Goal: Register for event/course: Sign up to attend an event or enroll in a course

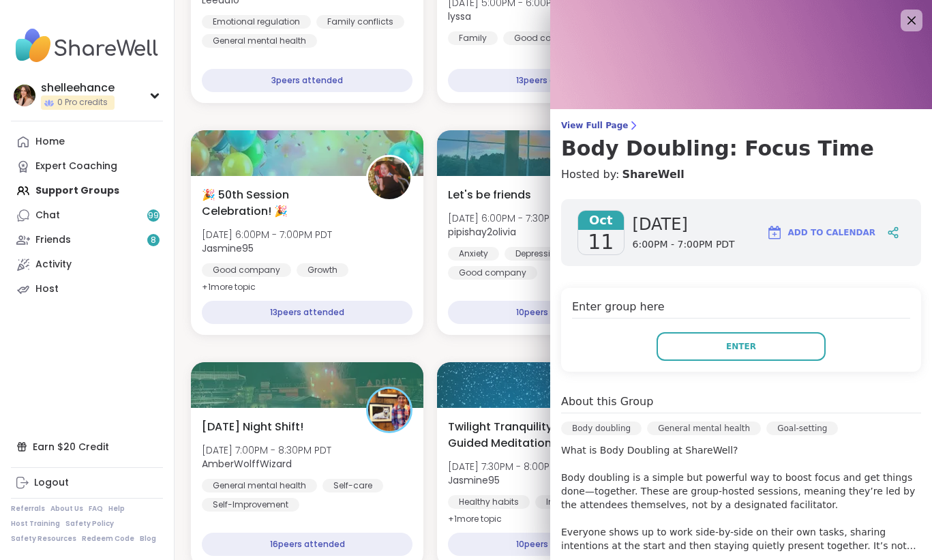
scroll to position [253, 0]
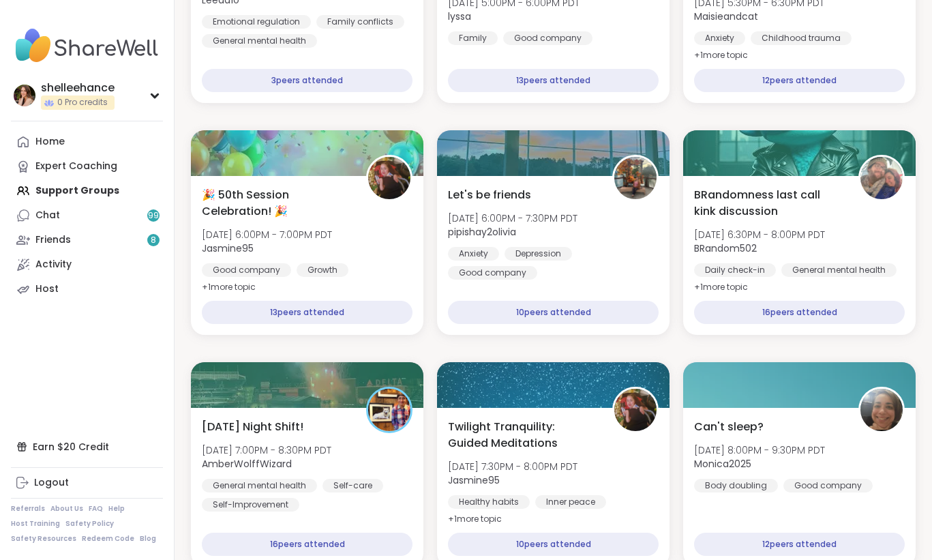
click at [115, 215] on link "Chat 99" at bounding box center [87, 215] width 152 height 25
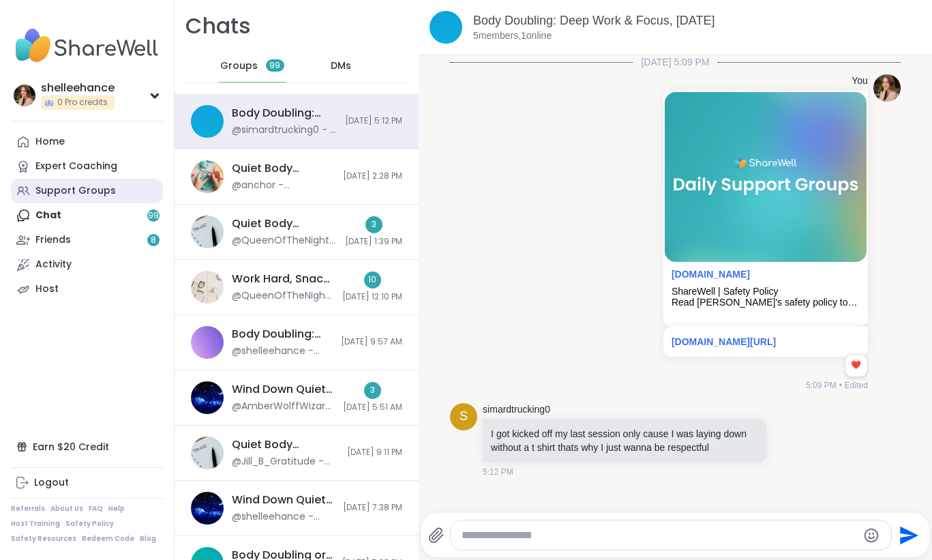
click at [129, 200] on link "Support Groups" at bounding box center [87, 191] width 152 height 25
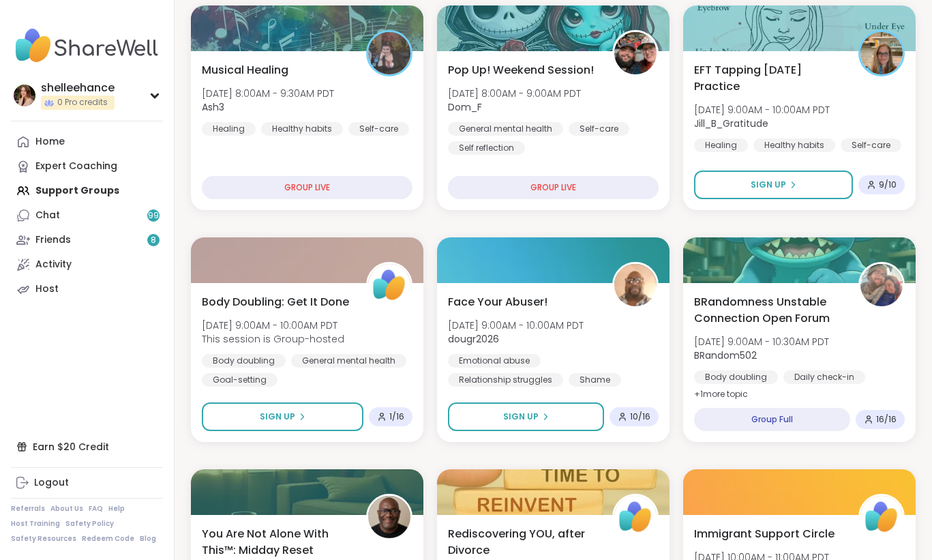
scroll to position [200, 0]
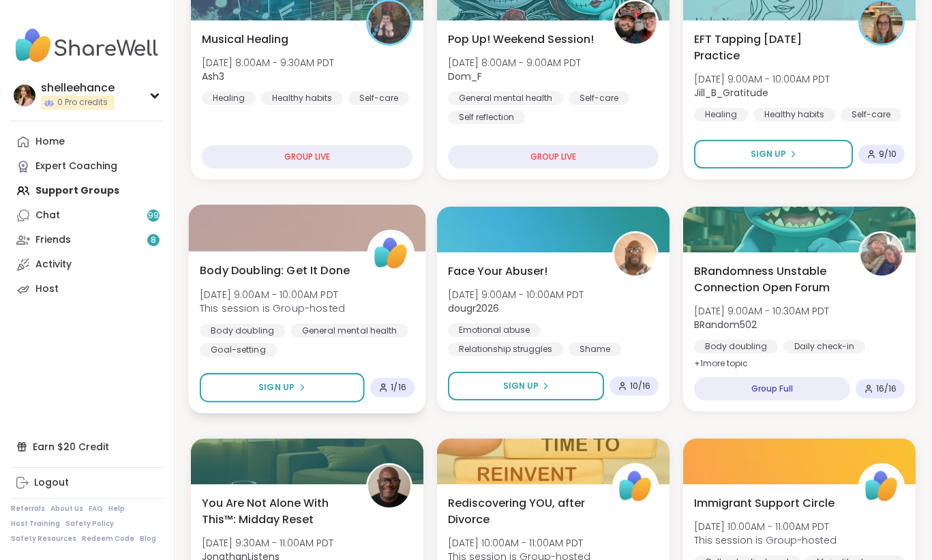
click at [396, 309] on div "Body Doubling: Get It Done Sun, Oct 12 | 9:00AM - 10:00AM PDT This session is G…" at bounding box center [307, 309] width 215 height 95
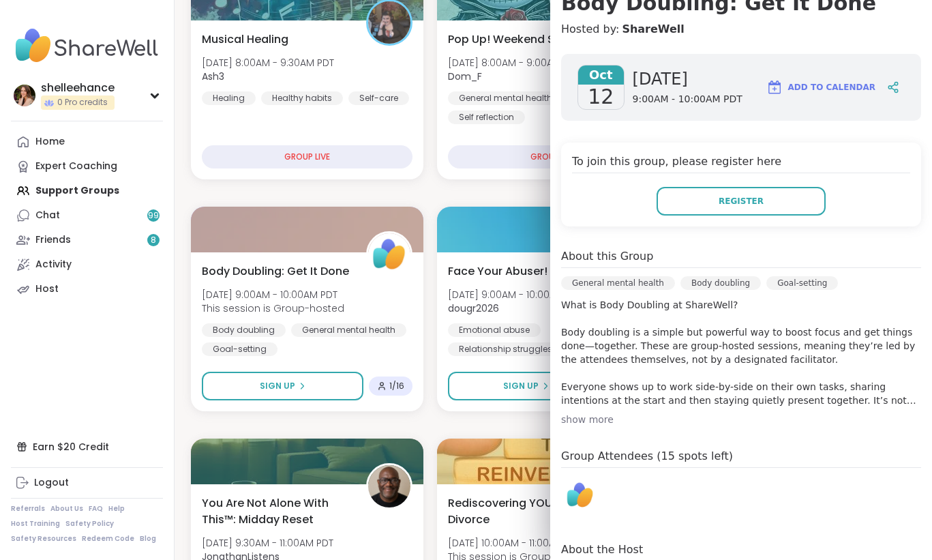
scroll to position [253, 0]
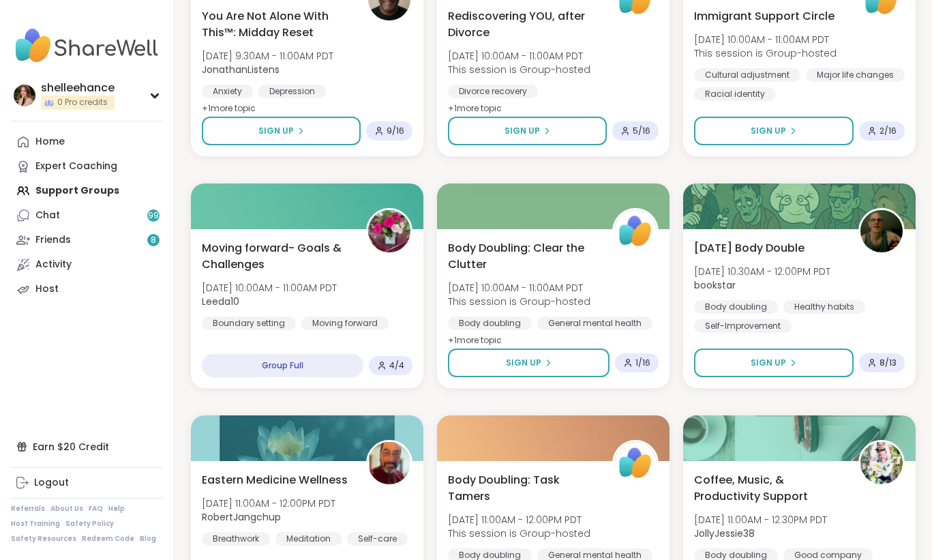
scroll to position [686, 0]
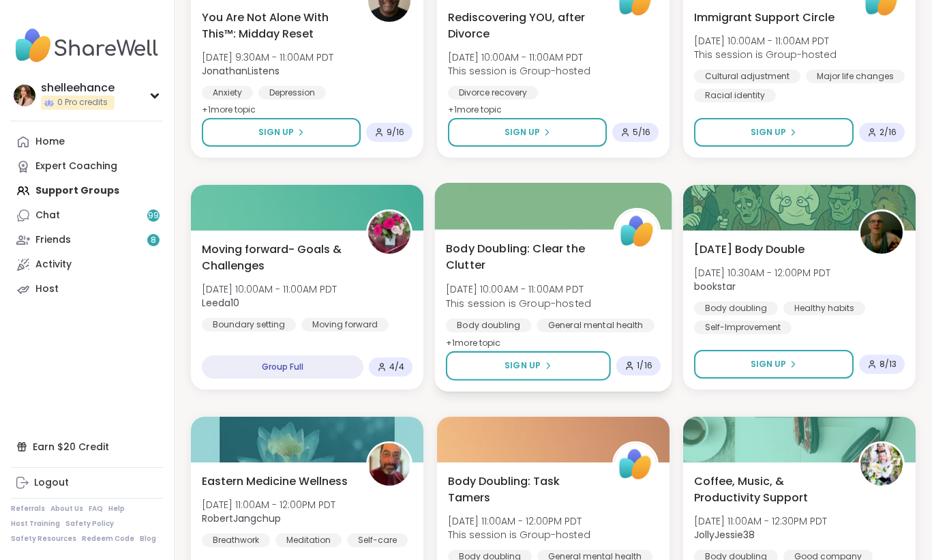
click at [625, 262] on div "Body Doubling: Clear the Clutter Sun, Oct 12 | 10:00AM - 11:00AM PDT This sessi…" at bounding box center [553, 295] width 215 height 111
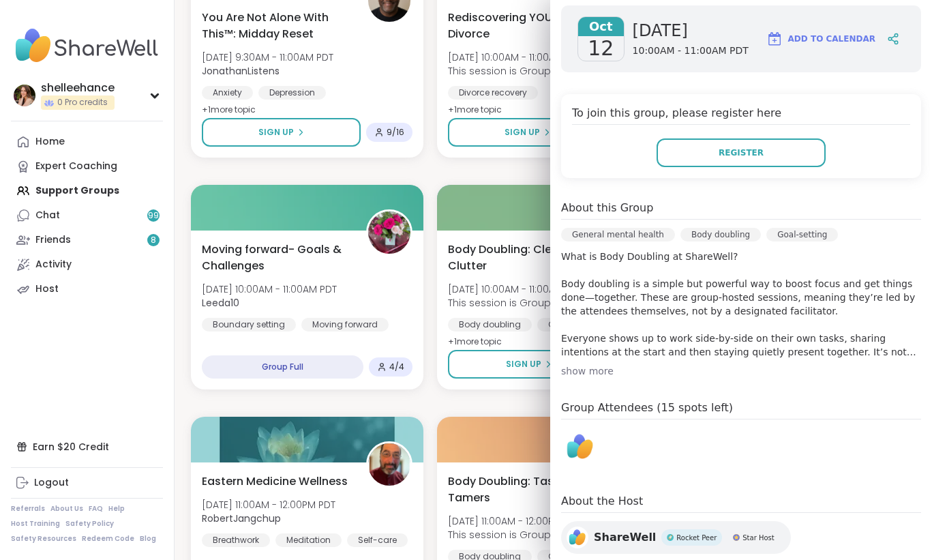
scroll to position [253, 0]
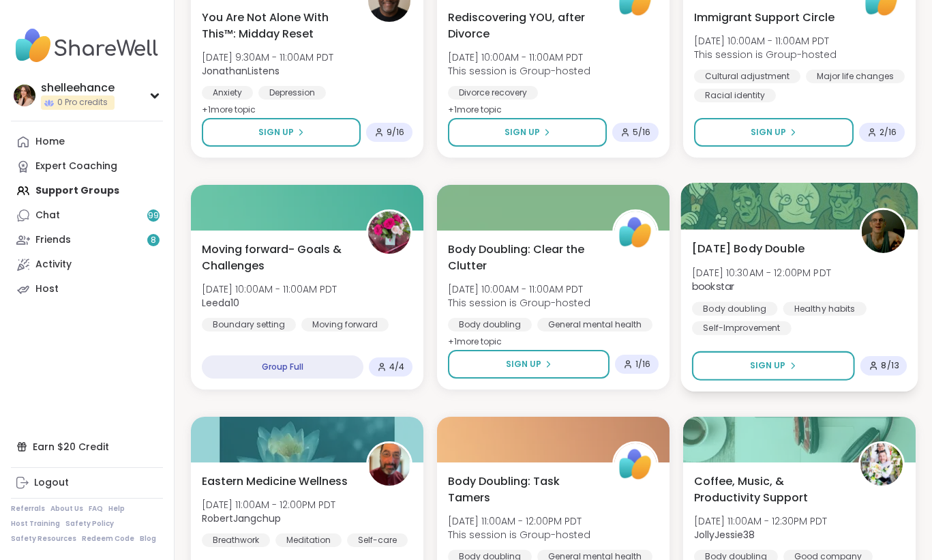
click at [880, 308] on div "Body doubling Healthy habits Self-Improvement" at bounding box center [799, 317] width 215 height 33
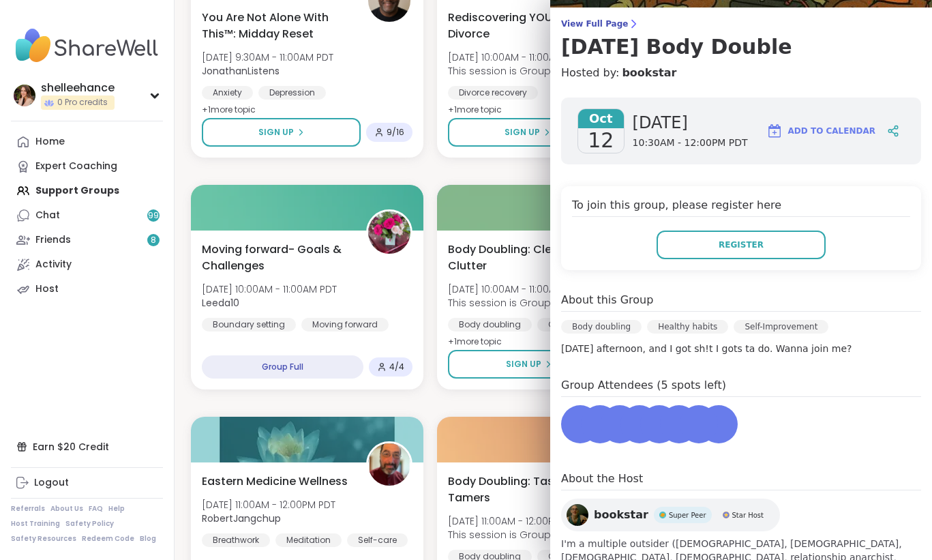
scroll to position [179, 0]
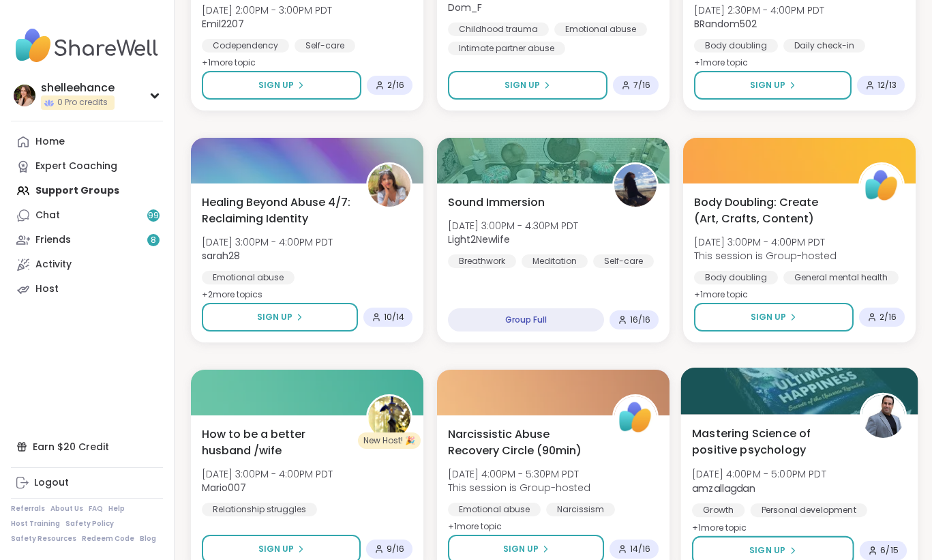
scroll to position [2426, 0]
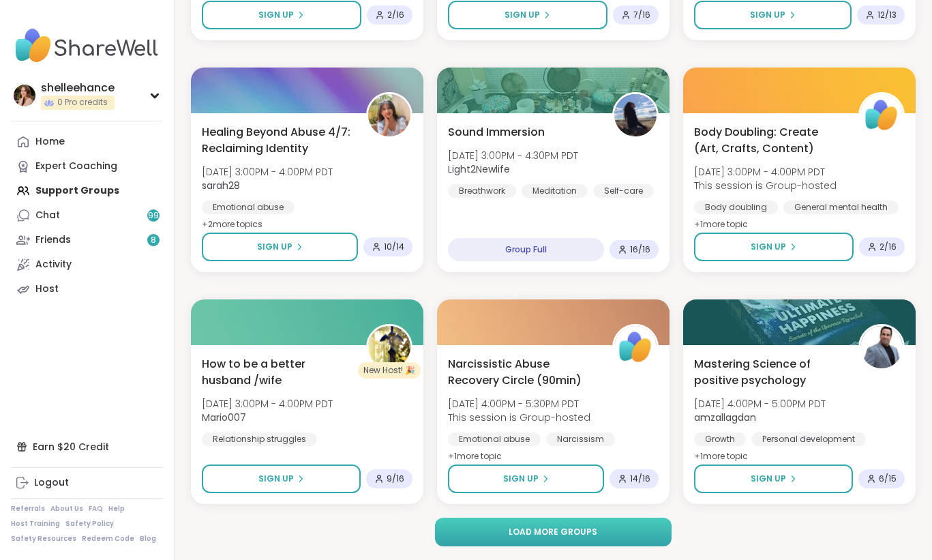
click at [594, 535] on span "Load more groups" at bounding box center [553, 532] width 89 height 12
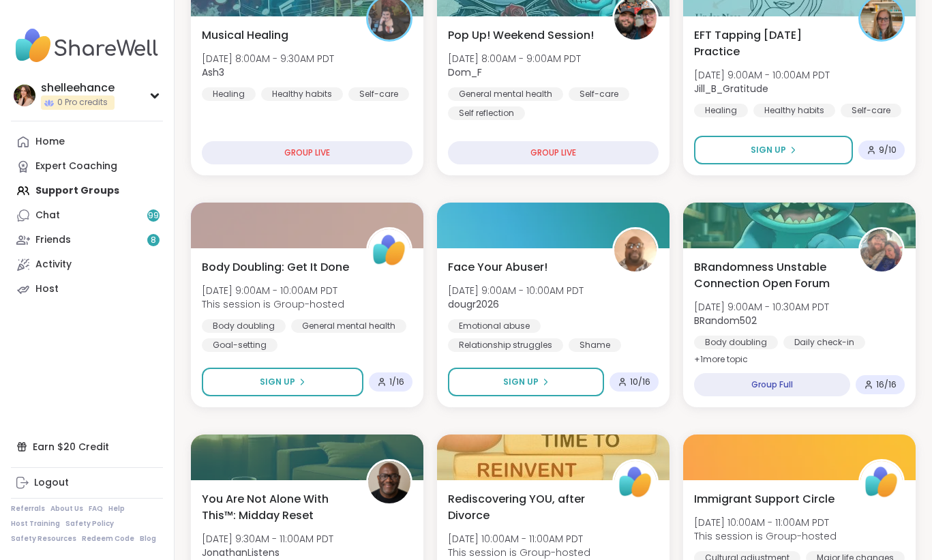
scroll to position [206, 0]
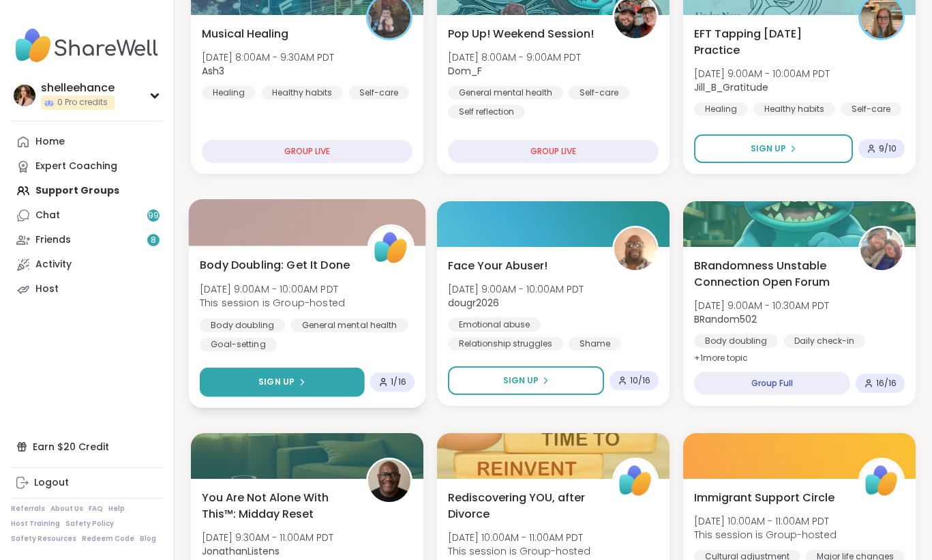
click at [252, 379] on button "Sign Up" at bounding box center [282, 382] width 165 height 29
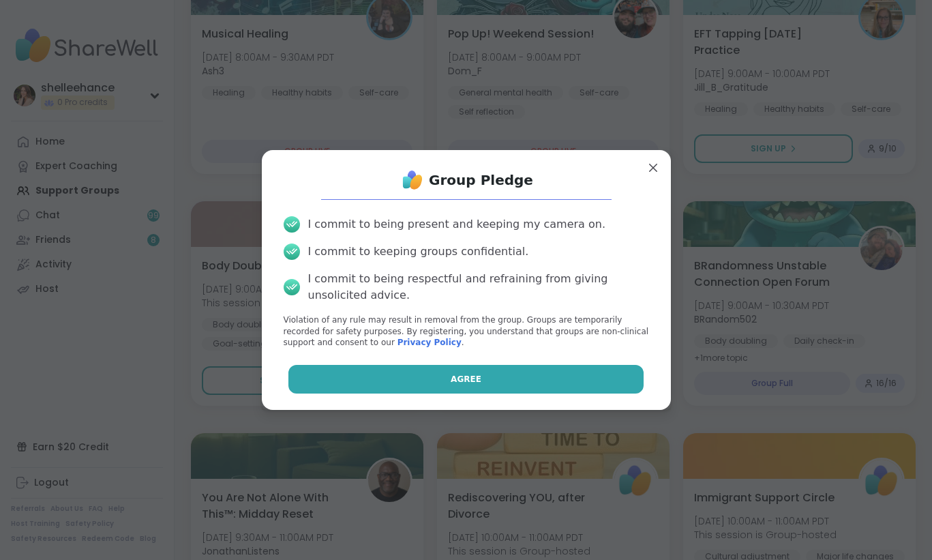
click at [400, 376] on button "Agree" at bounding box center [465, 379] width 355 height 29
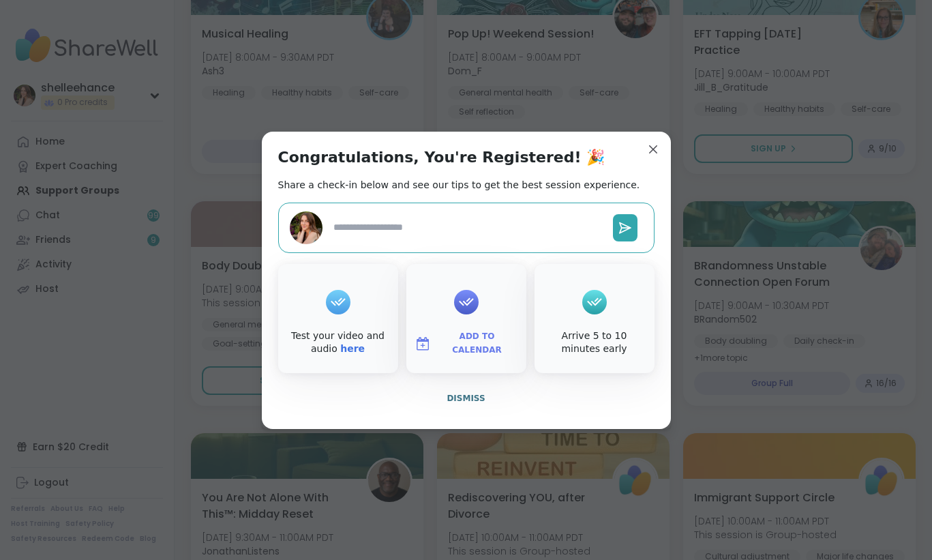
click at [328, 419] on div "Congratulations, You're Registered! 🎉 Share a check-in below and see our tips t…" at bounding box center [466, 280] width 409 height 297
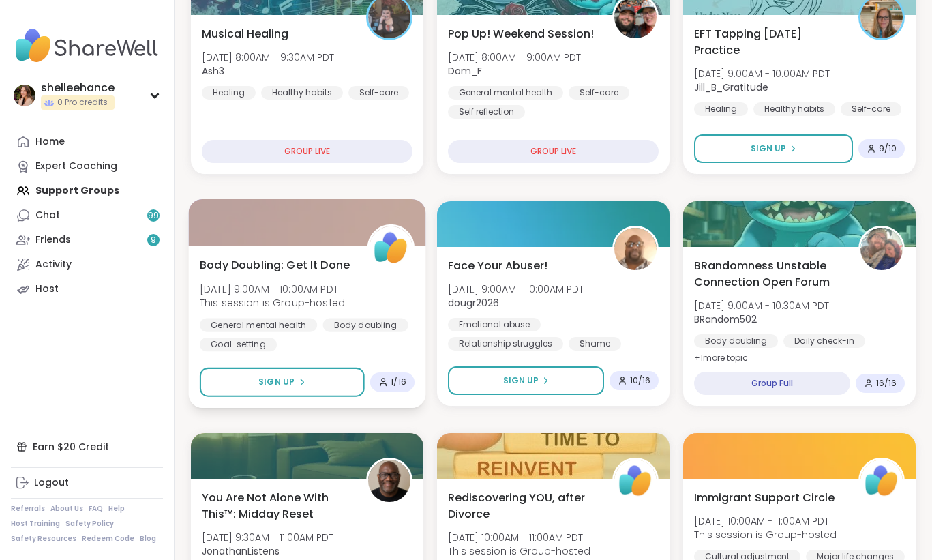
click at [245, 383] on button "Sign Up" at bounding box center [282, 382] width 165 height 29
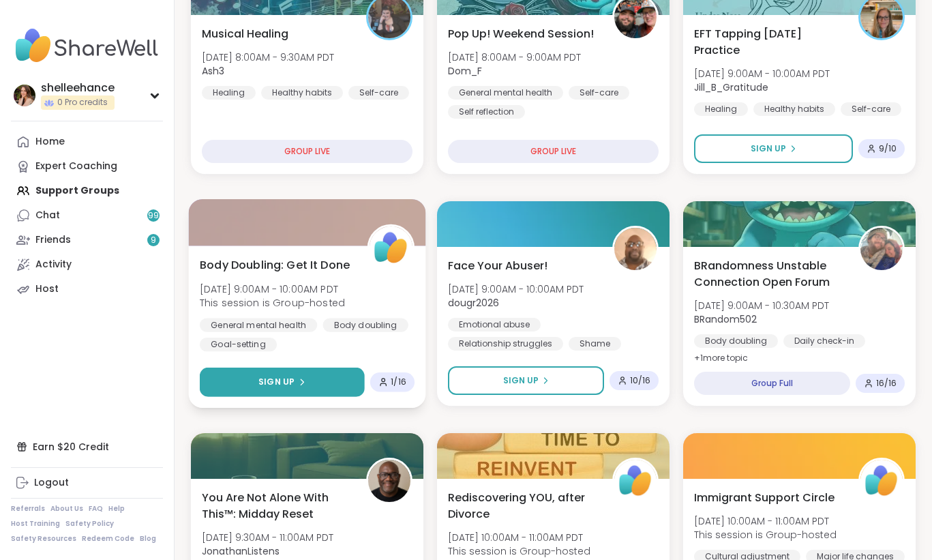
click at [245, 377] on button "Sign Up" at bounding box center [282, 382] width 165 height 29
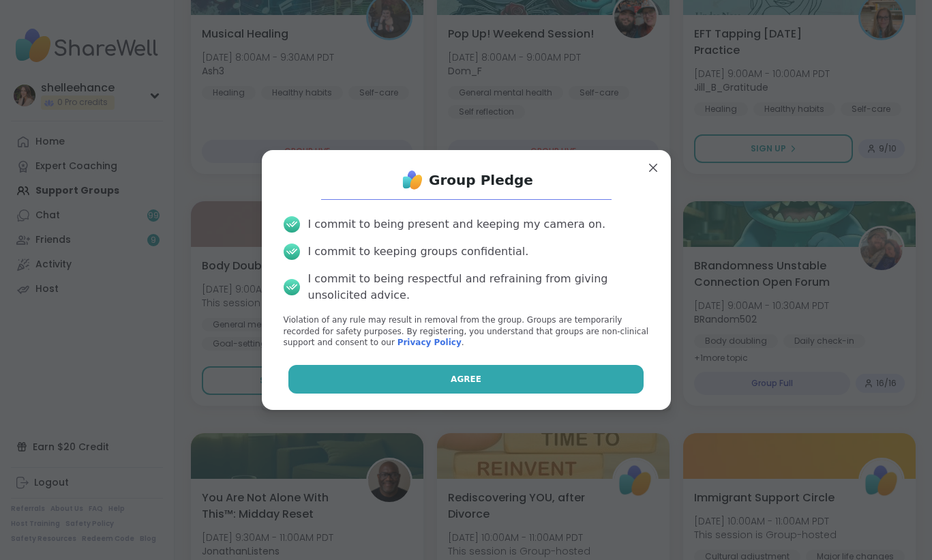
click at [388, 387] on button "Agree" at bounding box center [465, 379] width 355 height 29
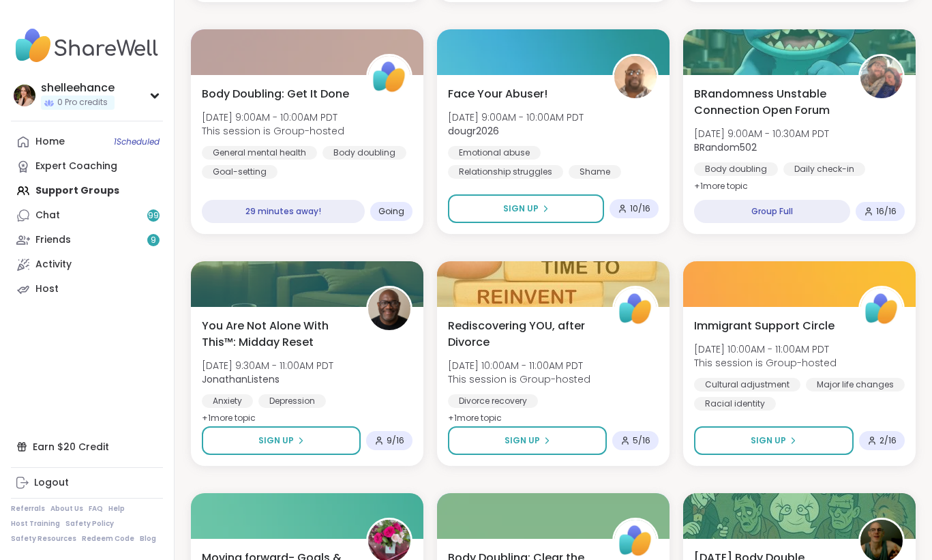
scroll to position [544, 0]
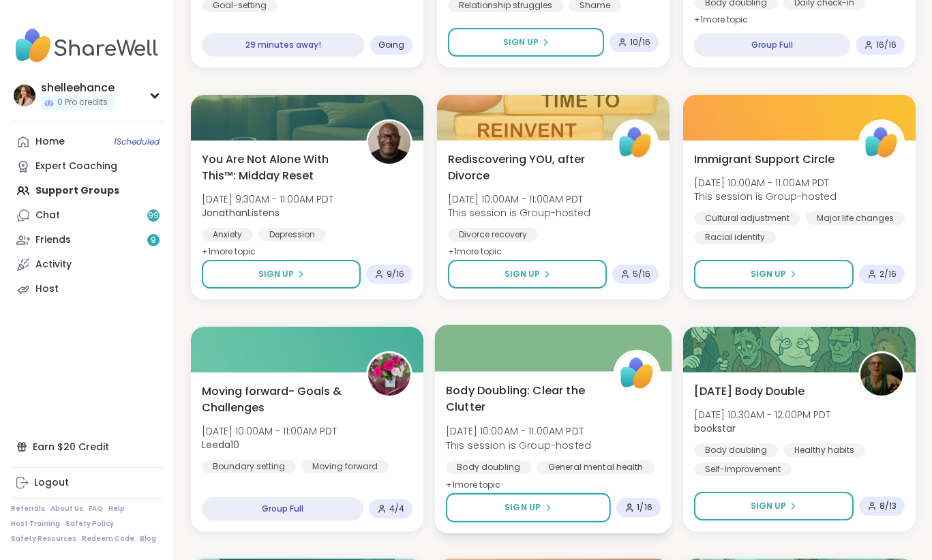
drag, startPoint x: 485, startPoint y: 500, endPoint x: 523, endPoint y: 390, distance: 116.2
click at [523, 390] on div "Body Doubling: Clear the Clutter Sun, Oct 12 | 10:00AM - 11:00AM PDT This sessi…" at bounding box center [553, 452] width 237 height 162
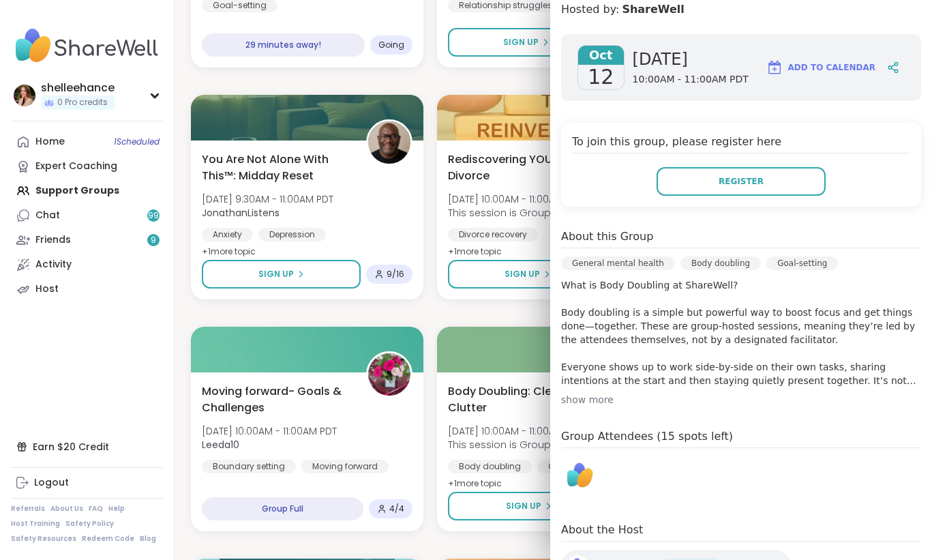
scroll to position [253, 0]
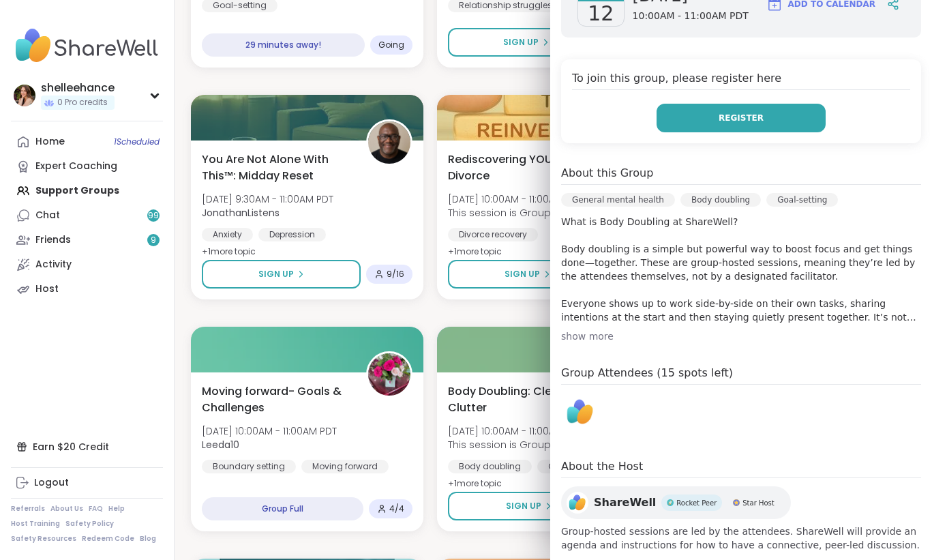
click at [738, 112] on span "Register" at bounding box center [741, 118] width 45 height 12
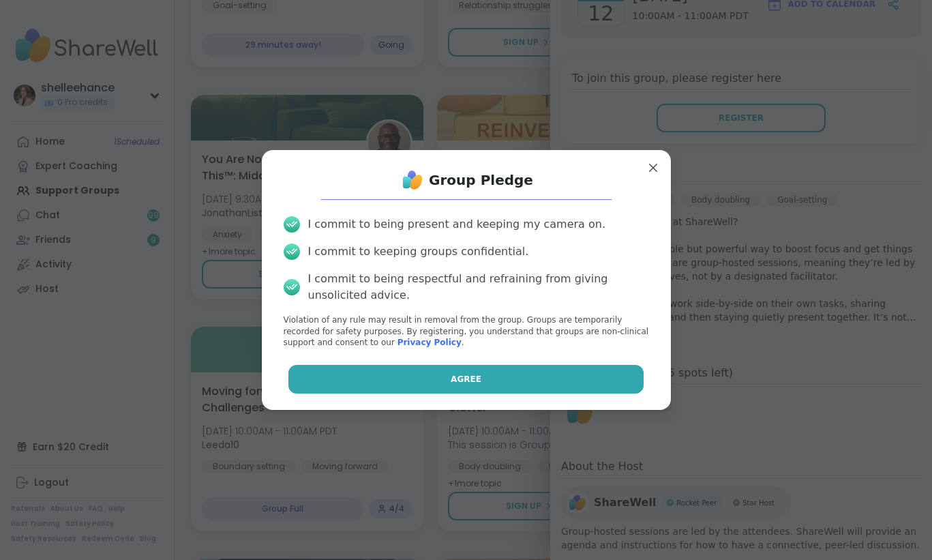
click at [425, 389] on button "Agree" at bounding box center [465, 379] width 355 height 29
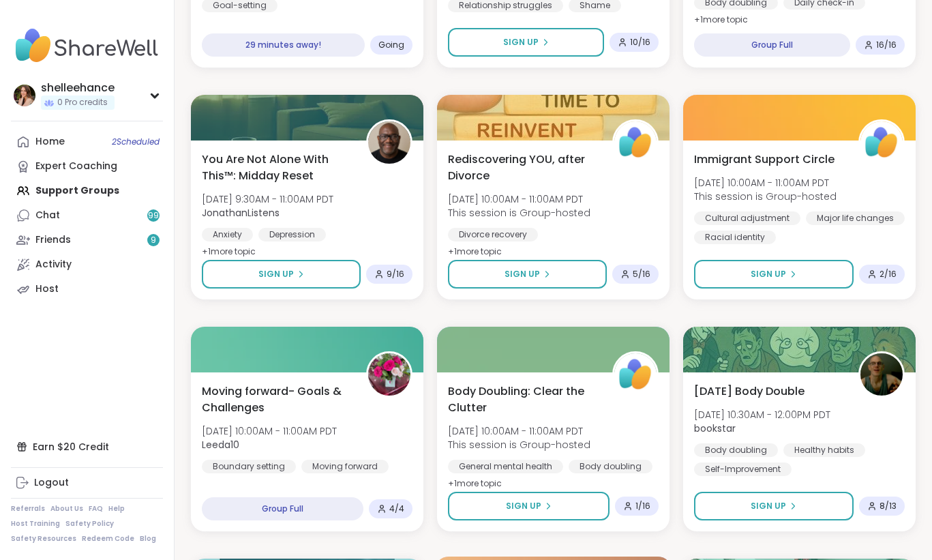
scroll to position [830, 0]
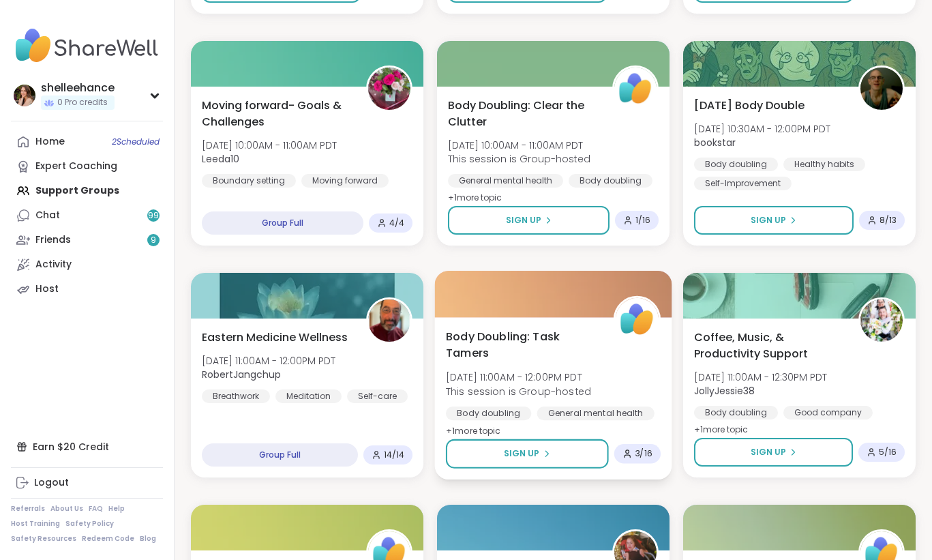
click at [618, 380] on div "Body Doubling: Task Tamers Sun, Oct 12 | 11:00AM - 12:00PM PDT This session is …" at bounding box center [553, 383] width 215 height 111
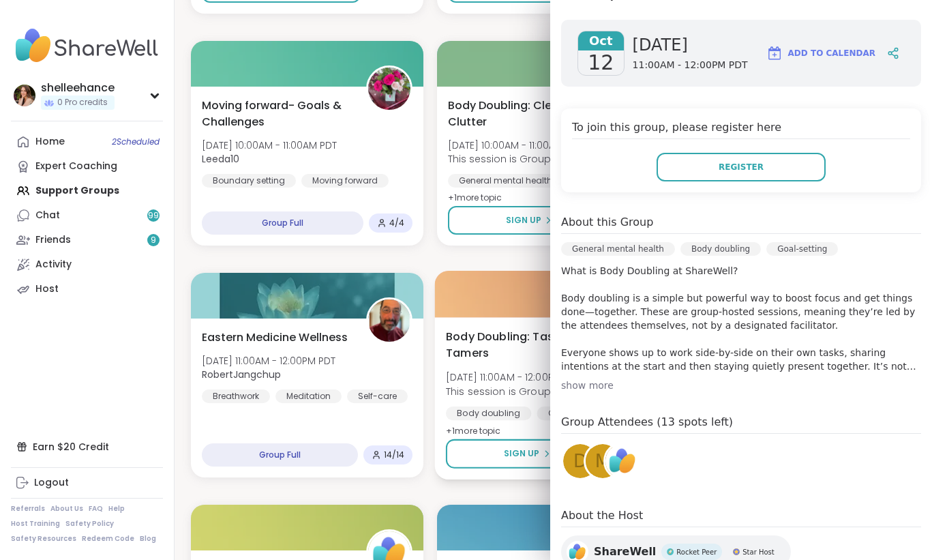
scroll to position [253, 0]
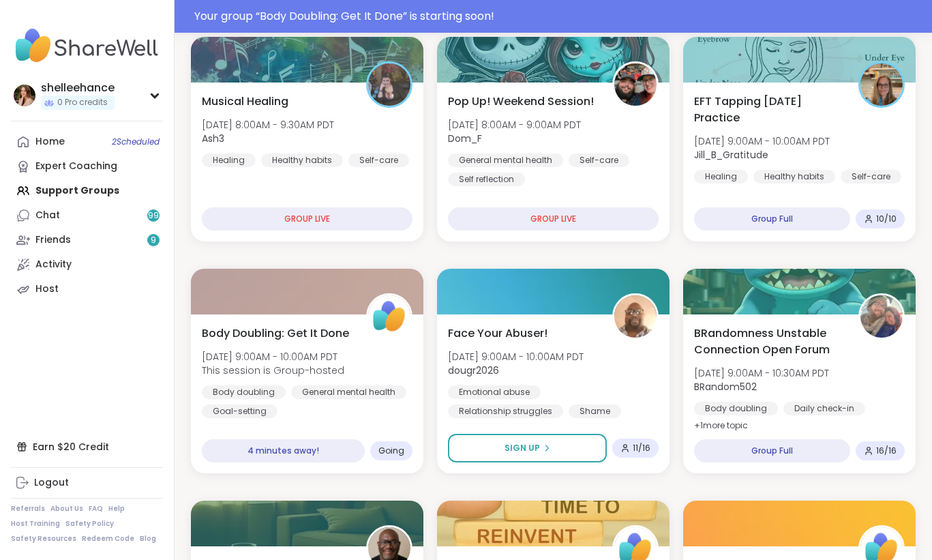
scroll to position [173, 0]
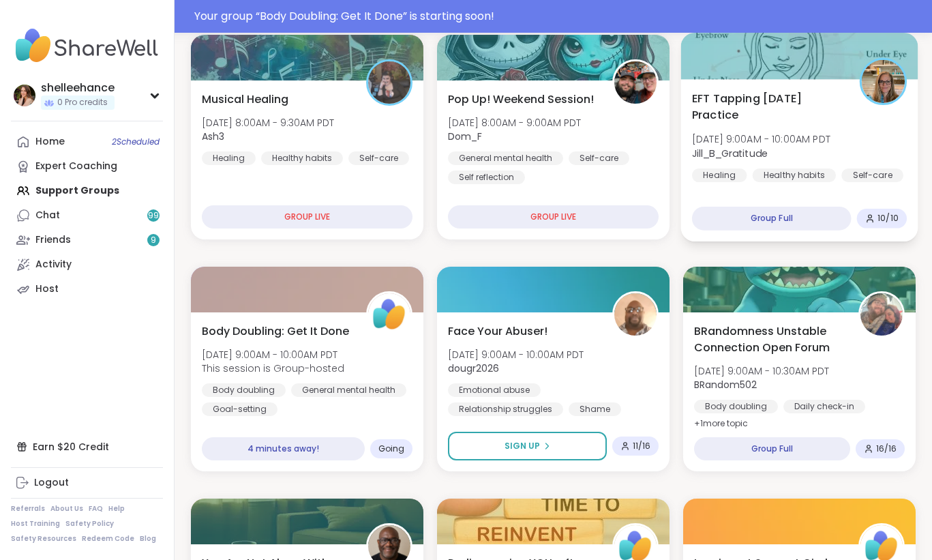
click at [789, 207] on div "Group Full" at bounding box center [772, 219] width 160 height 24
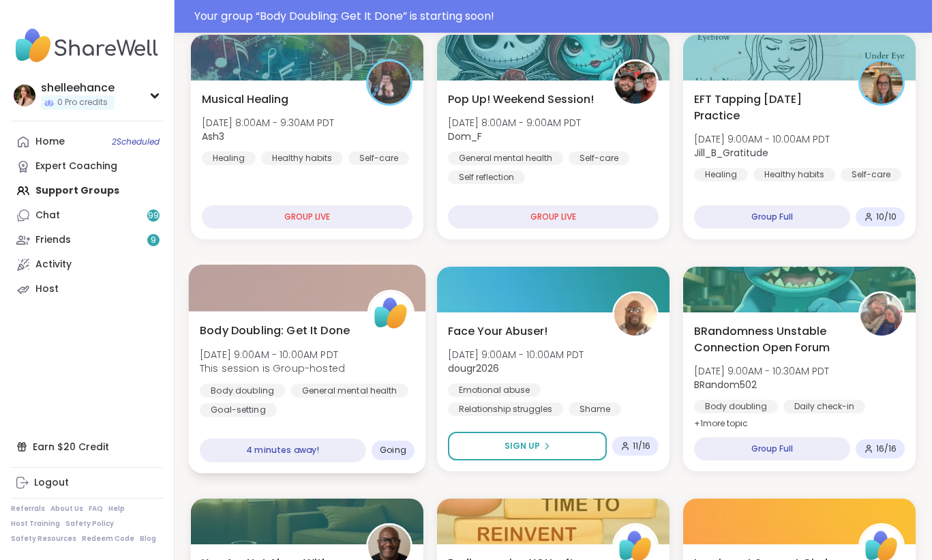
click at [378, 376] on div "Body Doubling: Get It Done Sun, Oct 12 | 9:00AM - 10:00AM PDT This session is G…" at bounding box center [307, 369] width 215 height 95
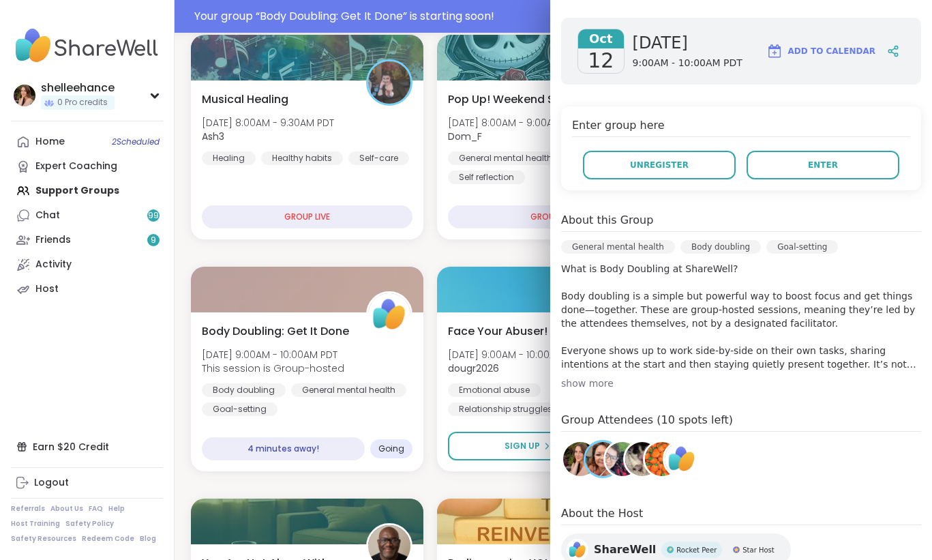
scroll to position [185, 0]
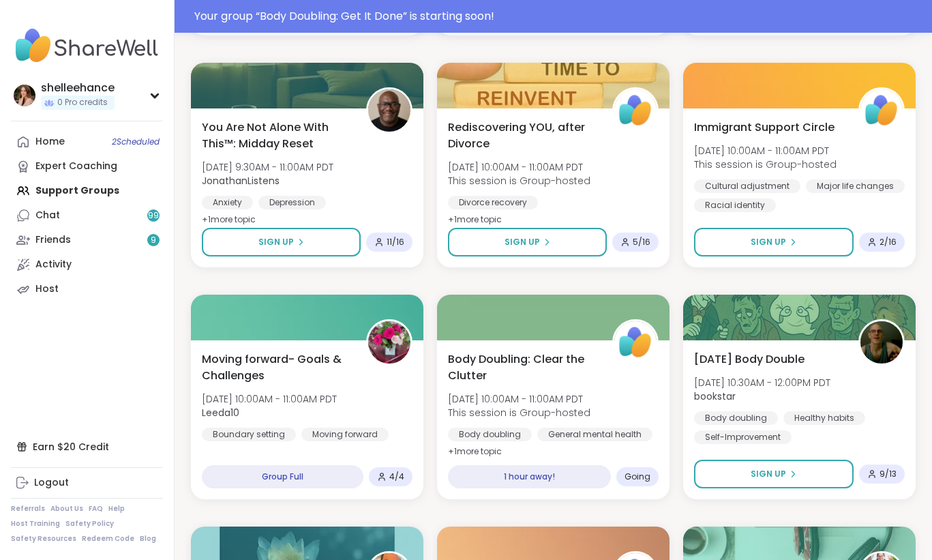
scroll to position [615, 0]
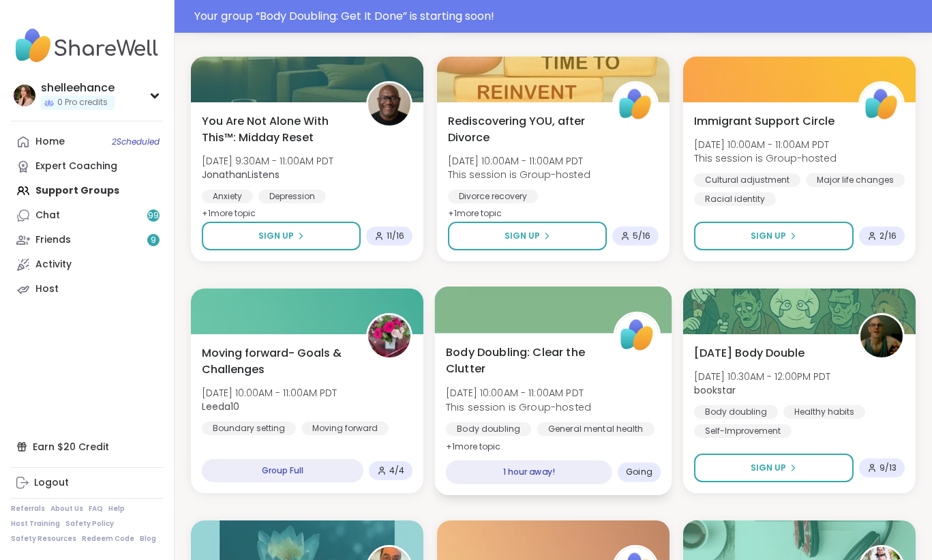
click at [647, 391] on div "Body Doubling: Clear the Clutter Sun, Oct 12 | 10:00AM - 11:00AM PDT This sessi…" at bounding box center [553, 399] width 215 height 111
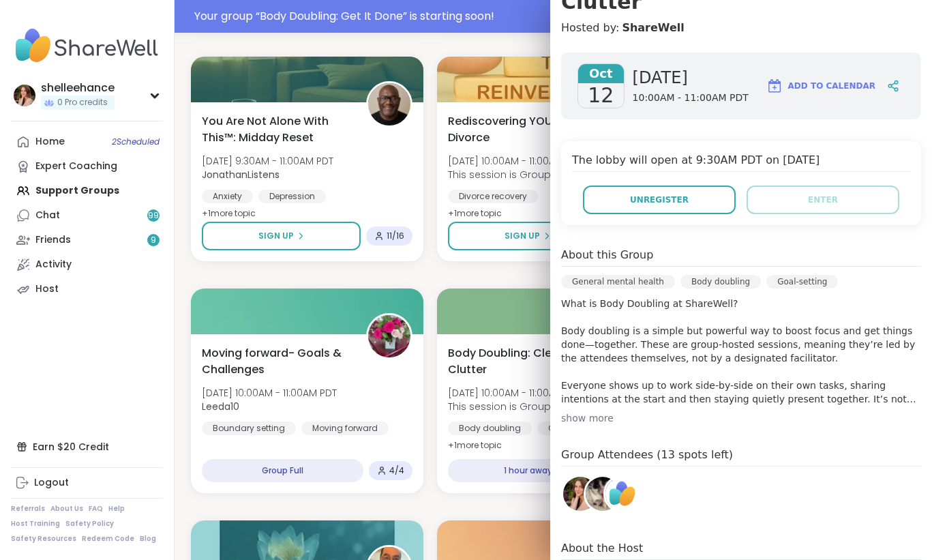
scroll to position [185, 0]
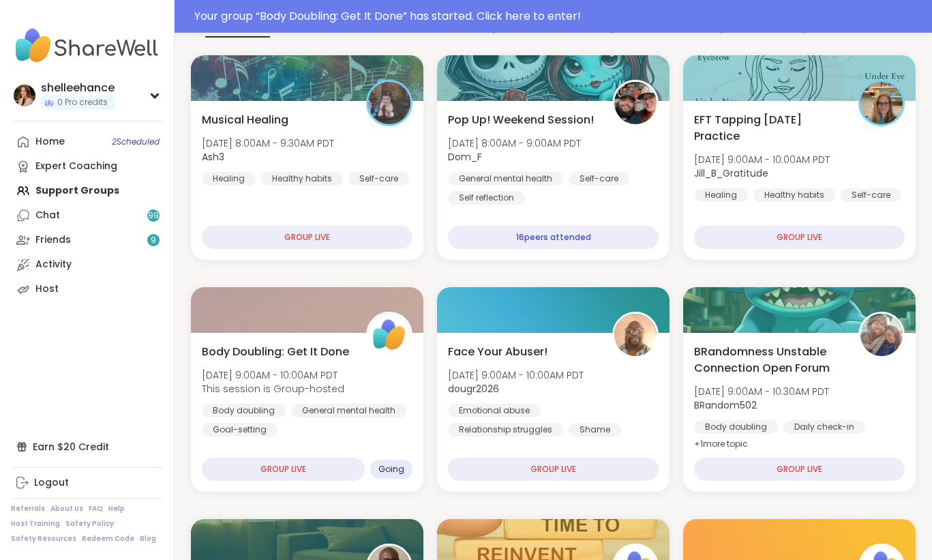
scroll to position [154, 0]
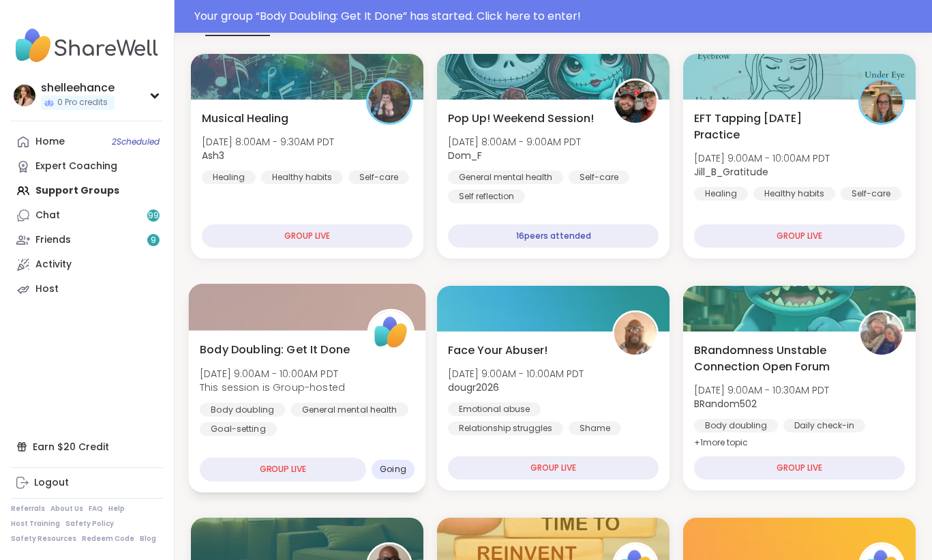
click at [408, 434] on div "Body doubling General mental health Goal-setting" at bounding box center [307, 418] width 215 height 33
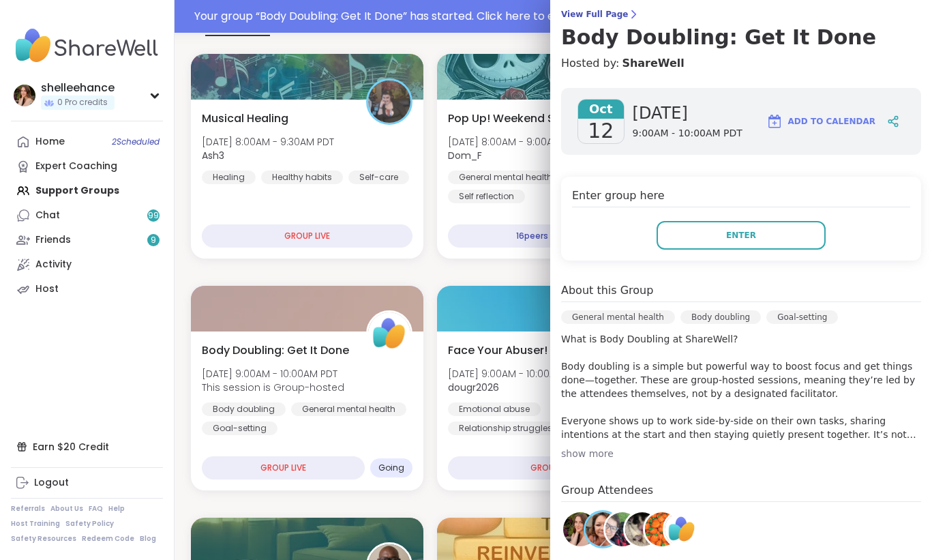
scroll to position [2, 0]
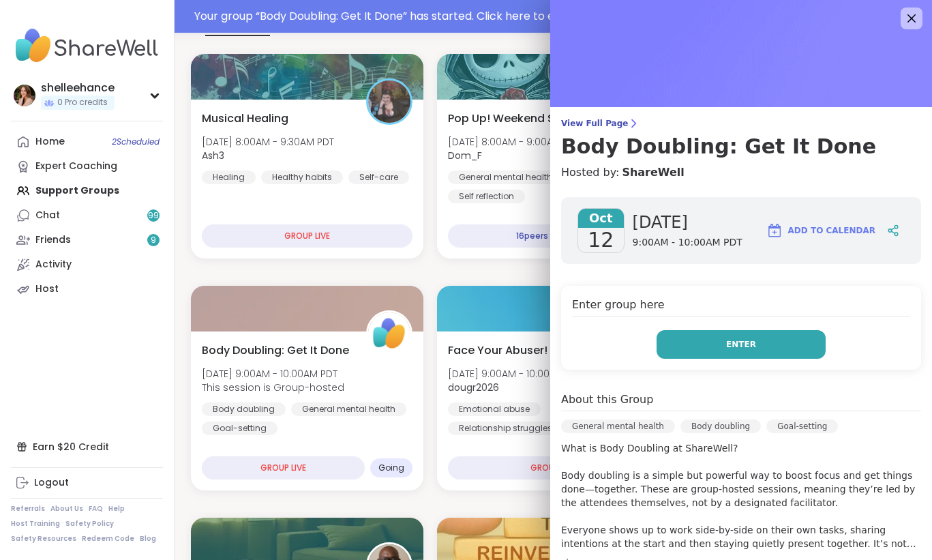
click at [702, 340] on button "Enter" at bounding box center [741, 344] width 169 height 29
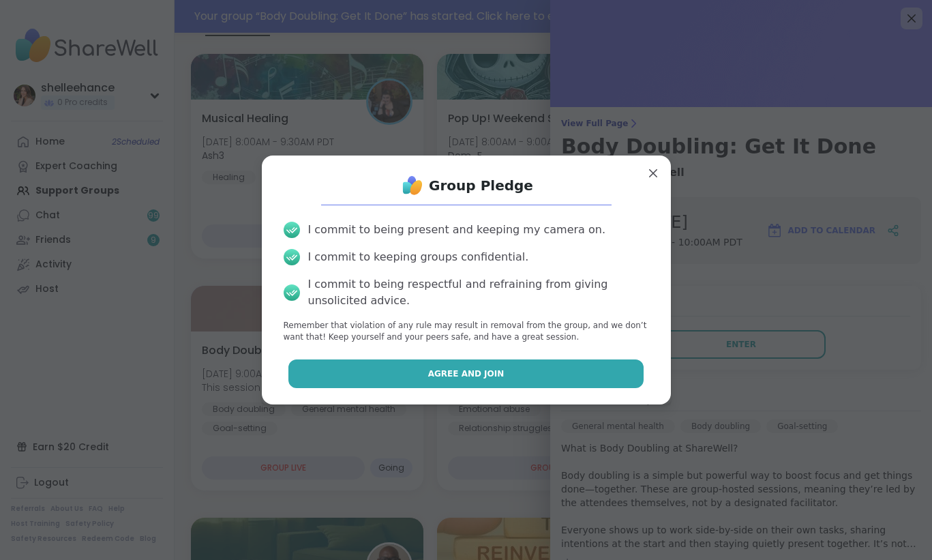
click at [385, 381] on button "Agree and Join" at bounding box center [465, 373] width 355 height 29
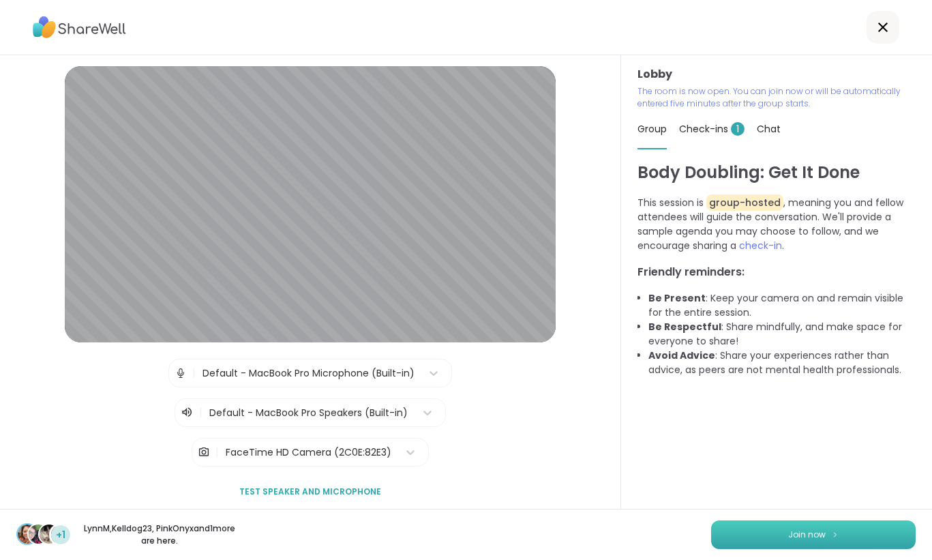
click at [801, 541] on button "Join now" at bounding box center [813, 534] width 205 height 29
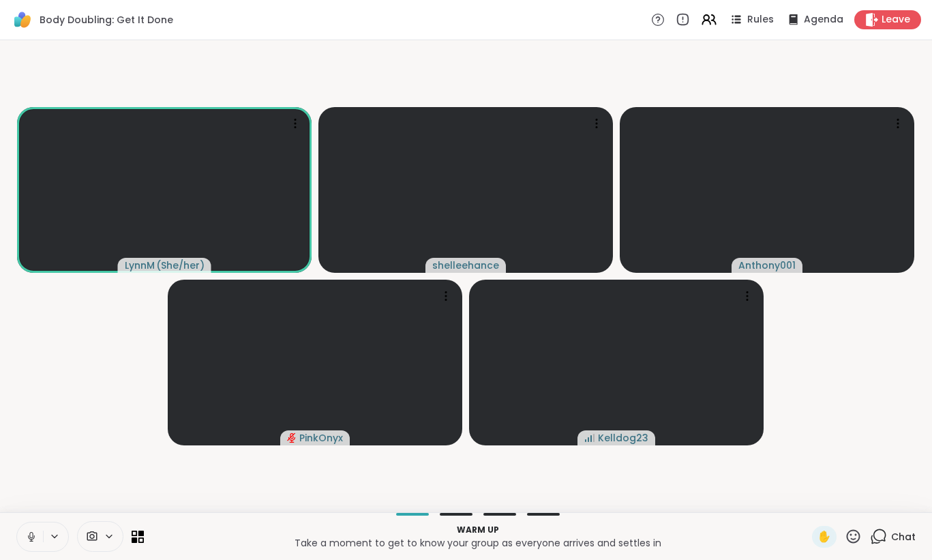
click at [29, 531] on icon at bounding box center [31, 537] width 12 height 12
click at [897, 531] on span "Chat" at bounding box center [903, 537] width 25 height 14
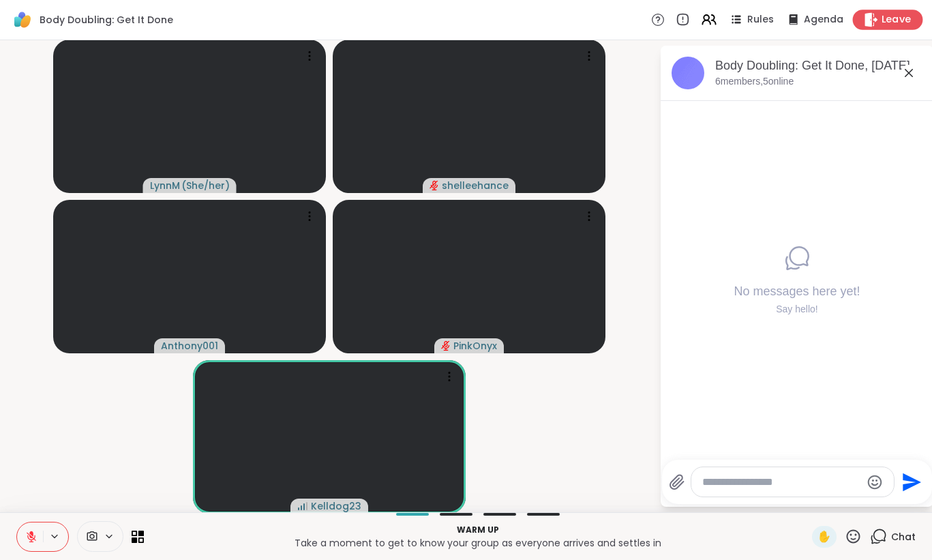
click at [903, 23] on span "Leave" at bounding box center [897, 20] width 30 height 14
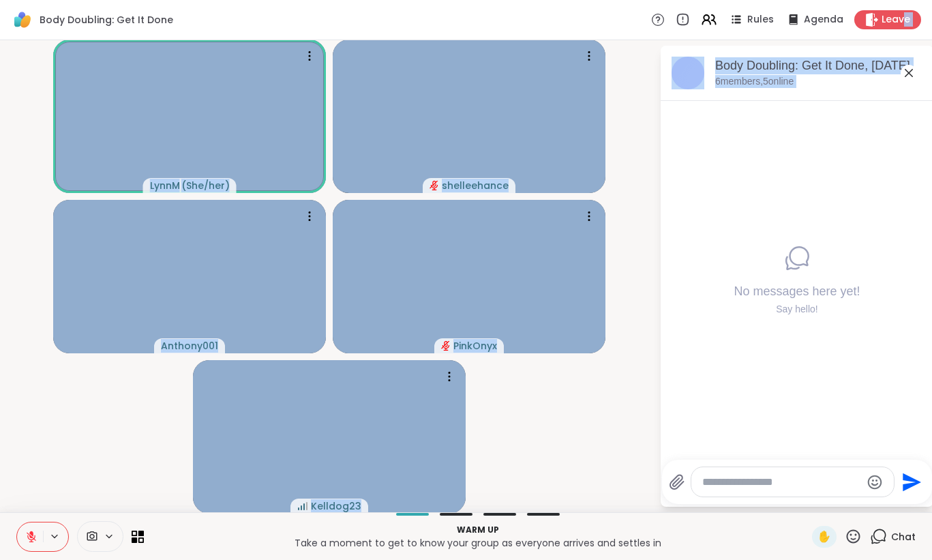
drag, startPoint x: 904, startPoint y: 24, endPoint x: 674, endPoint y: 243, distance: 317.3
click at [674, 243] on div "Body Doubling: Get It Done Rules Agenda Leave LynnM ( She/her ) shelleehance An…" at bounding box center [466, 280] width 932 height 560
click at [661, 246] on div "No messages here yet! Say hello!" at bounding box center [797, 280] width 273 height 359
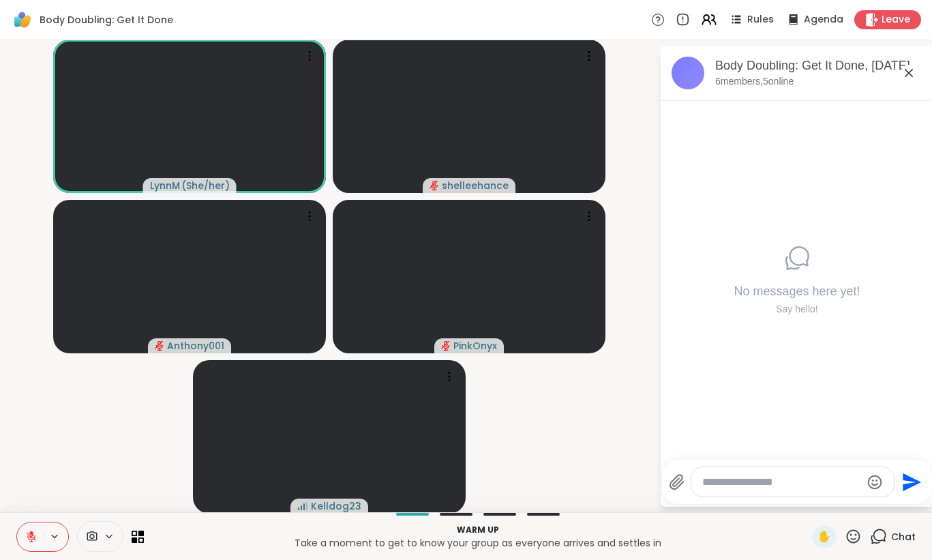
click at [25, 528] on button at bounding box center [30, 536] width 26 height 29
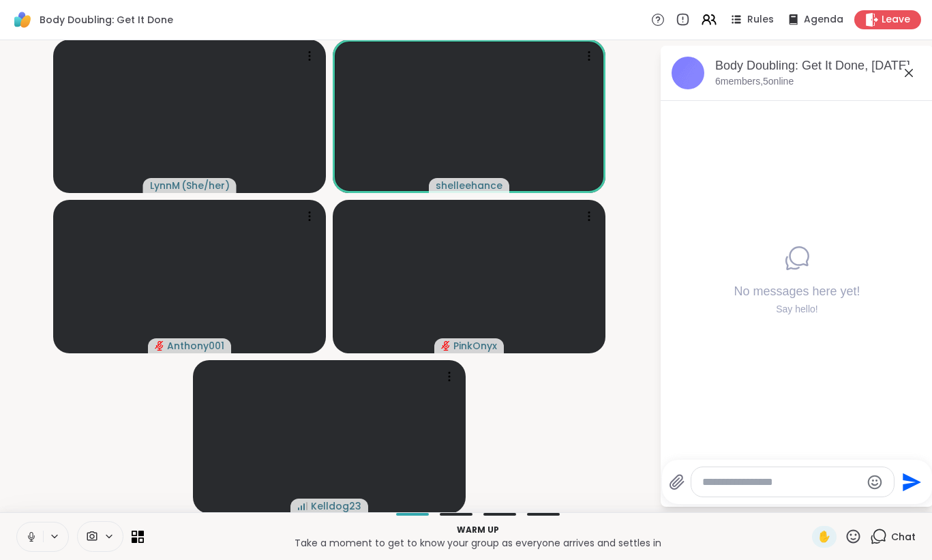
click at [29, 537] on icon at bounding box center [31, 537] width 12 height 12
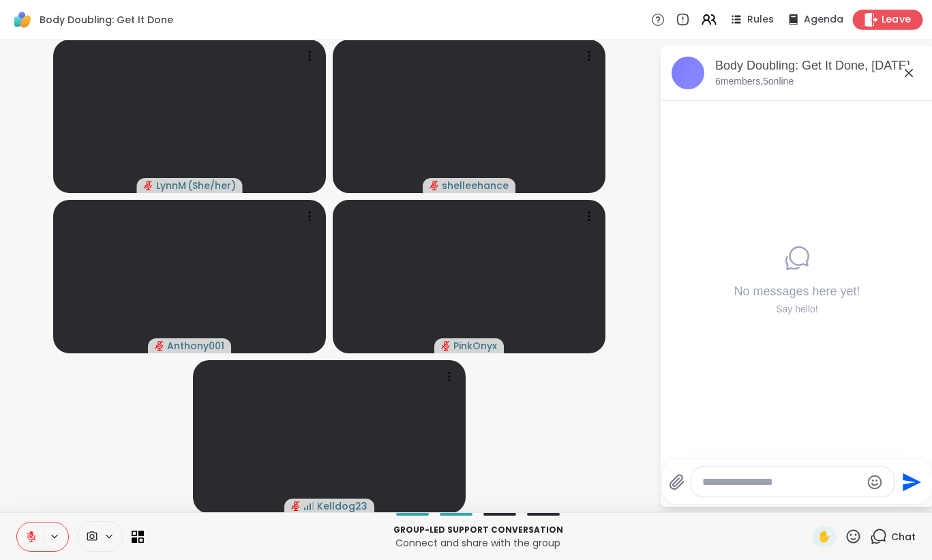
click at [899, 23] on span "Leave" at bounding box center [897, 20] width 30 height 14
click at [902, 22] on span "Leave" at bounding box center [897, 20] width 30 height 14
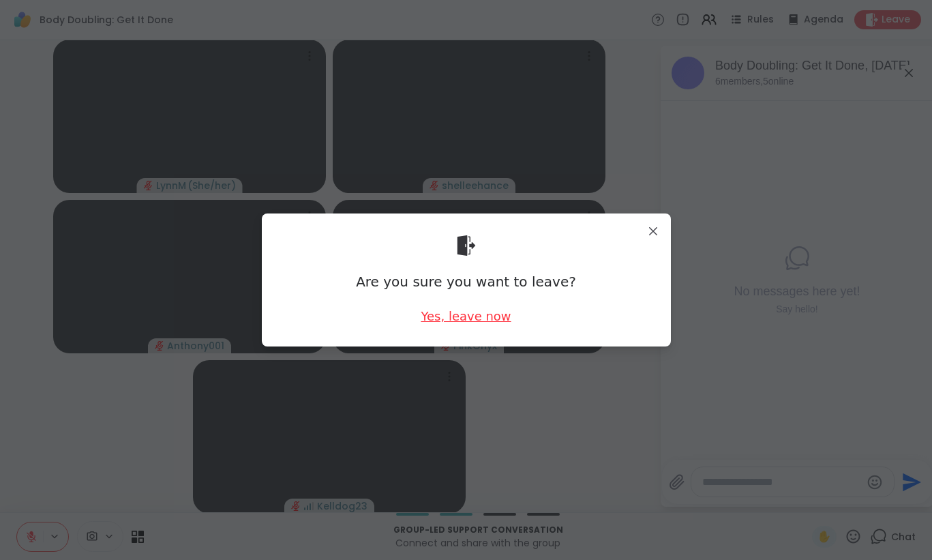
click at [473, 314] on div "Yes, leave now" at bounding box center [466, 316] width 90 height 17
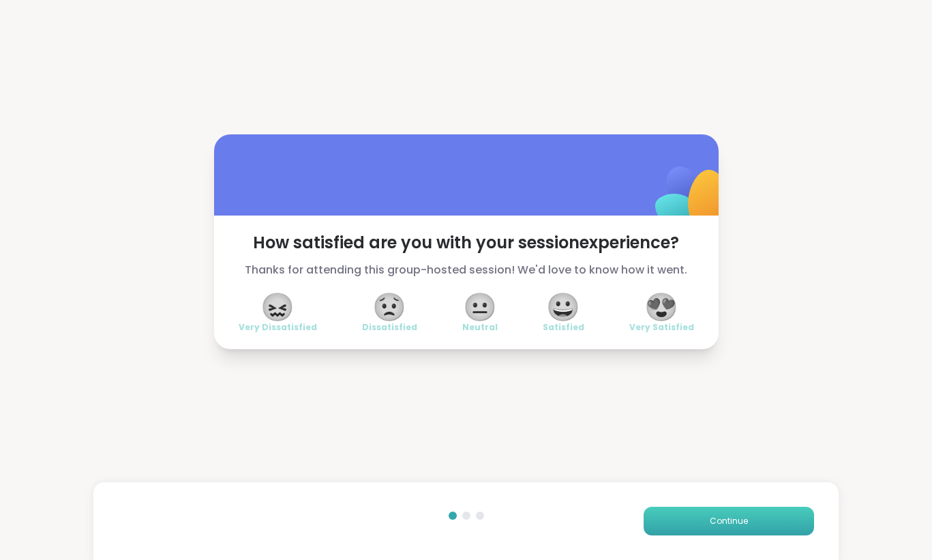
click at [732, 524] on span "Continue" at bounding box center [729, 521] width 38 height 12
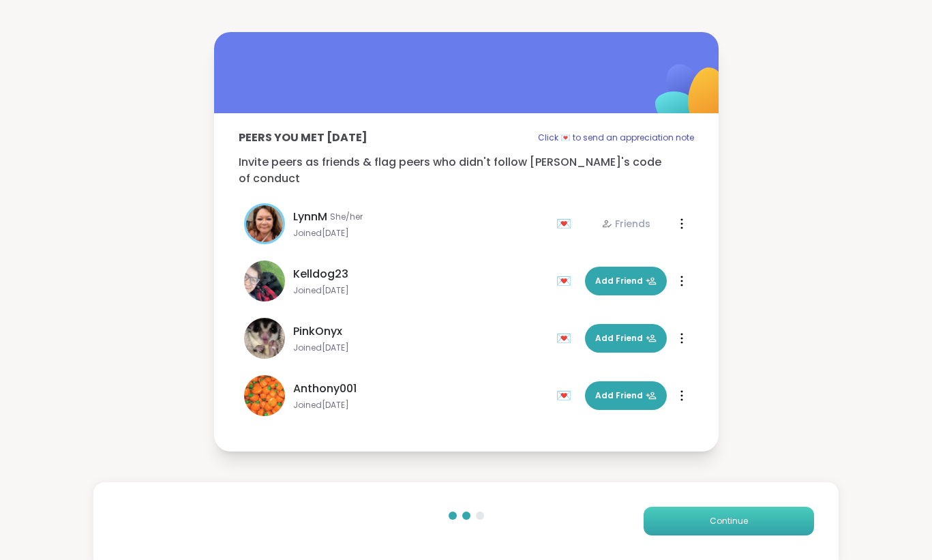
click at [732, 524] on span "Continue" at bounding box center [729, 521] width 38 height 12
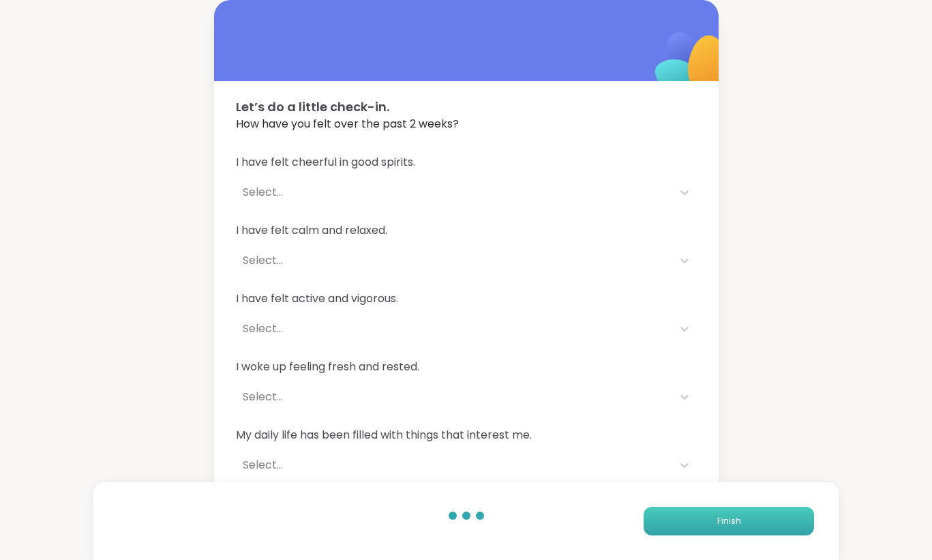
click at [729, 524] on span "Finish" at bounding box center [729, 521] width 24 height 12
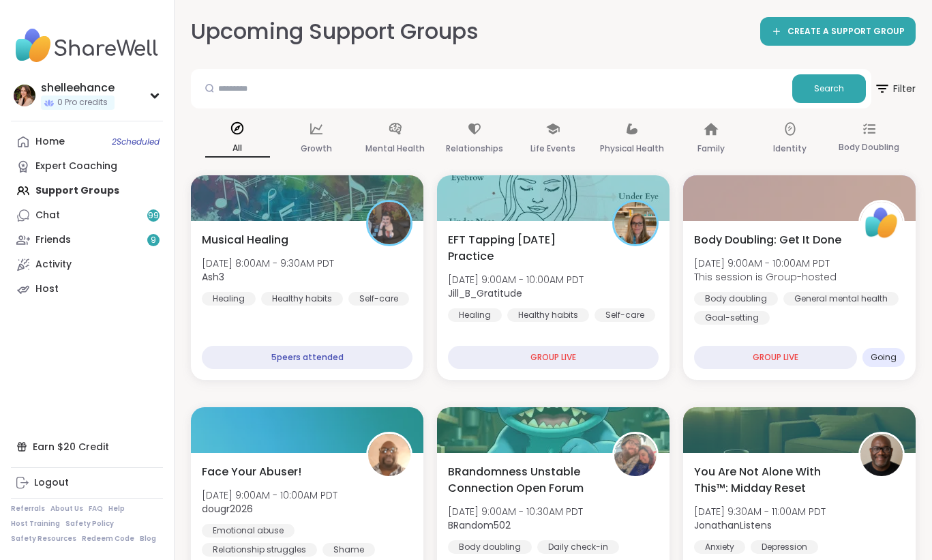
click at [134, 203] on div "Home 2 Scheduled Expert Coaching Support Groups Chat 99 Friends 9 Activity Host" at bounding box center [87, 216] width 152 height 172
click at [135, 209] on link "Chat 99" at bounding box center [87, 215] width 152 height 25
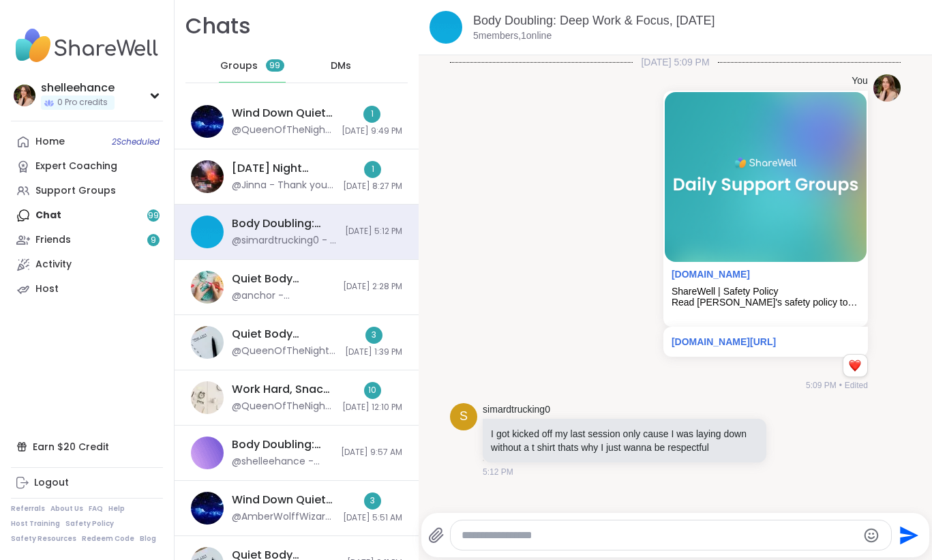
click at [135, 198] on link "Support Groups" at bounding box center [87, 191] width 152 height 25
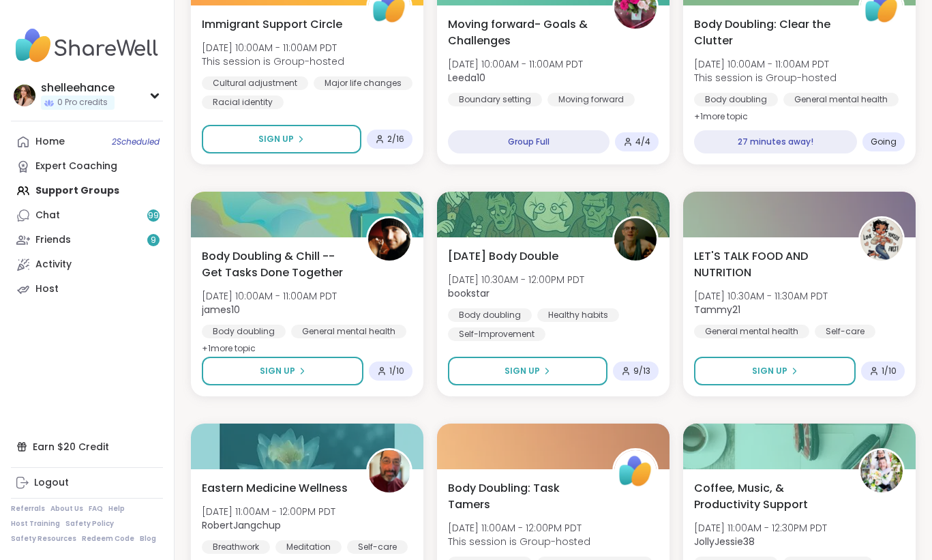
scroll to position [731, 0]
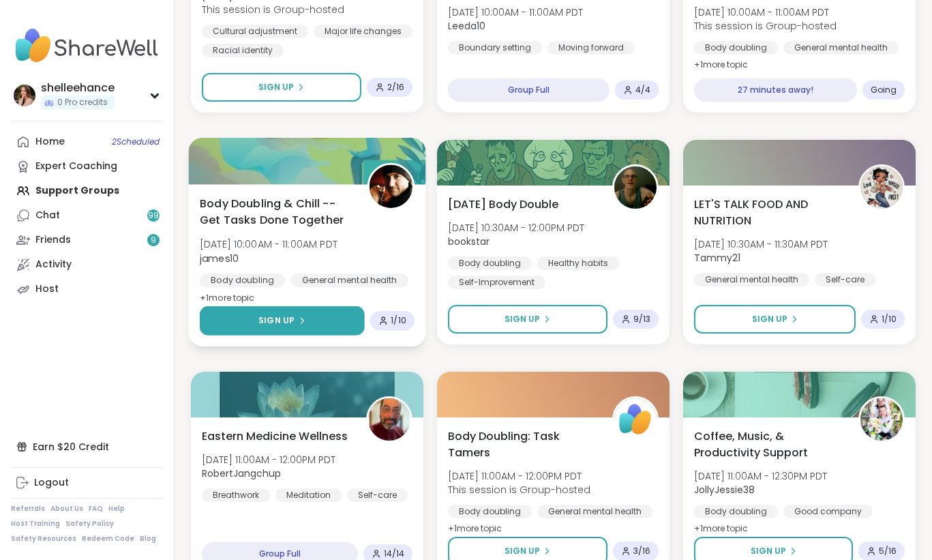
click at [236, 318] on button "Sign Up" at bounding box center [282, 320] width 165 height 29
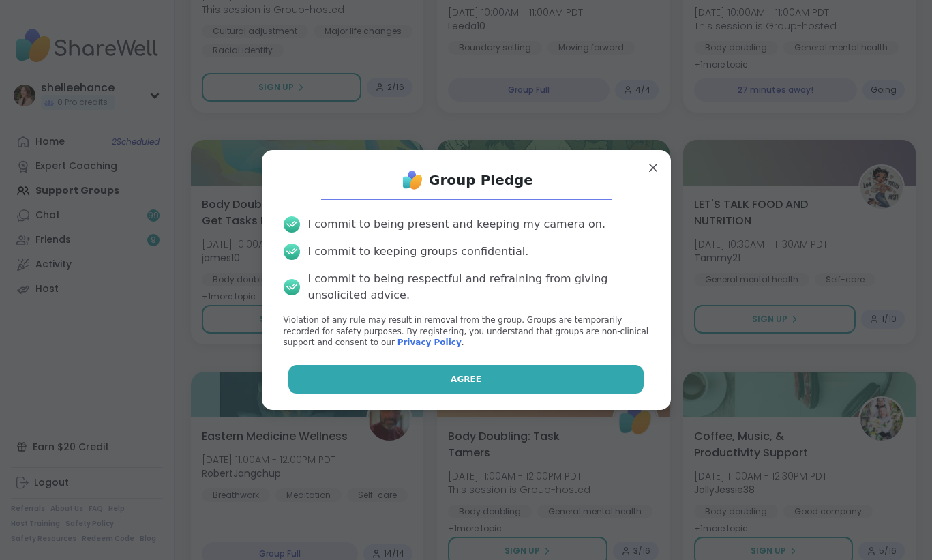
click at [380, 379] on button "Agree" at bounding box center [465, 379] width 355 height 29
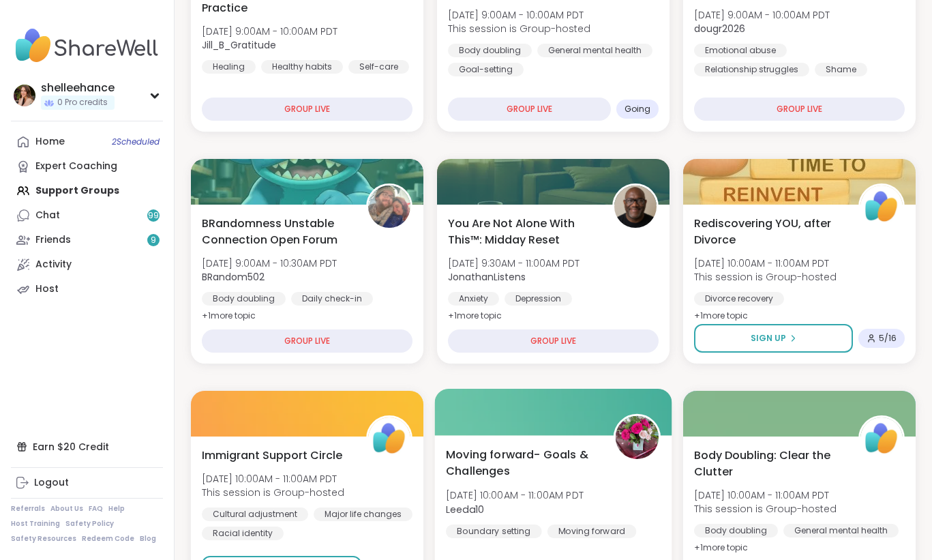
scroll to position [594, 0]
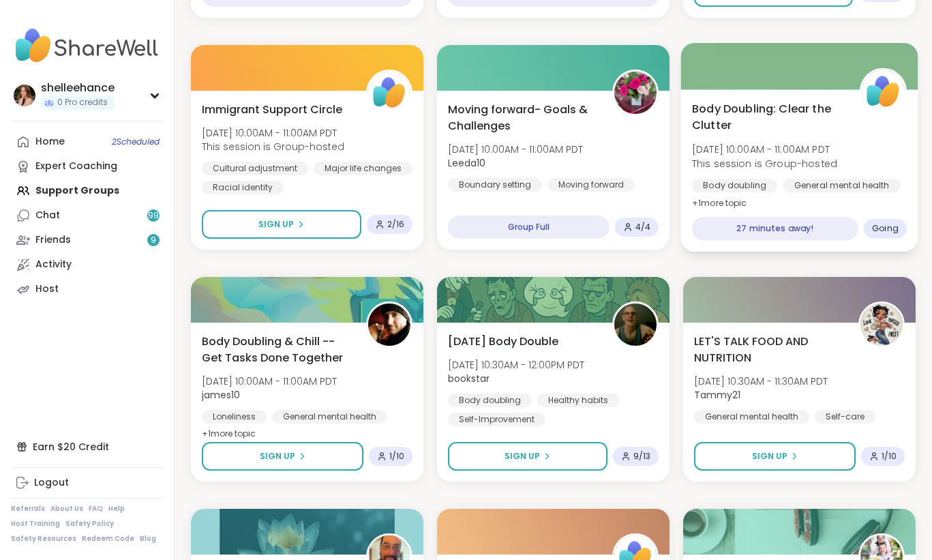
click at [782, 153] on span "Sun, Oct 12 | 10:00AM - 11:00AM PDT" at bounding box center [764, 150] width 145 height 14
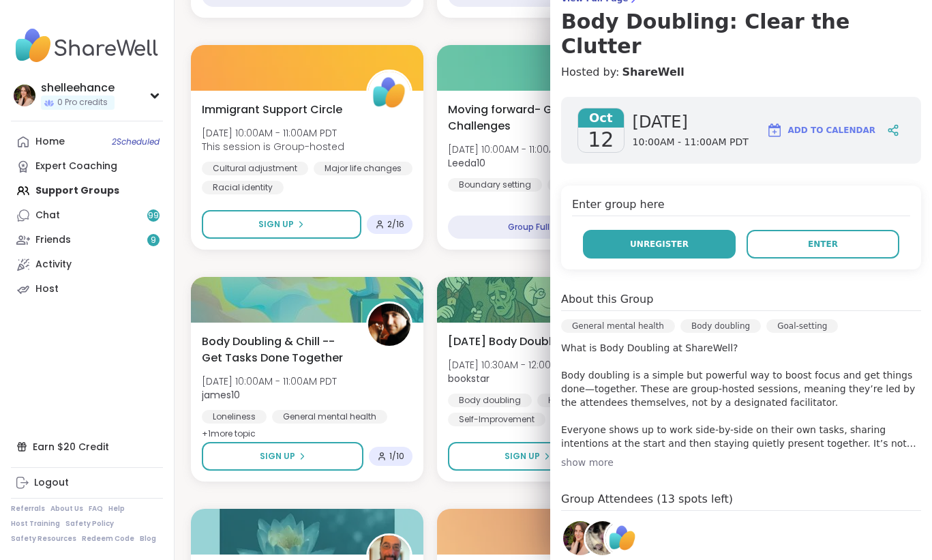
scroll to position [132, 0]
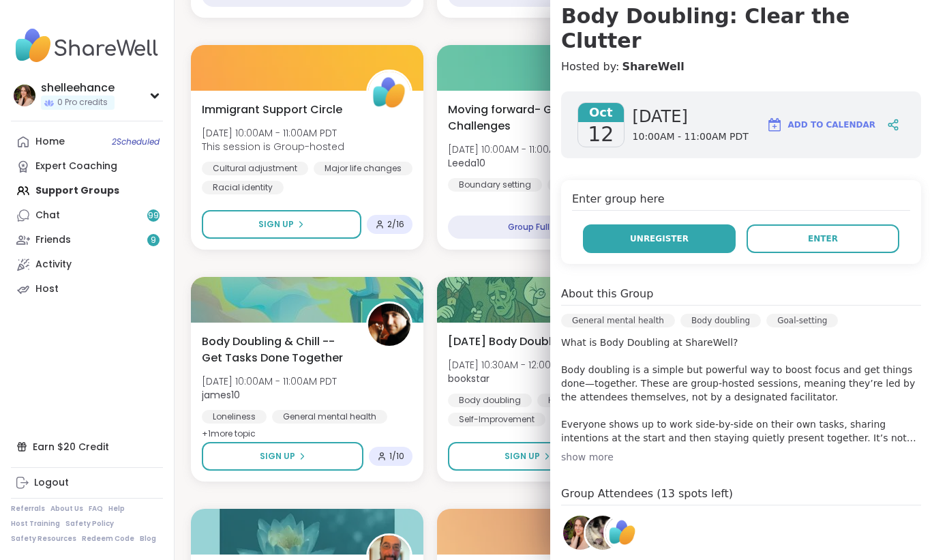
click at [659, 224] on button "Unregister" at bounding box center [659, 238] width 153 height 29
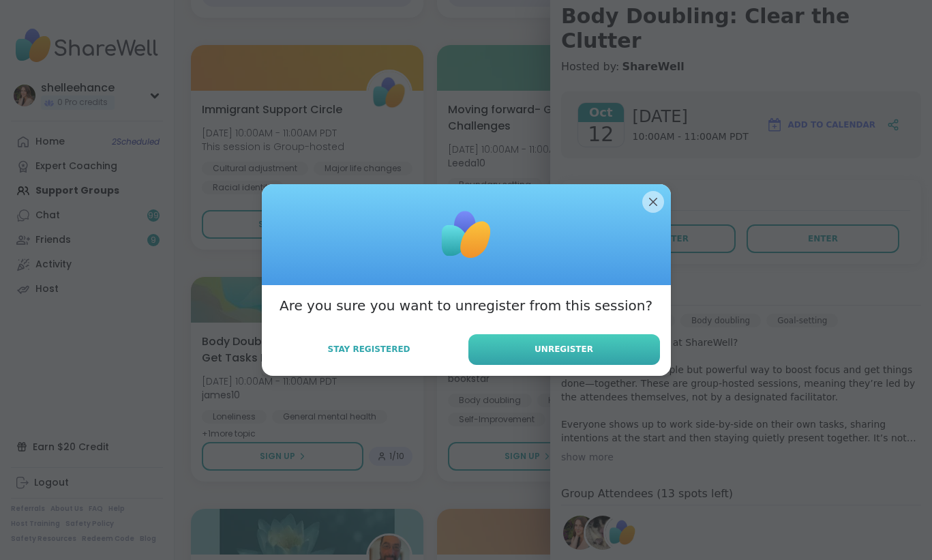
click at [565, 354] on span "Unregister" at bounding box center [564, 349] width 59 height 12
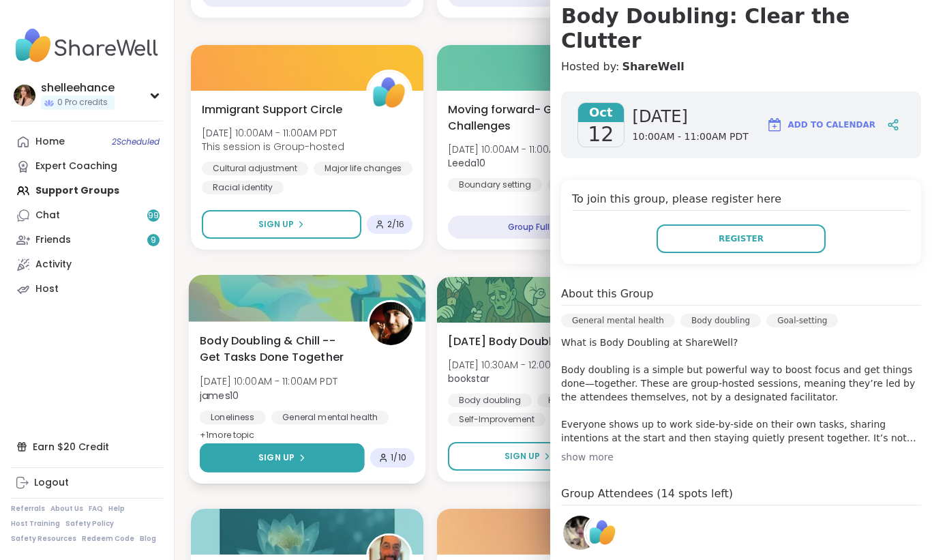
click at [228, 451] on button "Sign Up" at bounding box center [282, 457] width 165 height 29
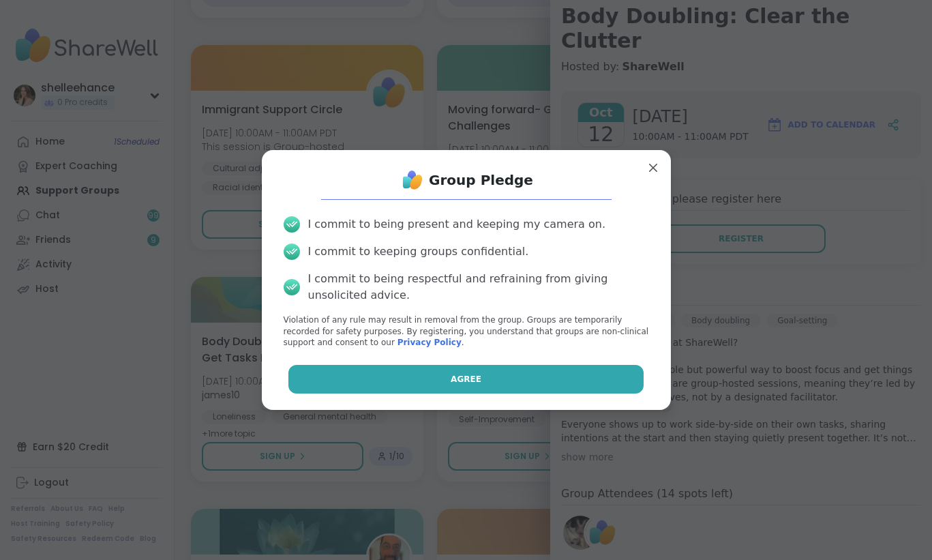
click at [374, 383] on button "Agree" at bounding box center [465, 379] width 355 height 29
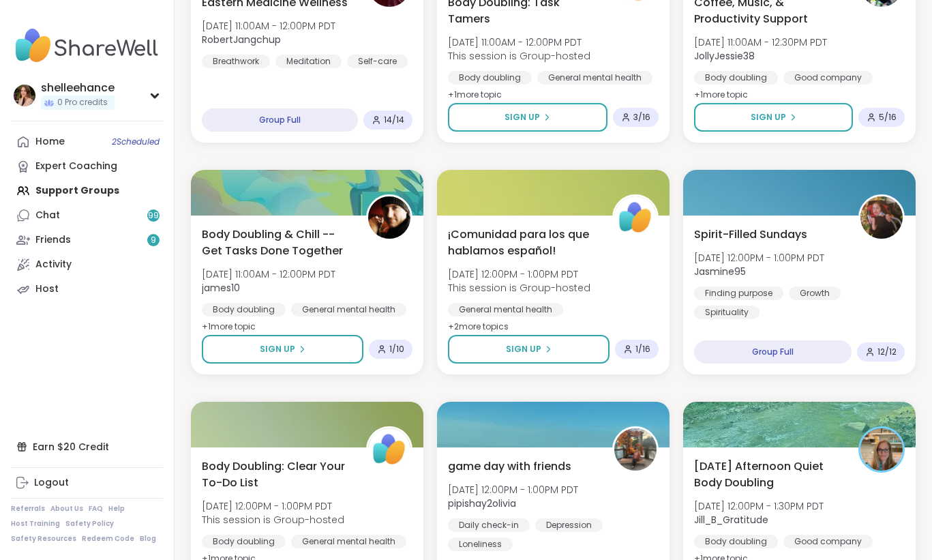
scroll to position [1142, 0]
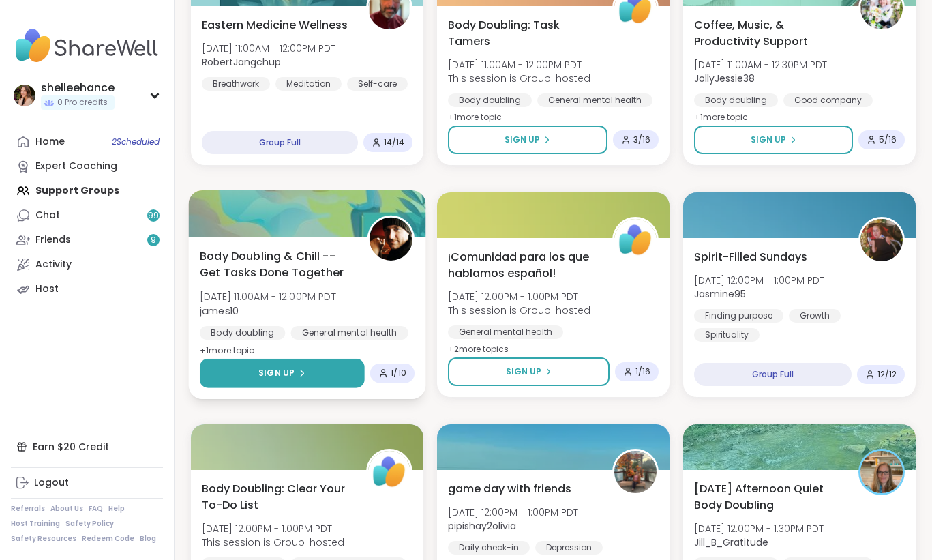
click at [249, 378] on button "Sign Up" at bounding box center [282, 373] width 165 height 29
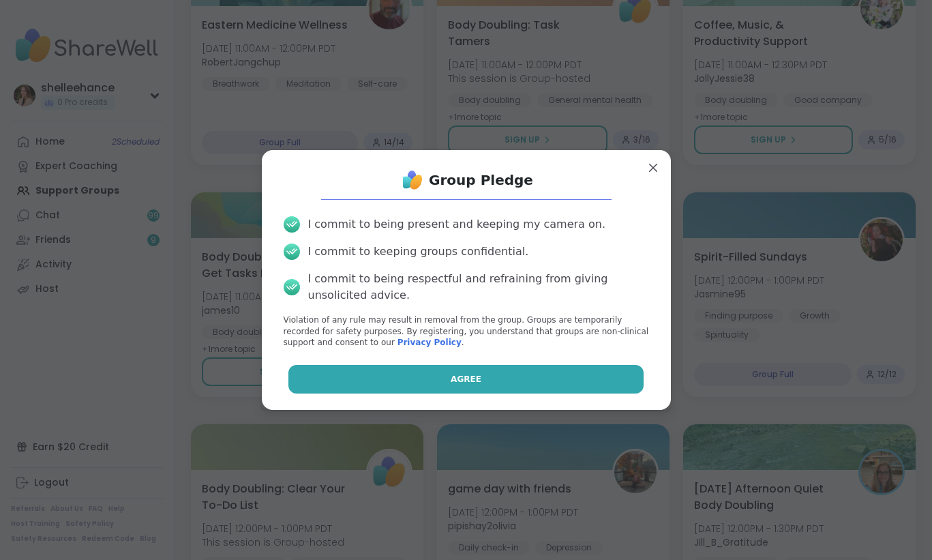
click at [335, 381] on button "Agree" at bounding box center [465, 379] width 355 height 29
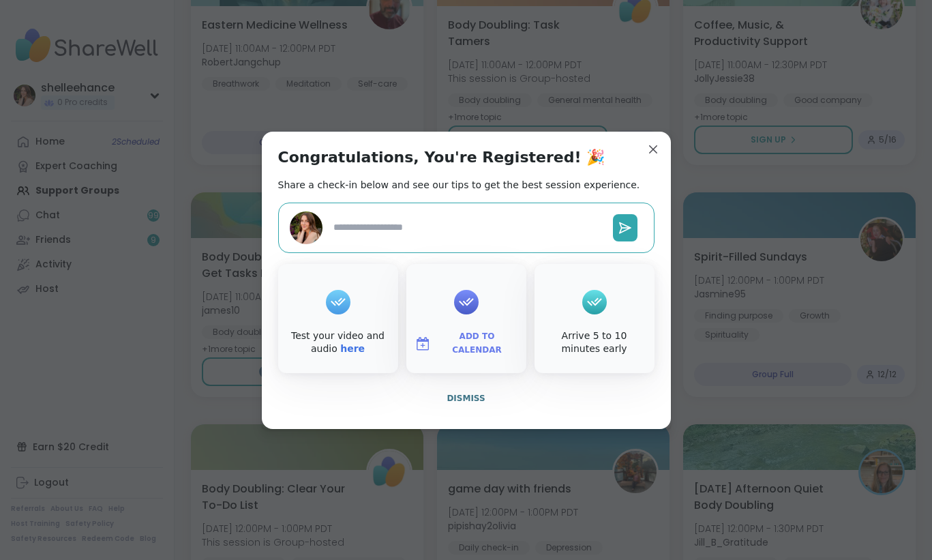
type textarea "*"
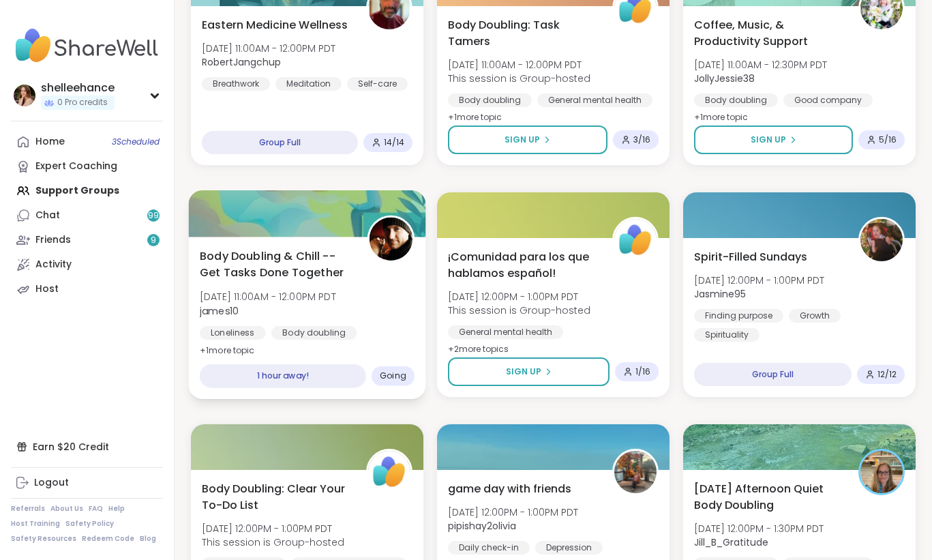
click at [372, 347] on div "Body Doubling & Chill -- Get Tasks Done Together Sun, Oct 12 | 11:00AM - 12:00P…" at bounding box center [307, 318] width 237 height 162
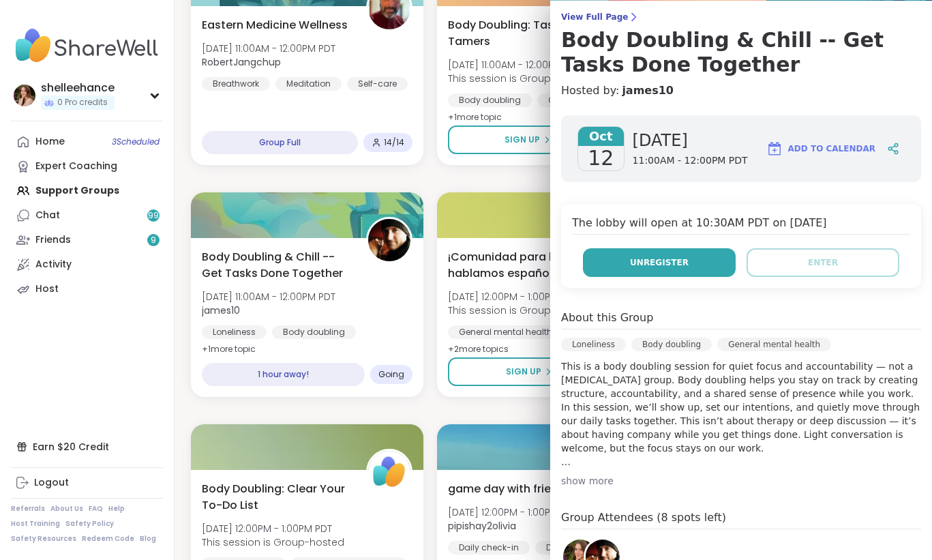
scroll to position [250, 0]
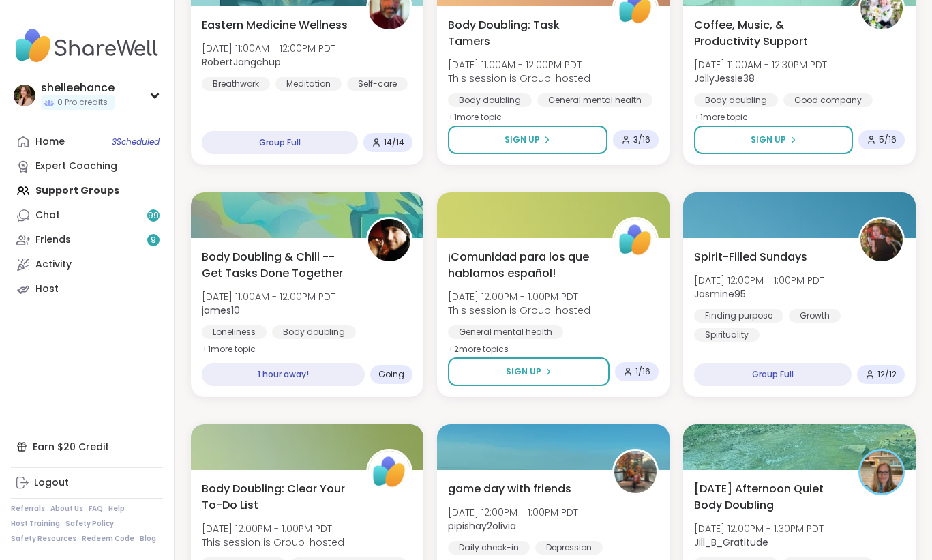
click at [399, 408] on div "EFT Tapping Sunday Practice Sun, Oct 12 | 9:00AM - 10:00AM PDT Jill_B_Gratitude…" at bounding box center [553, 410] width 725 height 2755
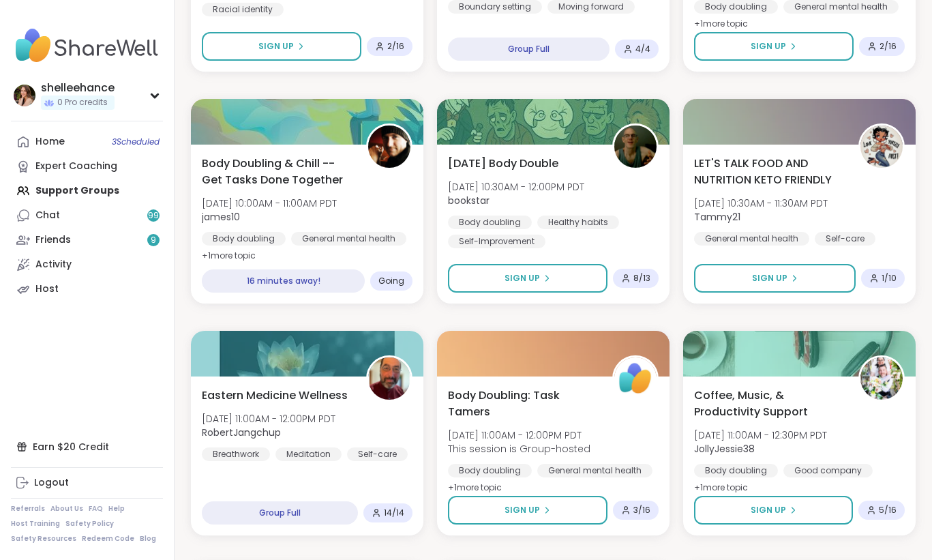
scroll to position [668, 0]
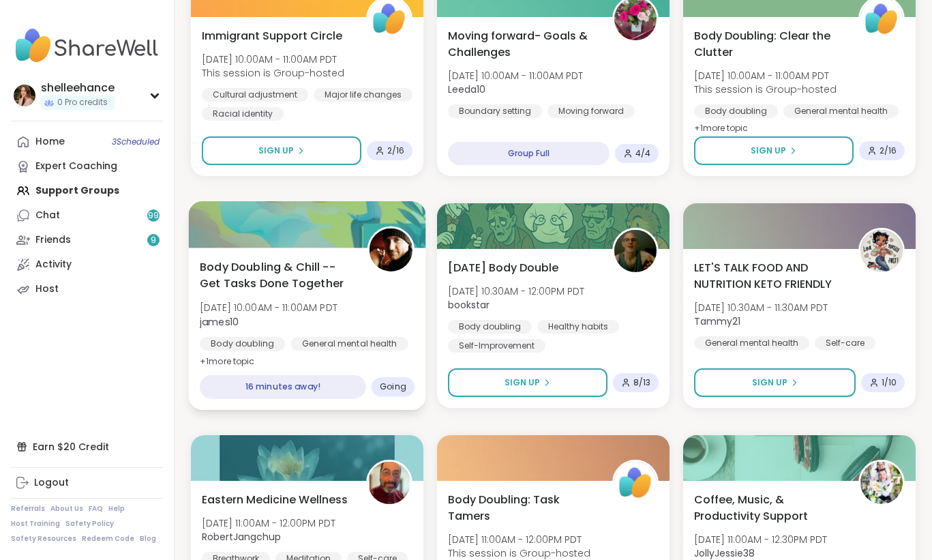
click at [402, 349] on div "General mental health" at bounding box center [349, 344] width 117 height 14
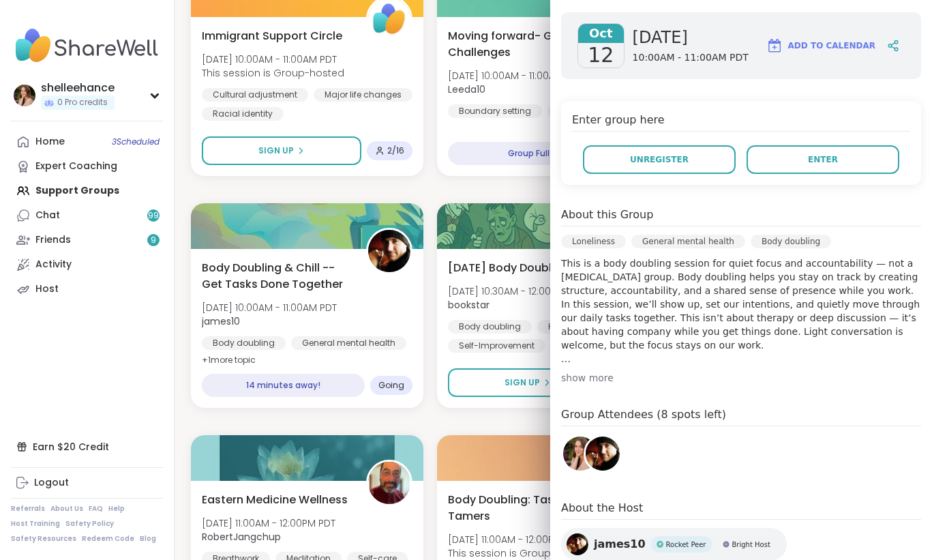
scroll to position [250, 0]
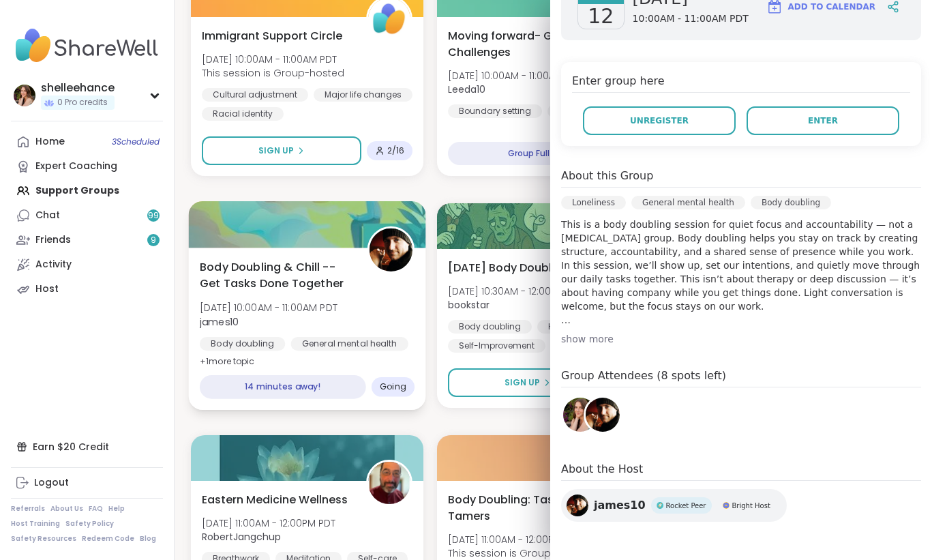
click at [401, 360] on div "Body Doubling & Chill -- Get Tasks Done Together Sun, Oct 12 | 10:00AM - 11:00A…" at bounding box center [307, 329] width 237 height 162
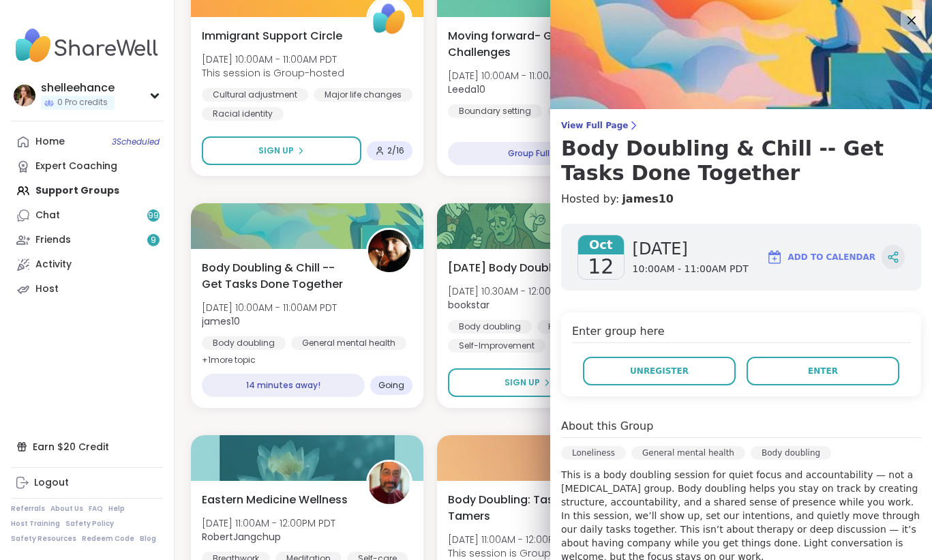
click at [897, 260] on icon at bounding box center [893, 257] width 12 height 12
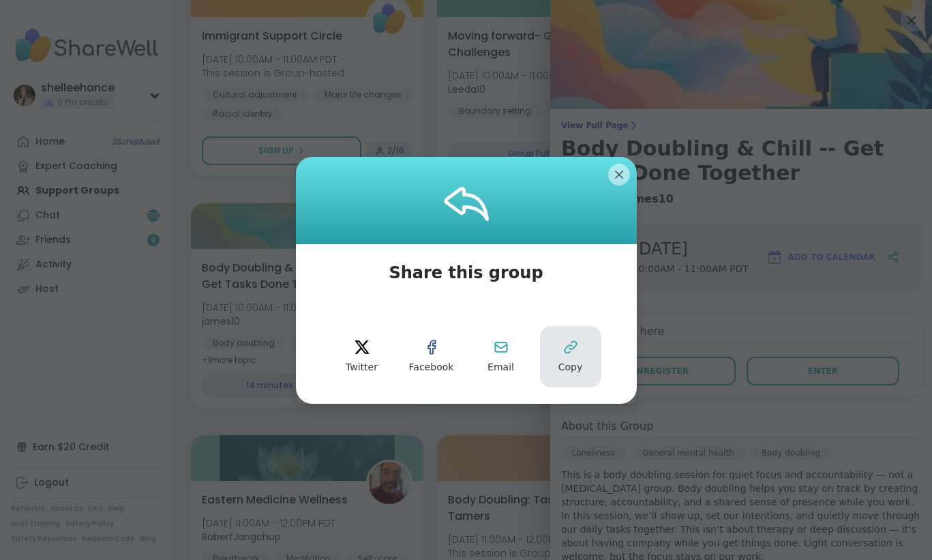
click at [582, 347] on button "Copy" at bounding box center [570, 356] width 61 height 61
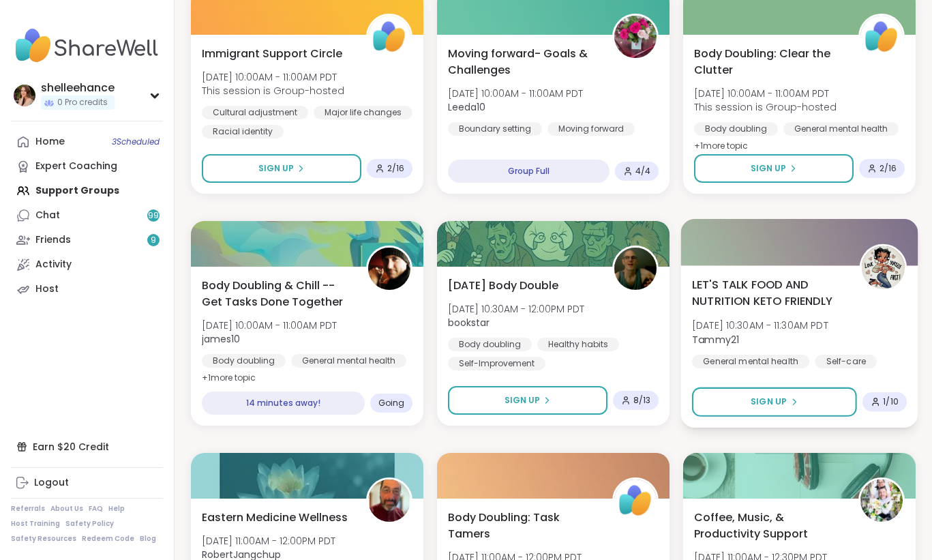
scroll to position [630, 0]
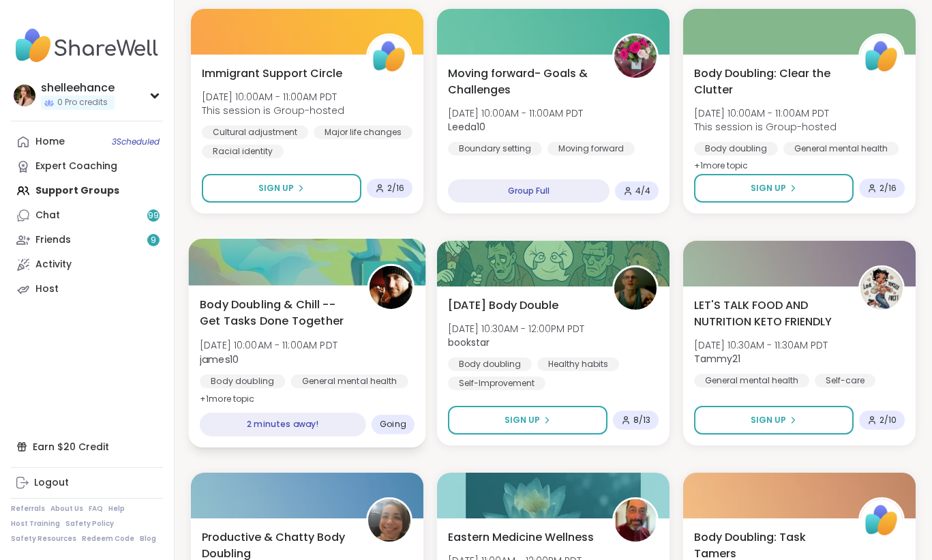
click at [375, 379] on div "General mental health" at bounding box center [349, 381] width 117 height 14
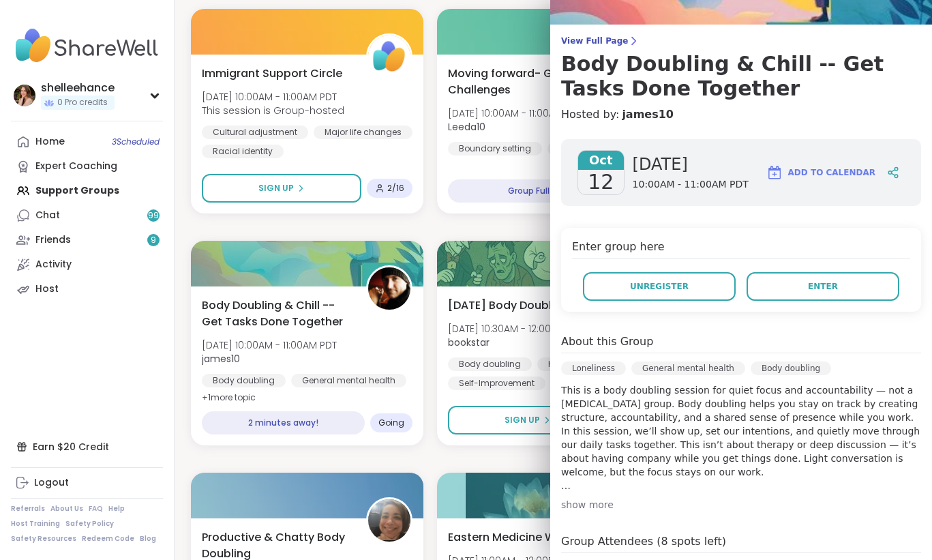
scroll to position [0, 0]
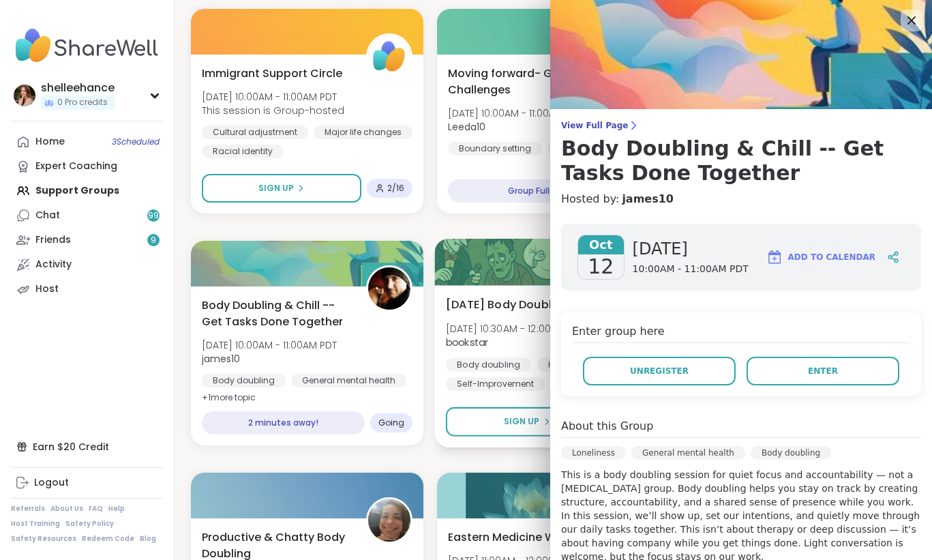
click at [516, 339] on span "bookstar" at bounding box center [515, 343] width 139 height 14
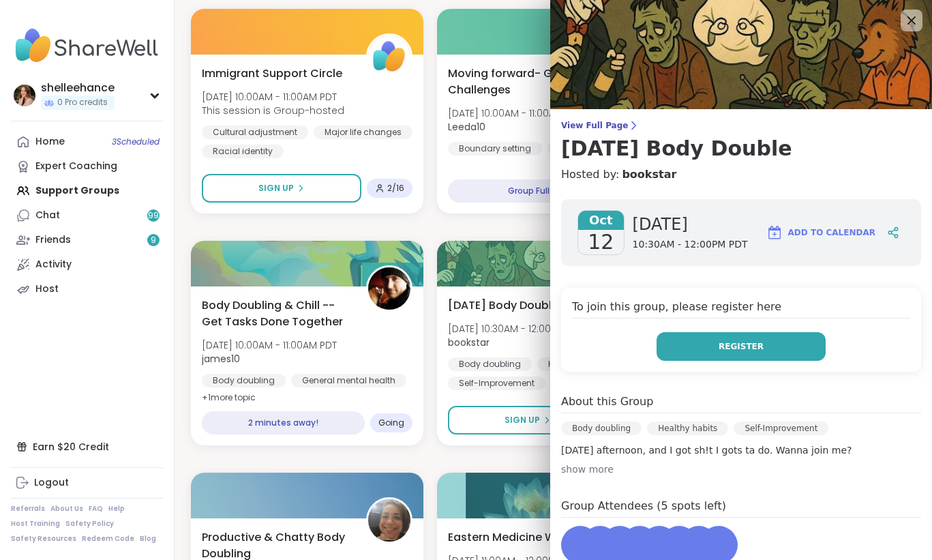
scroll to position [61, 0]
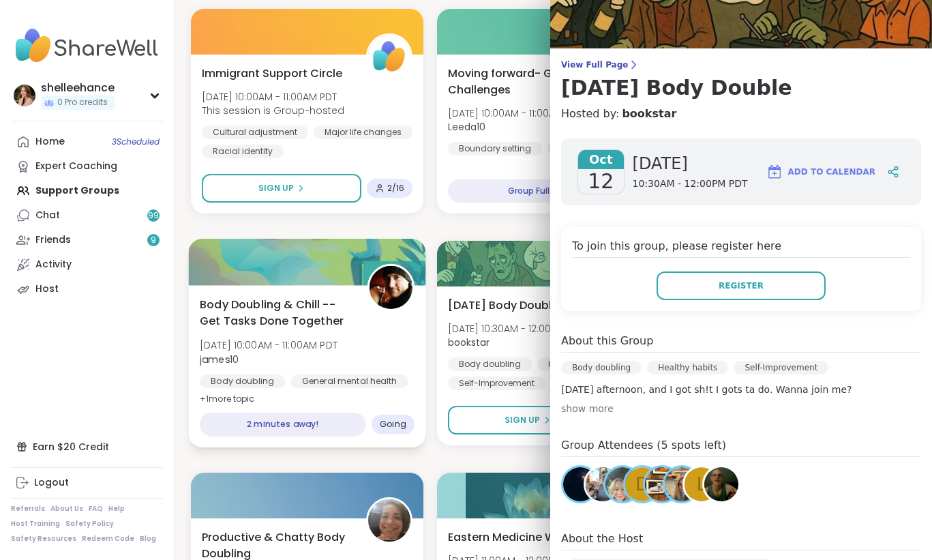
click at [413, 397] on div "Body Doubling & Chill -- Get Tasks Done Together Sun, Oct 12 | 10:00AM - 11:00A…" at bounding box center [307, 366] width 237 height 162
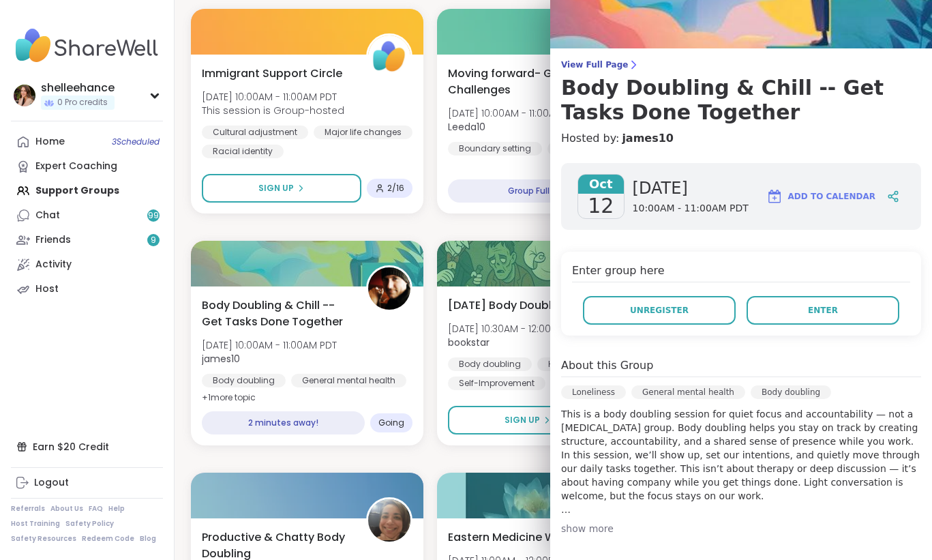
scroll to position [250, 0]
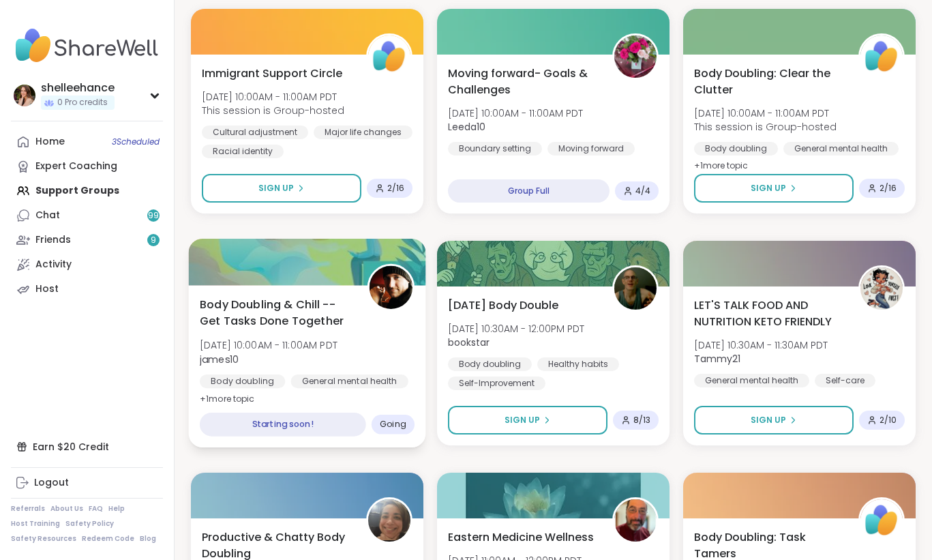
click at [413, 387] on div "Body doubling General mental health Loneliness" at bounding box center [307, 390] width 215 height 33
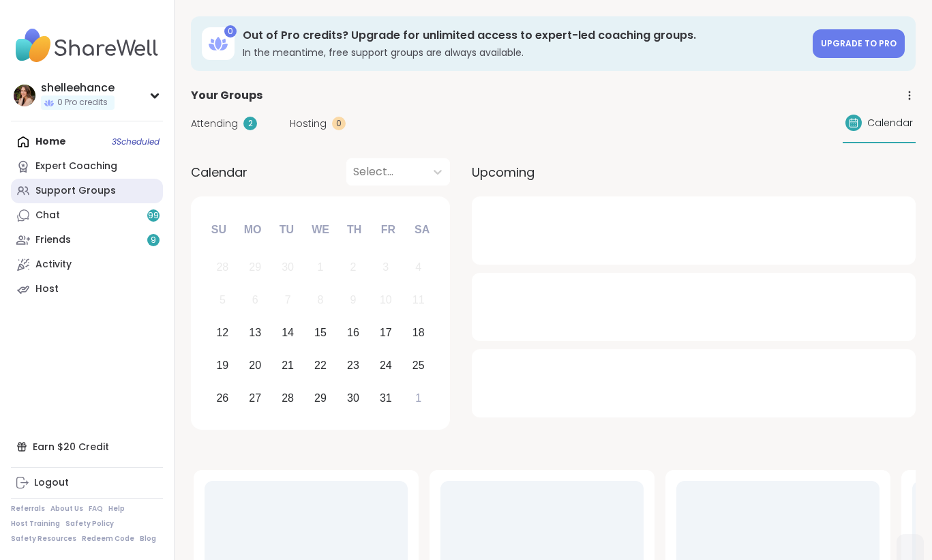
click at [138, 188] on link "Support Groups" at bounding box center [87, 191] width 152 height 25
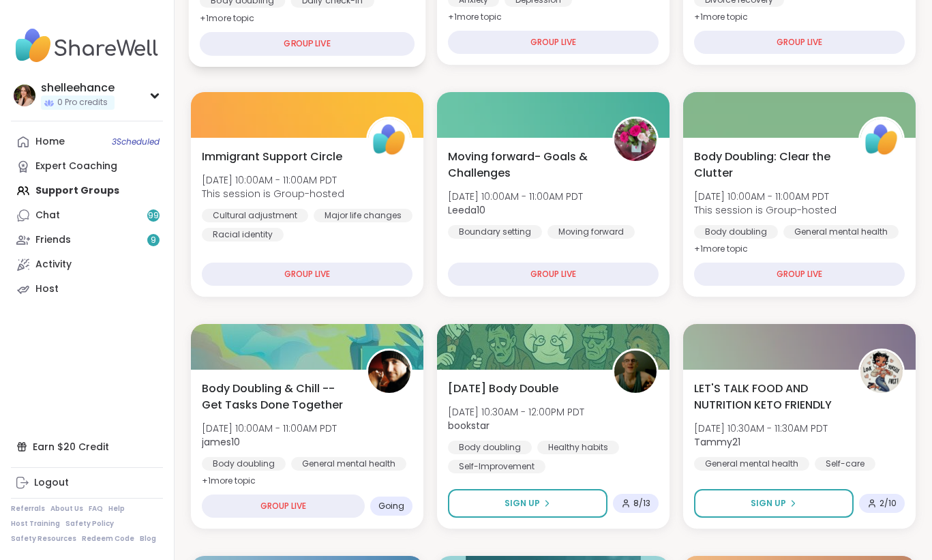
scroll to position [338, 0]
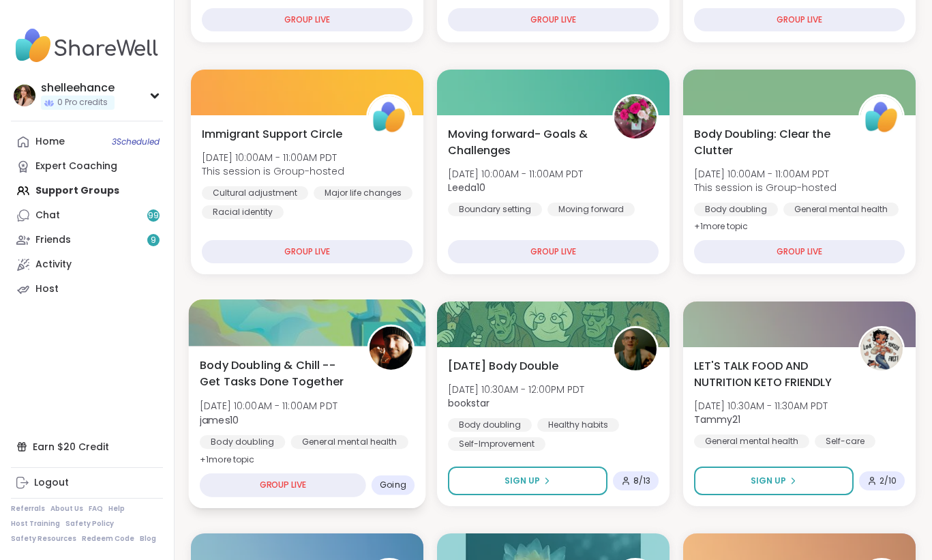
click at [406, 458] on div "Body Doubling & Chill -- Get Tasks Done Together Sun, Oct 12 | 10:00AM - 11:00A…" at bounding box center [307, 427] width 237 height 162
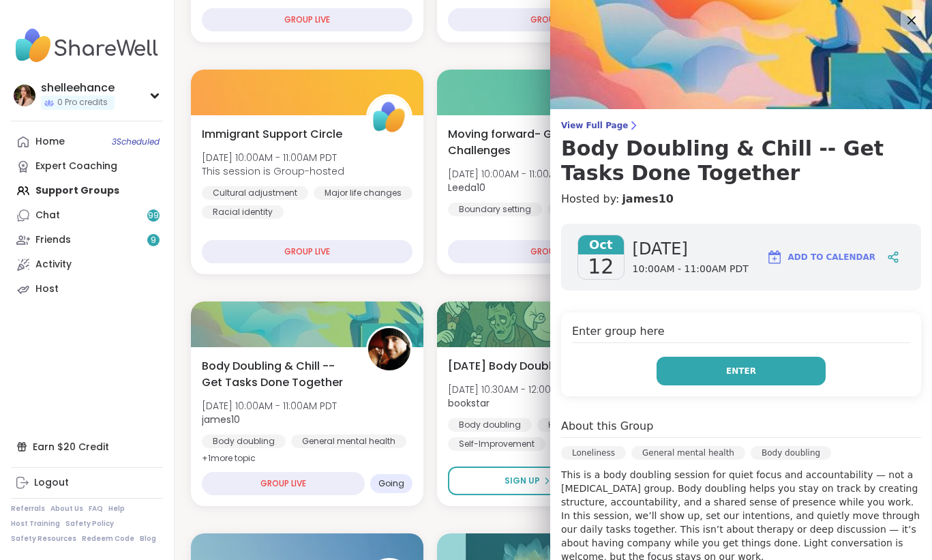
click at [708, 367] on button "Enter" at bounding box center [741, 371] width 169 height 29
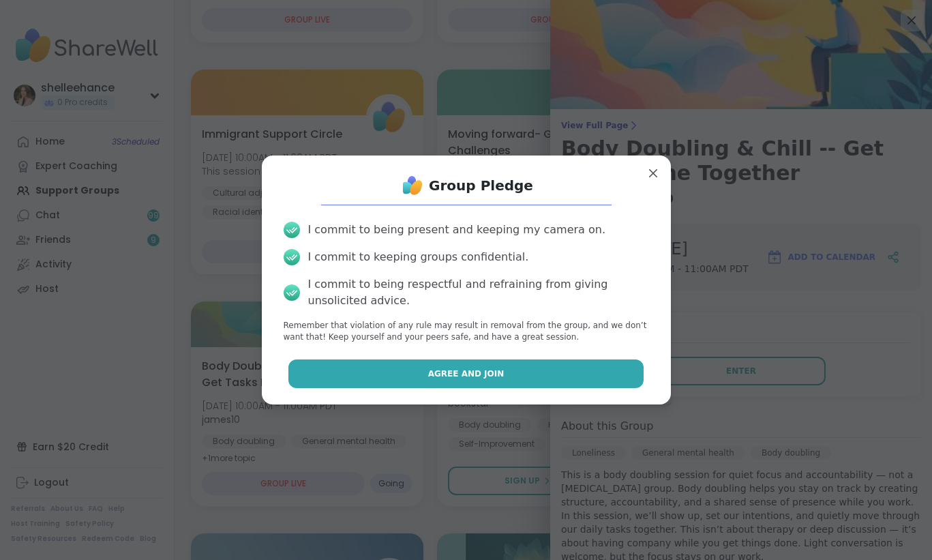
click at [407, 368] on button "Agree and Join" at bounding box center [465, 373] width 355 height 29
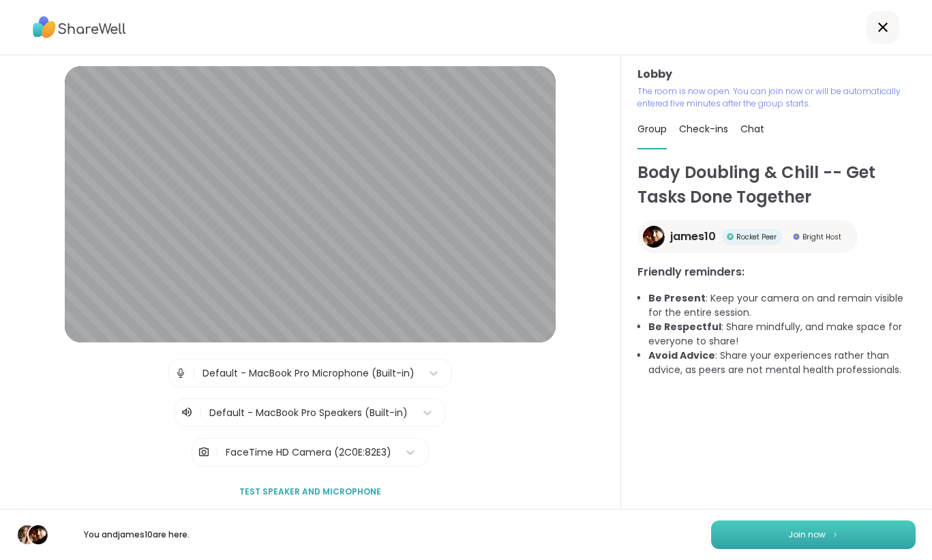
click at [801, 541] on button "Join now" at bounding box center [813, 534] width 205 height 29
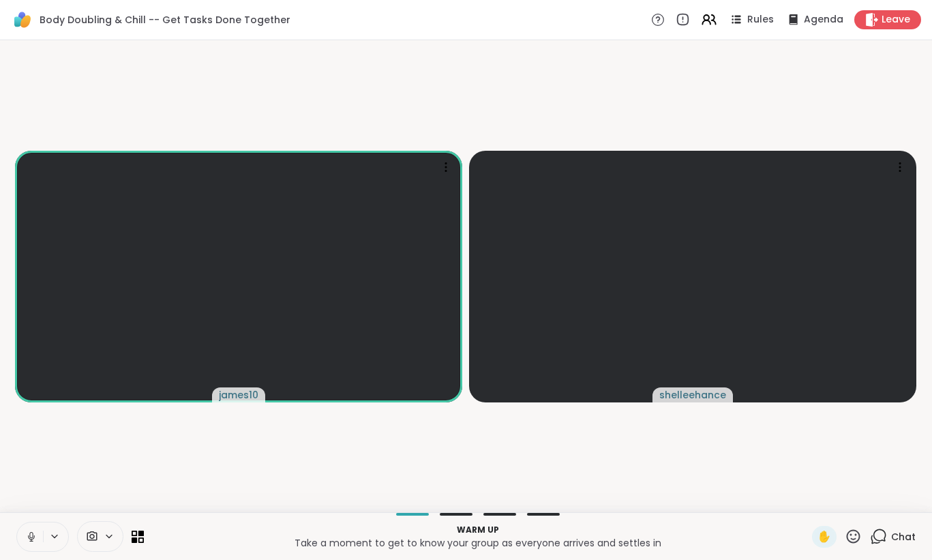
click at [899, 538] on span "Chat" at bounding box center [903, 537] width 25 height 14
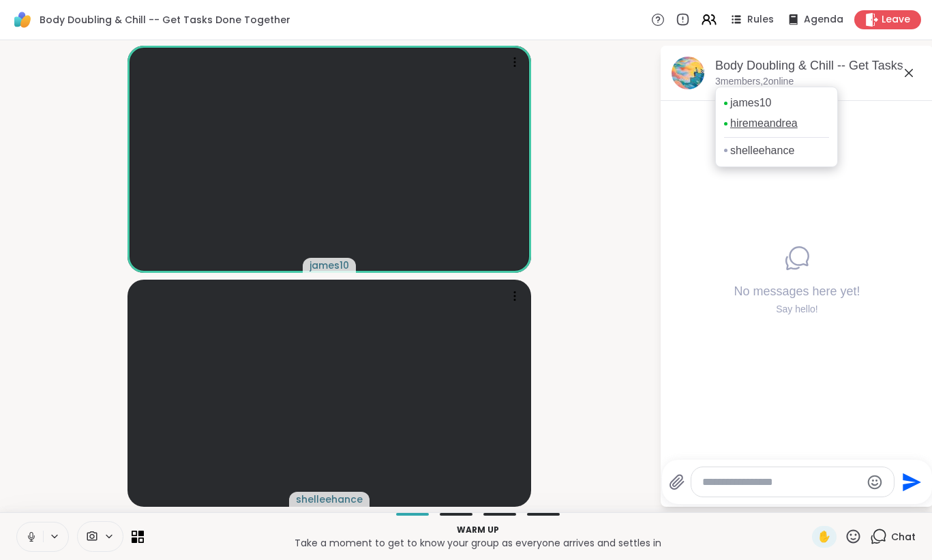
click at [793, 127] on link "hiremeandrea" at bounding box center [764, 123] width 68 height 15
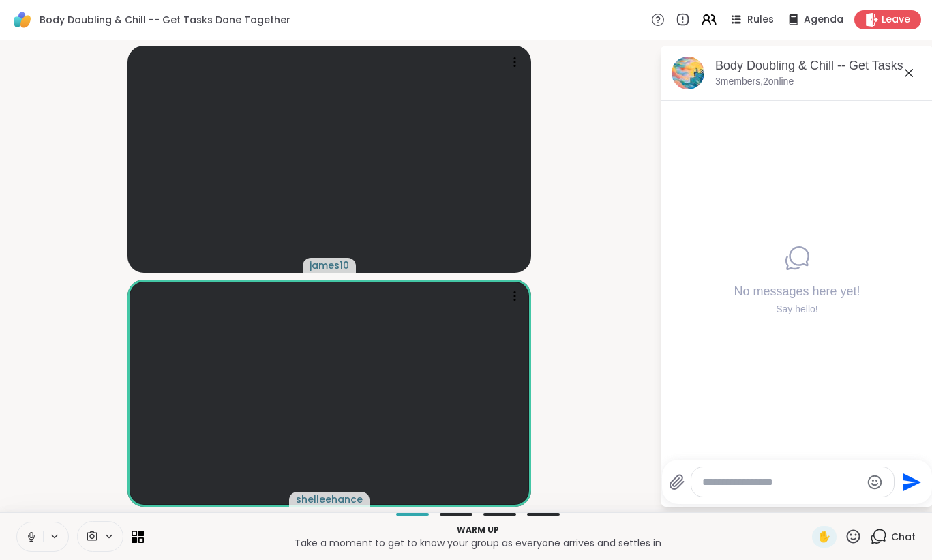
click at [908, 76] on icon at bounding box center [909, 73] width 16 height 16
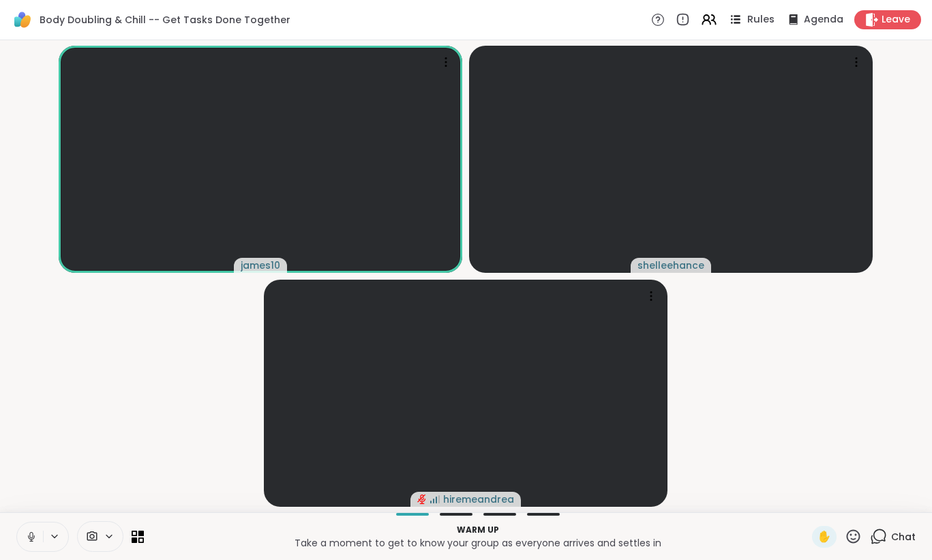
click at [769, 27] on div "Rules" at bounding box center [751, 19] width 48 height 17
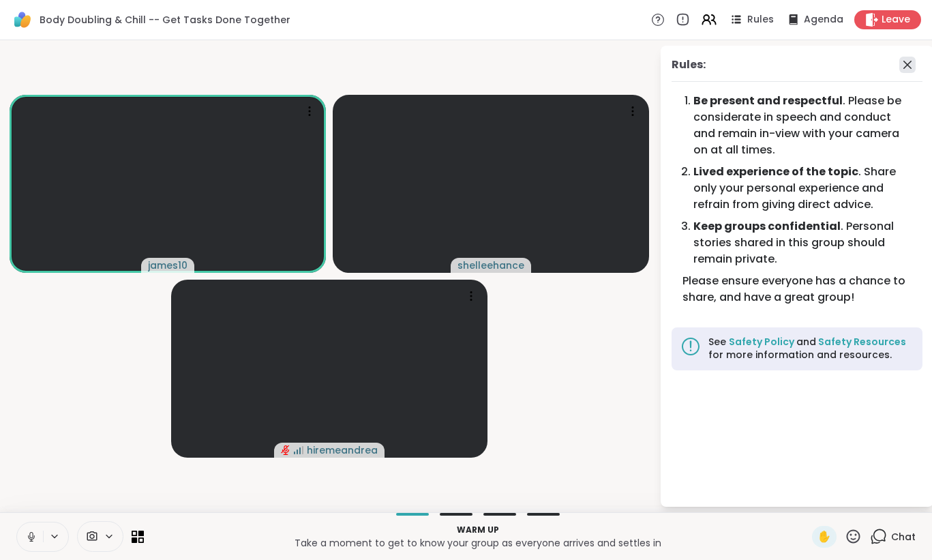
click at [910, 57] on icon at bounding box center [907, 65] width 16 height 16
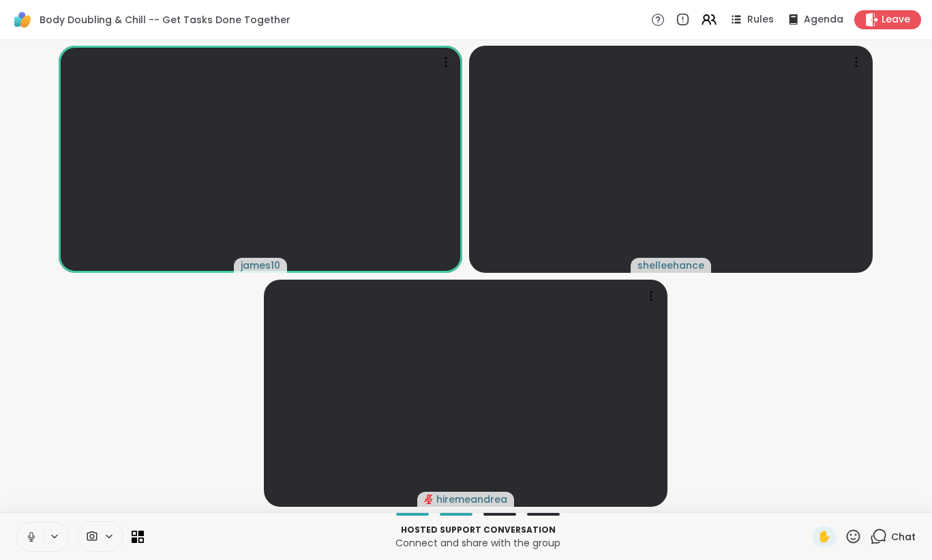
click at [25, 539] on icon at bounding box center [31, 537] width 12 height 12
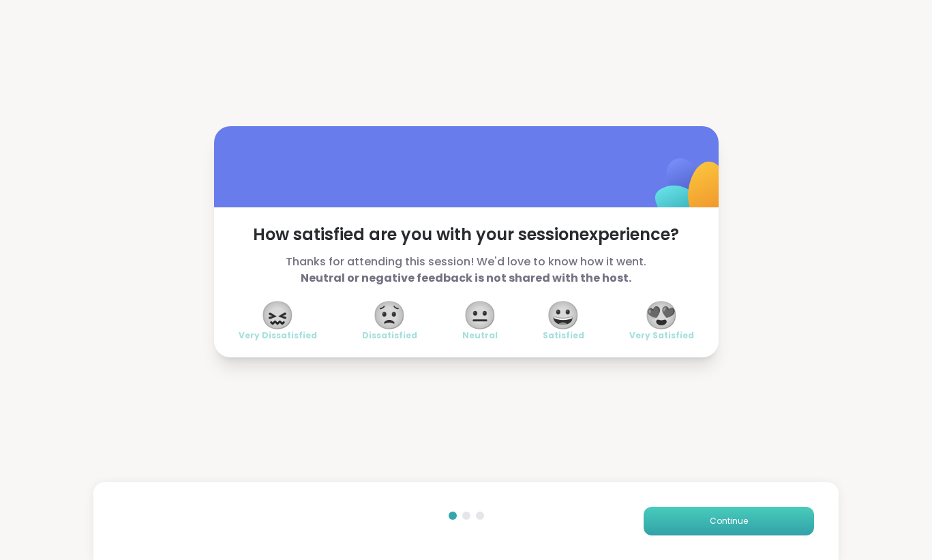
click at [737, 524] on span "Continue" at bounding box center [729, 521] width 38 height 12
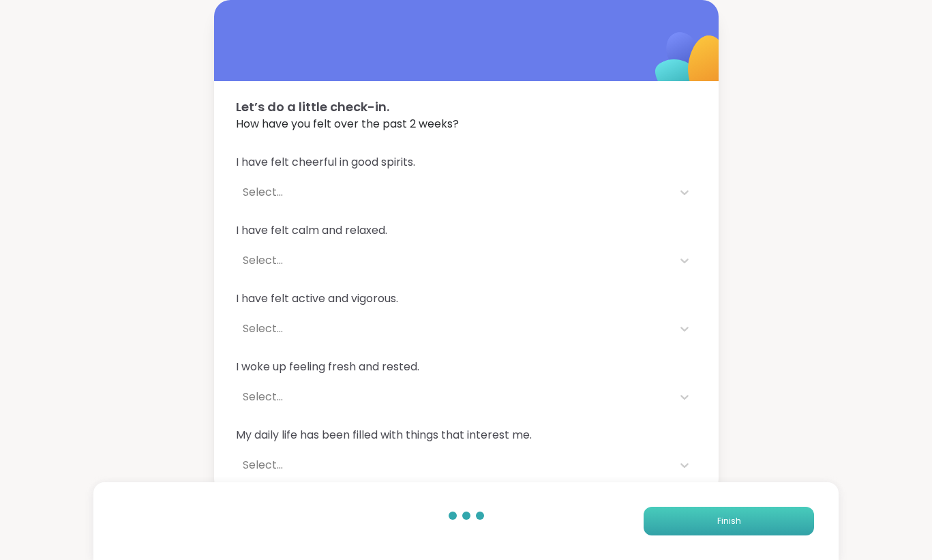
click at [737, 524] on span "Finish" at bounding box center [729, 521] width 24 height 12
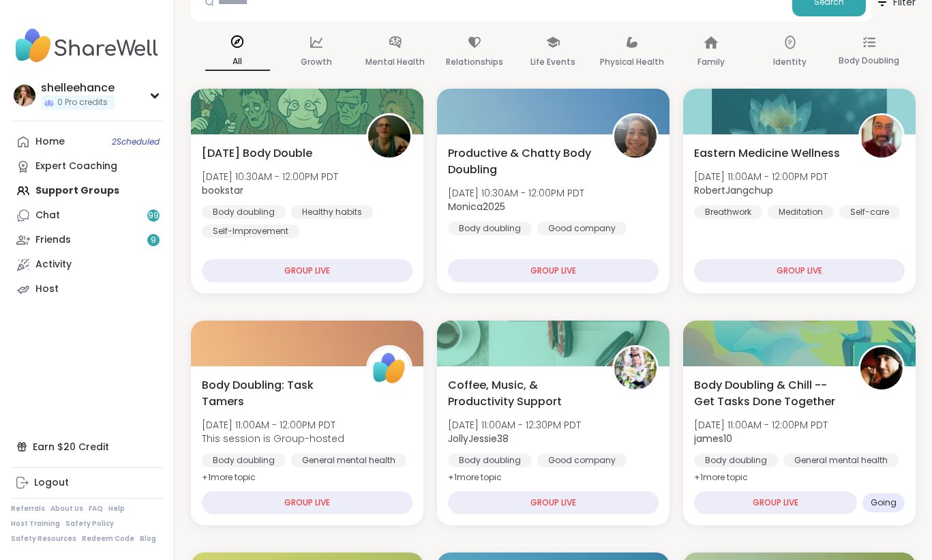
scroll to position [137, 0]
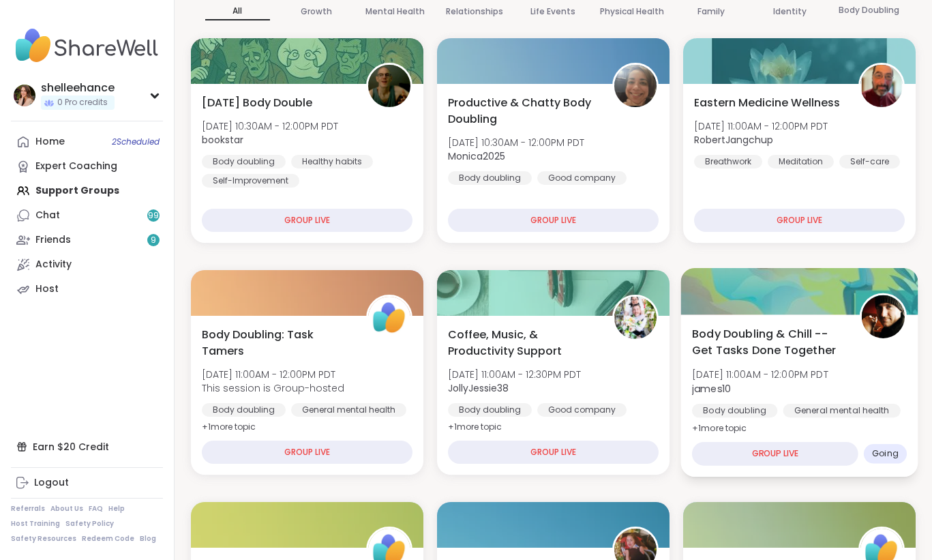
click at [907, 417] on div "Body Doubling & Chill -- Get Tasks Done Together Sun, Oct 12 | 11:00AM - 12:00P…" at bounding box center [799, 395] width 237 height 162
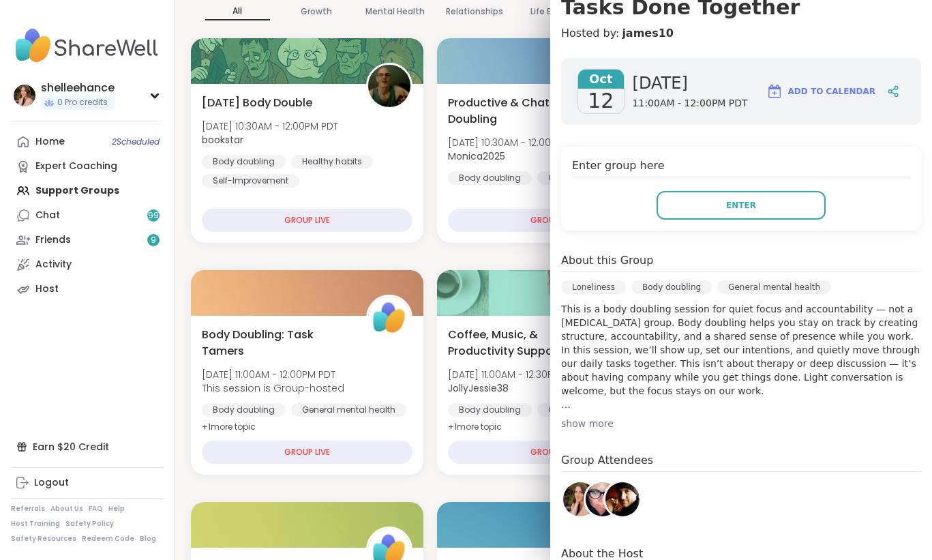
scroll to position [175, 0]
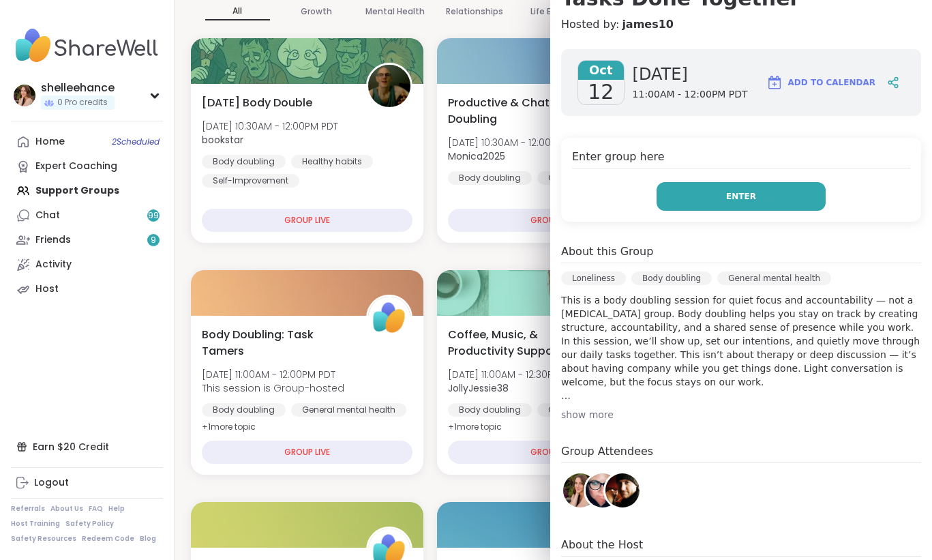
click at [697, 194] on button "Enter" at bounding box center [741, 196] width 169 height 29
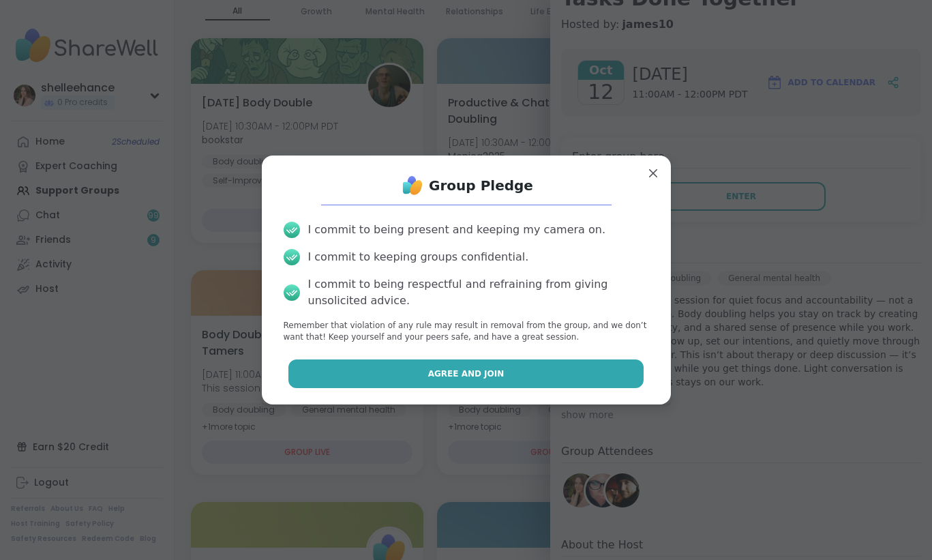
click at [369, 378] on button "Agree and Join" at bounding box center [465, 373] width 355 height 29
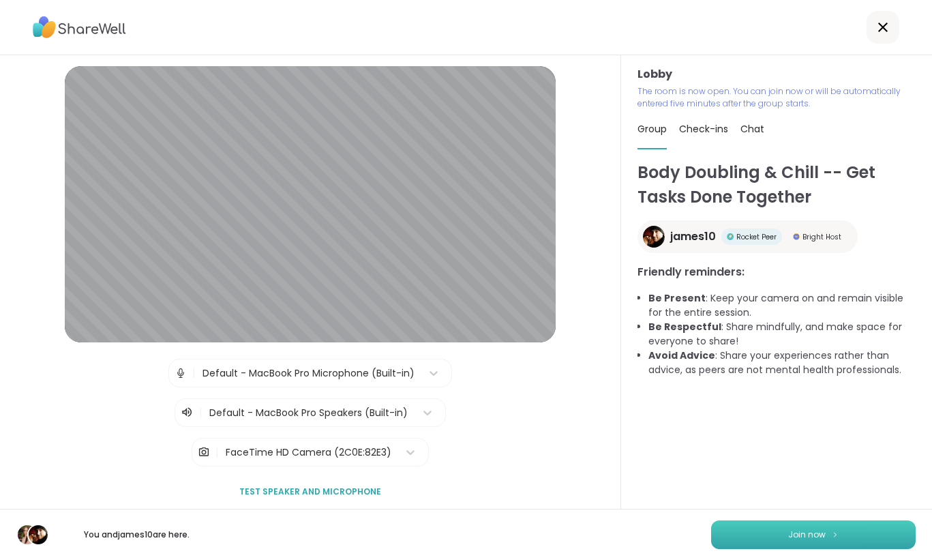
click at [799, 545] on button "Join now" at bounding box center [813, 534] width 205 height 29
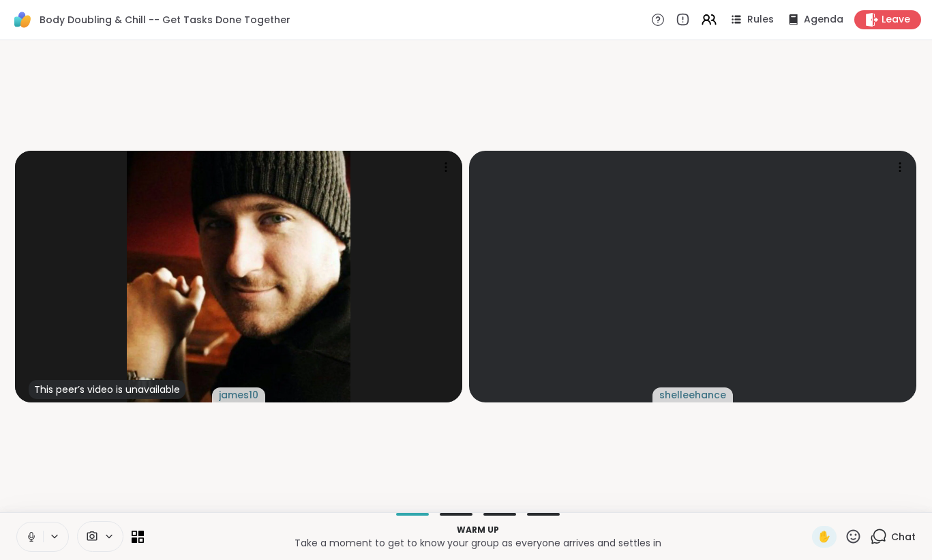
click at [25, 534] on button at bounding box center [30, 536] width 26 height 29
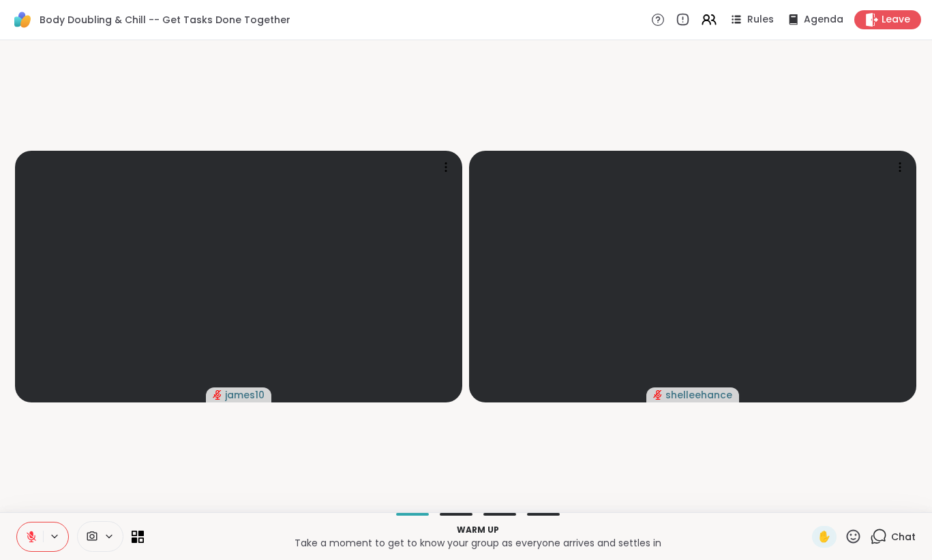
click at [910, 537] on span "Chat" at bounding box center [903, 537] width 25 height 14
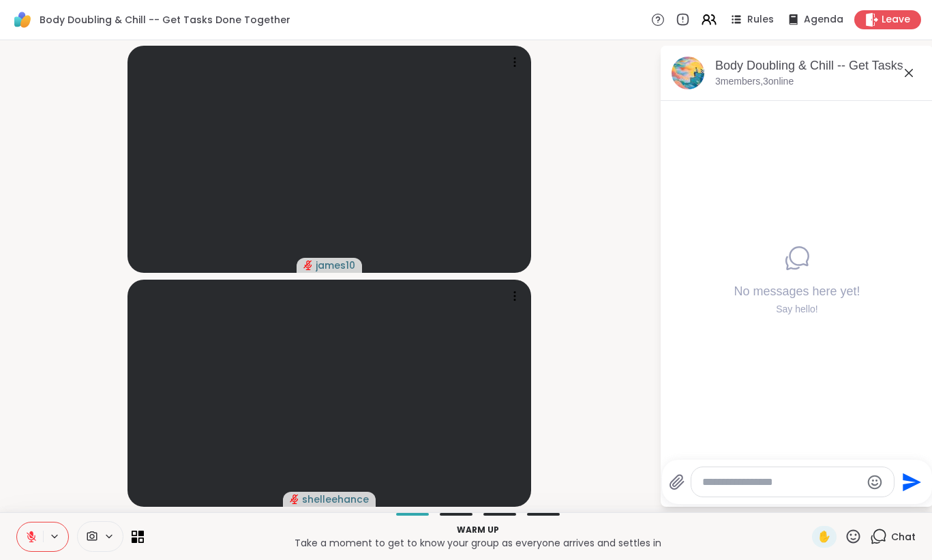
click at [903, 72] on icon at bounding box center [909, 73] width 16 height 16
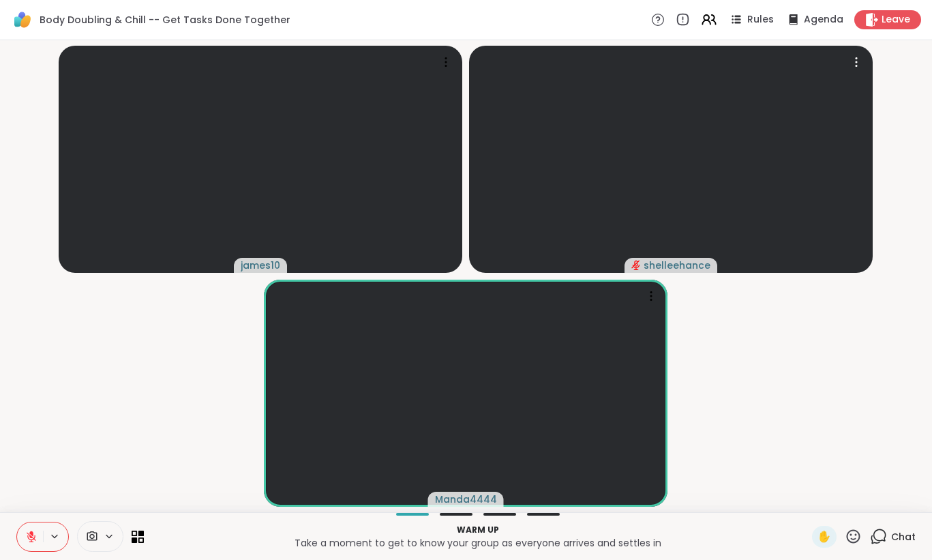
click at [35, 528] on button at bounding box center [30, 536] width 26 height 29
click at [897, 537] on span "Chat" at bounding box center [903, 537] width 25 height 14
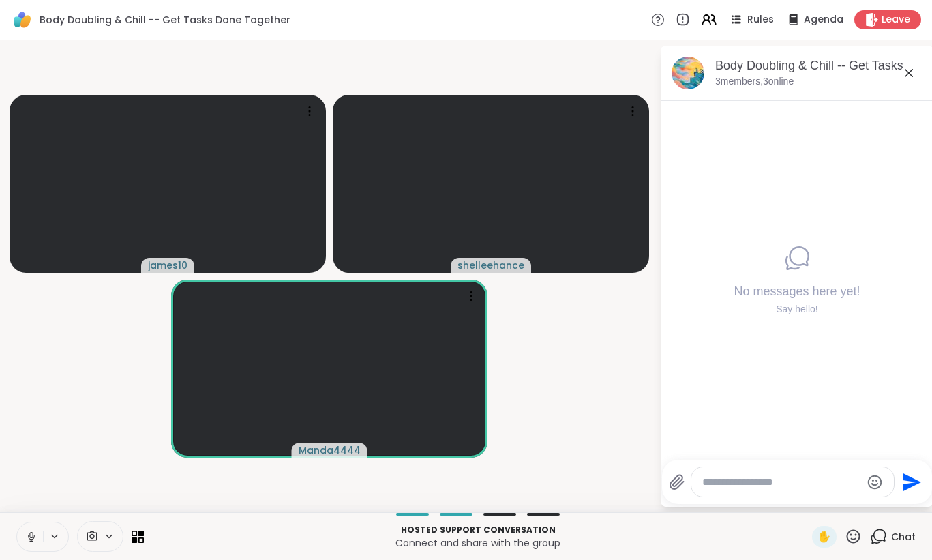
click at [818, 483] on textarea "Type your message" at bounding box center [781, 482] width 159 height 14
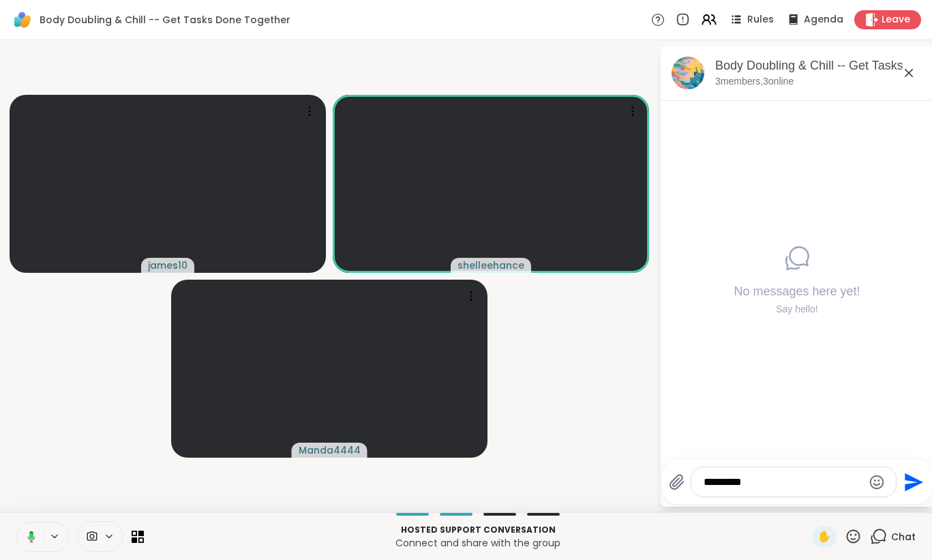
type textarea "**********"
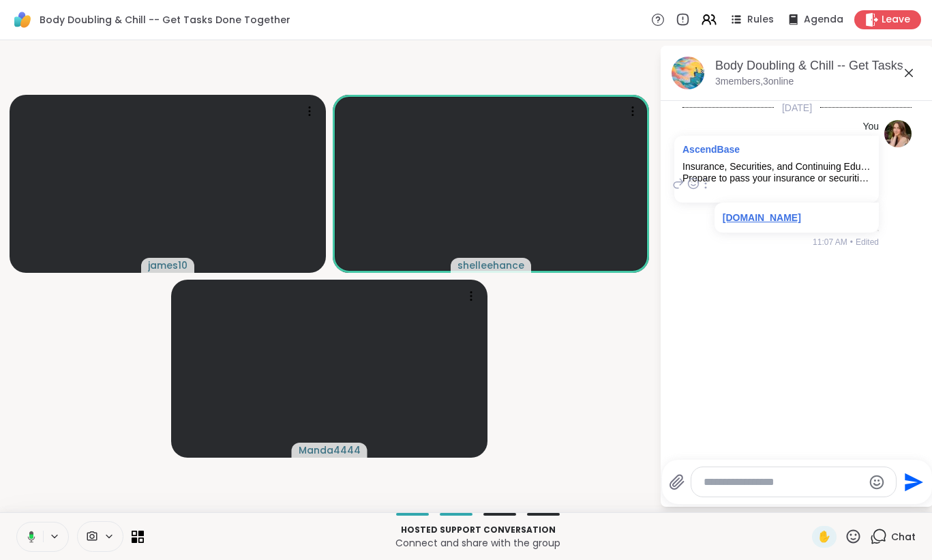
click at [747, 222] on link "examfx.com" at bounding box center [762, 217] width 78 height 11
click at [726, 151] on link "AscendBase" at bounding box center [711, 149] width 57 height 11
click at [27, 539] on icon at bounding box center [29, 537] width 12 height 12
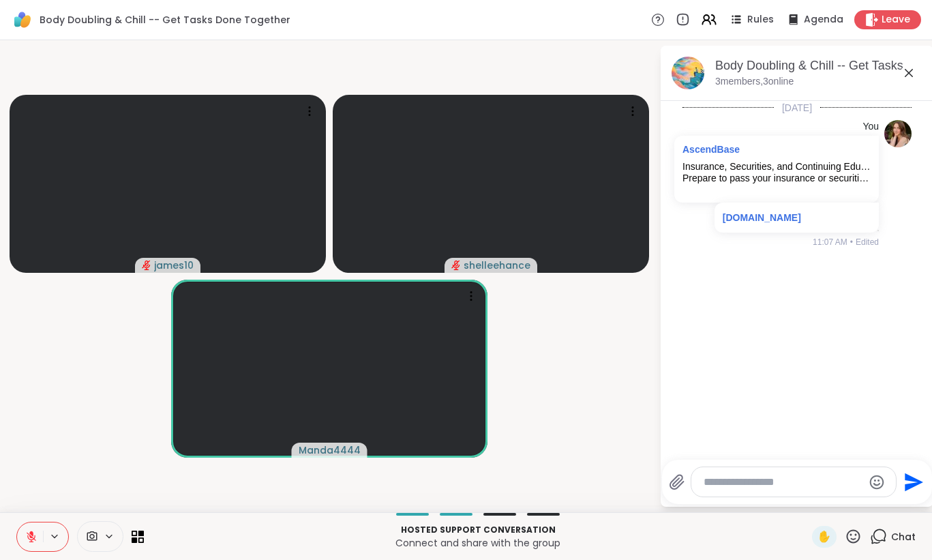
click at [27, 539] on icon at bounding box center [31, 537] width 12 height 12
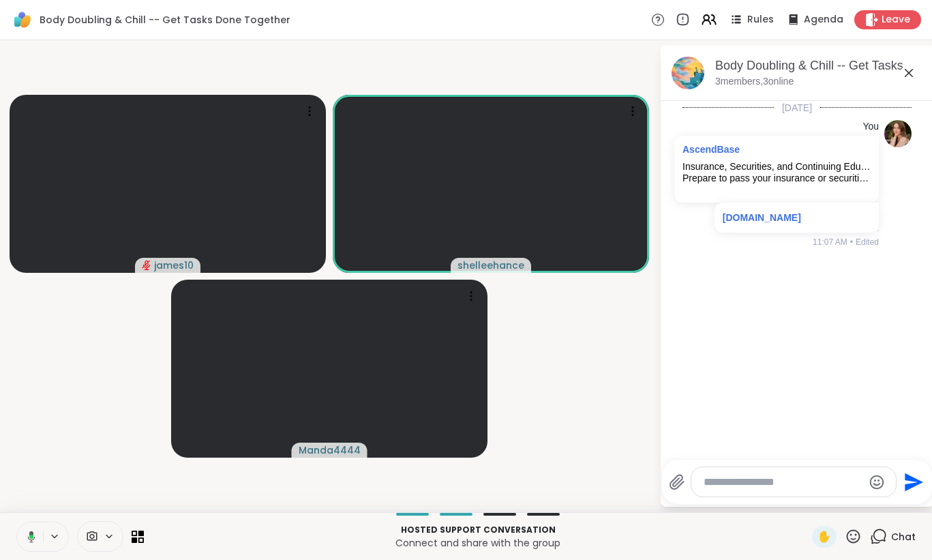
click at [25, 541] on icon at bounding box center [29, 537] width 12 height 12
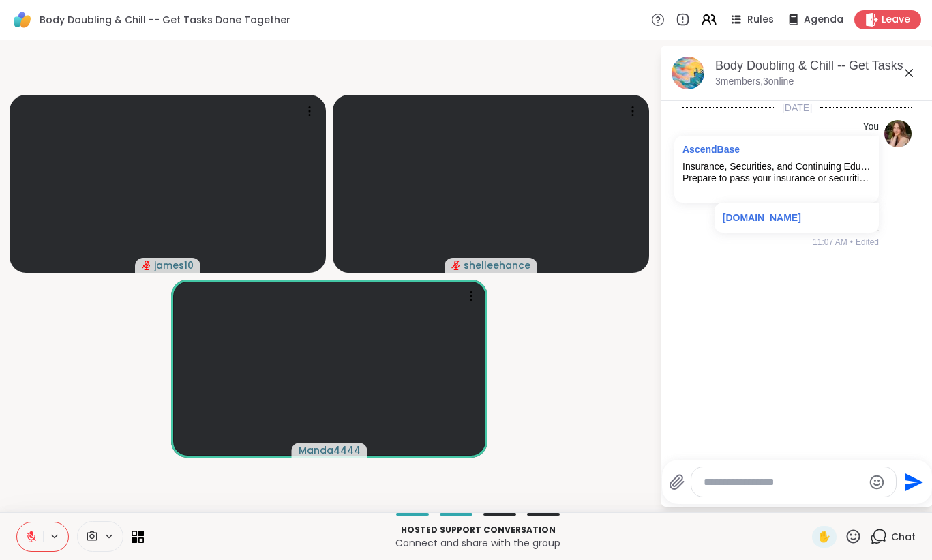
click at [27, 528] on button at bounding box center [30, 536] width 26 height 29
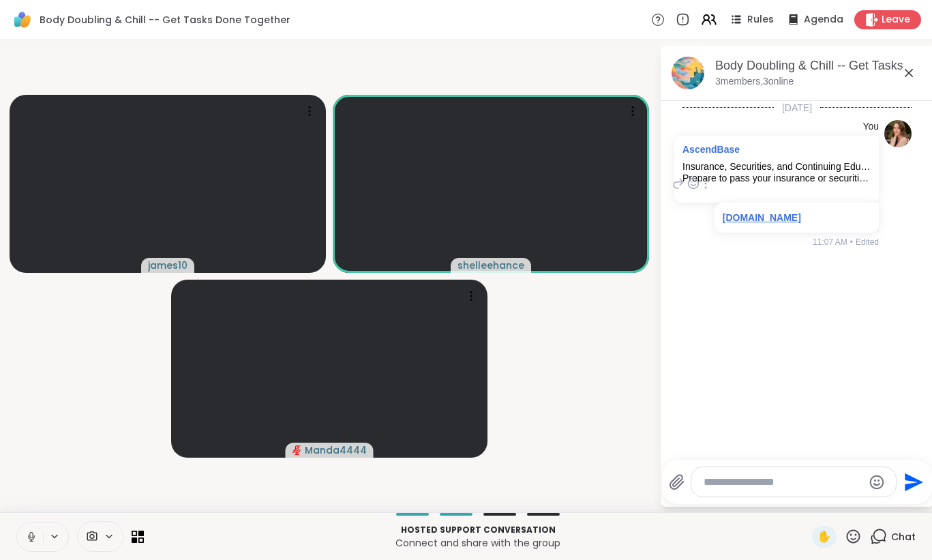
click at [745, 220] on link "examfx.com" at bounding box center [762, 217] width 78 height 11
click at [20, 540] on button at bounding box center [30, 536] width 26 height 29
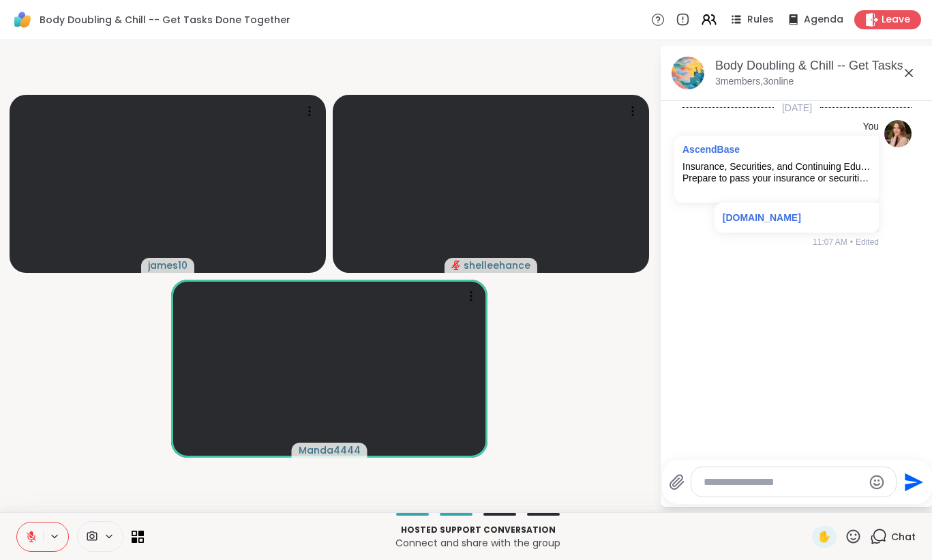
click at [24, 531] on button at bounding box center [30, 536] width 26 height 29
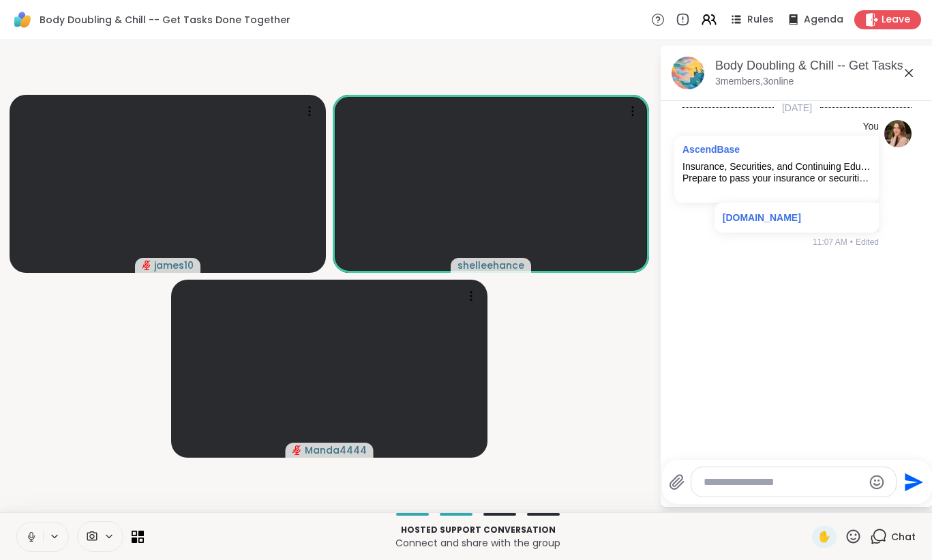
click at [23, 535] on button at bounding box center [30, 536] width 26 height 29
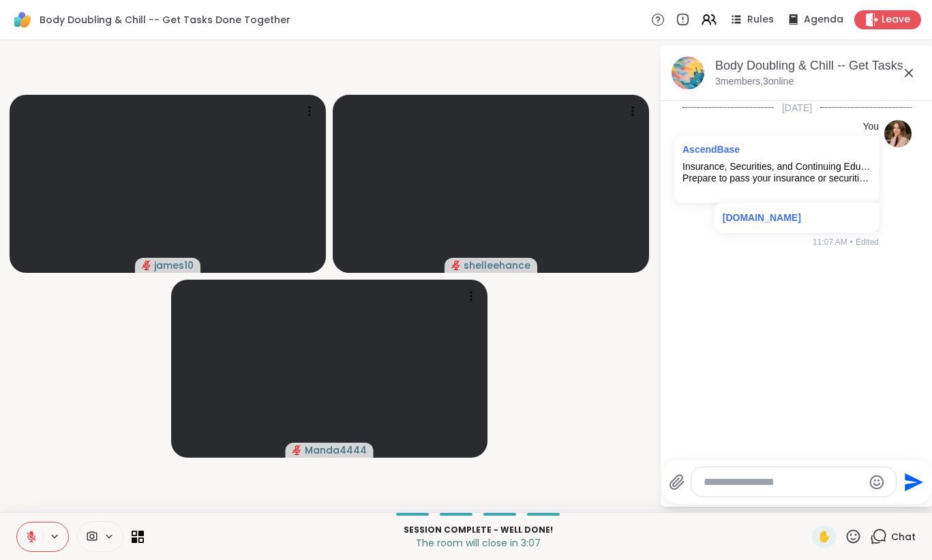
click at [21, 543] on button at bounding box center [30, 536] width 26 height 29
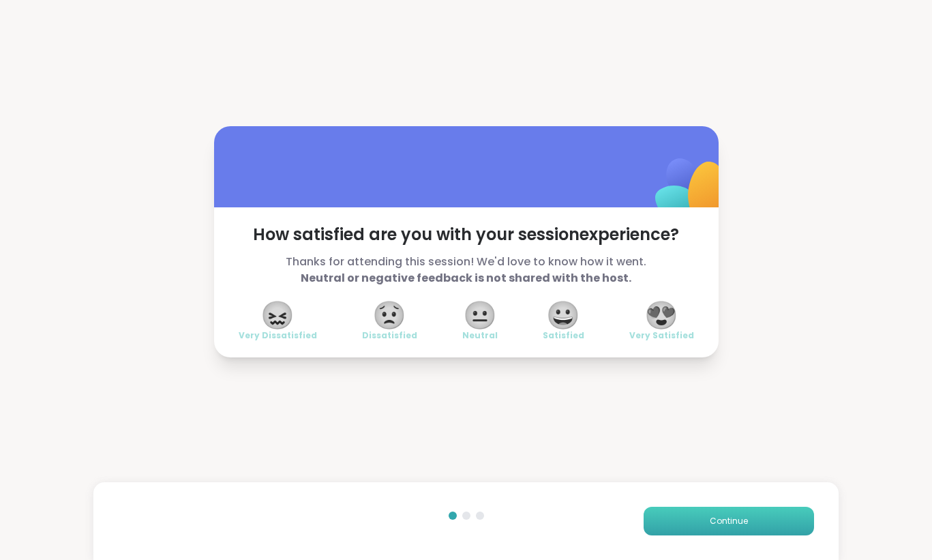
click at [731, 521] on span "Continue" at bounding box center [729, 521] width 38 height 12
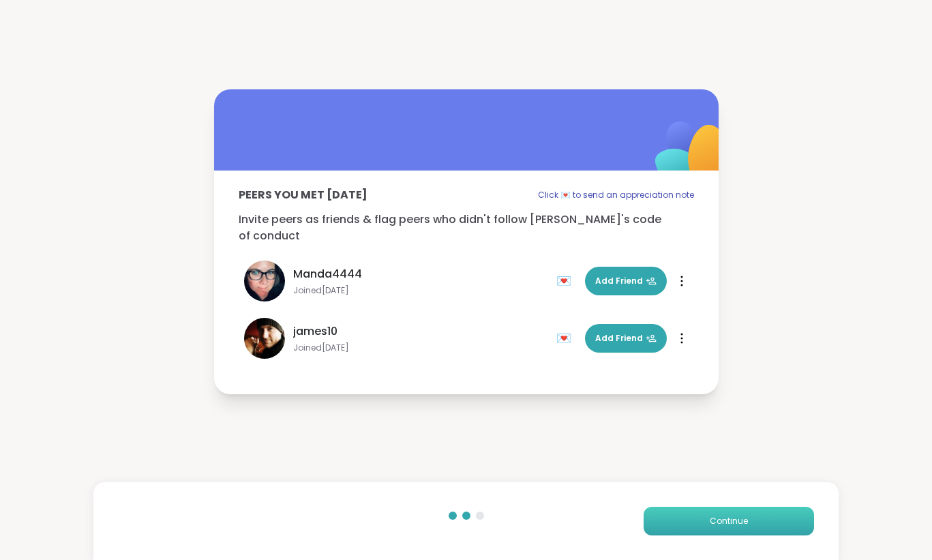
click at [731, 521] on span "Continue" at bounding box center [729, 521] width 38 height 12
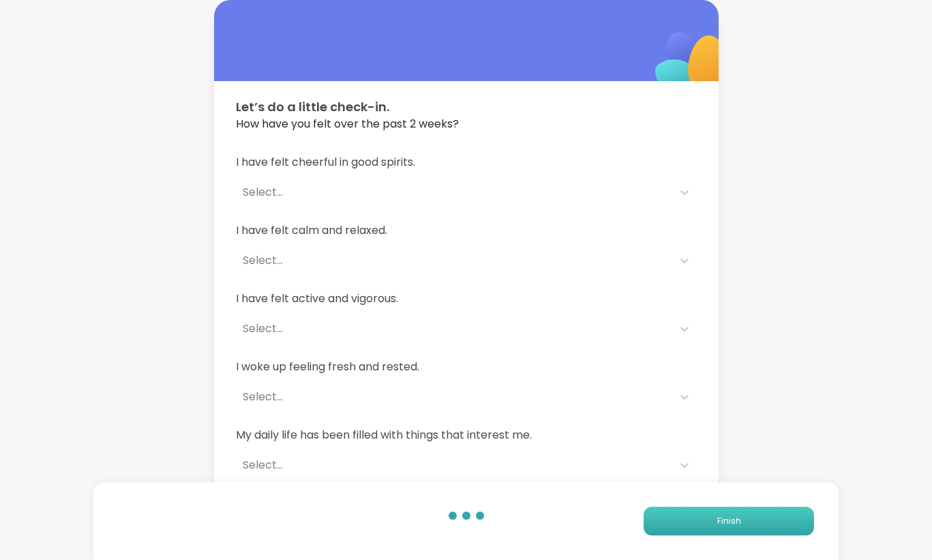
click at [731, 521] on span "Finish" at bounding box center [729, 521] width 24 height 12
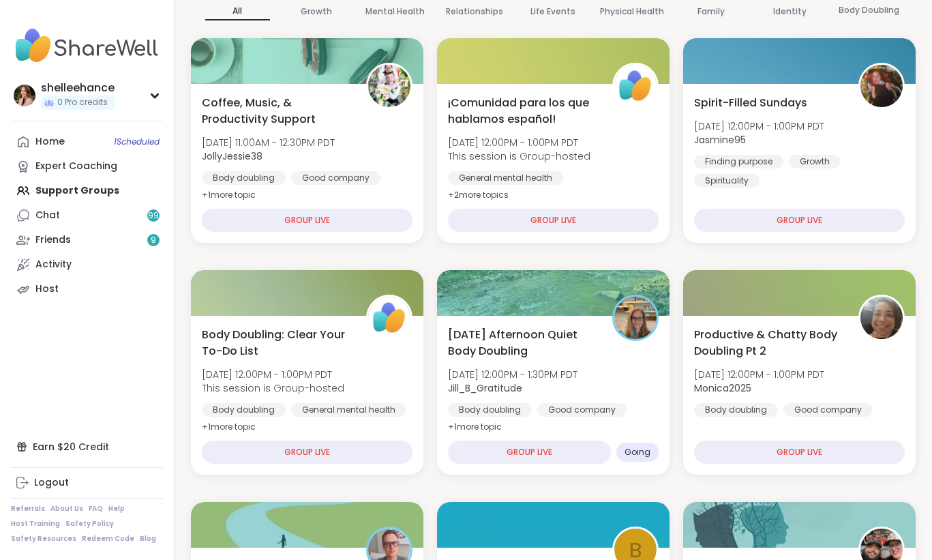
scroll to position [168, 0]
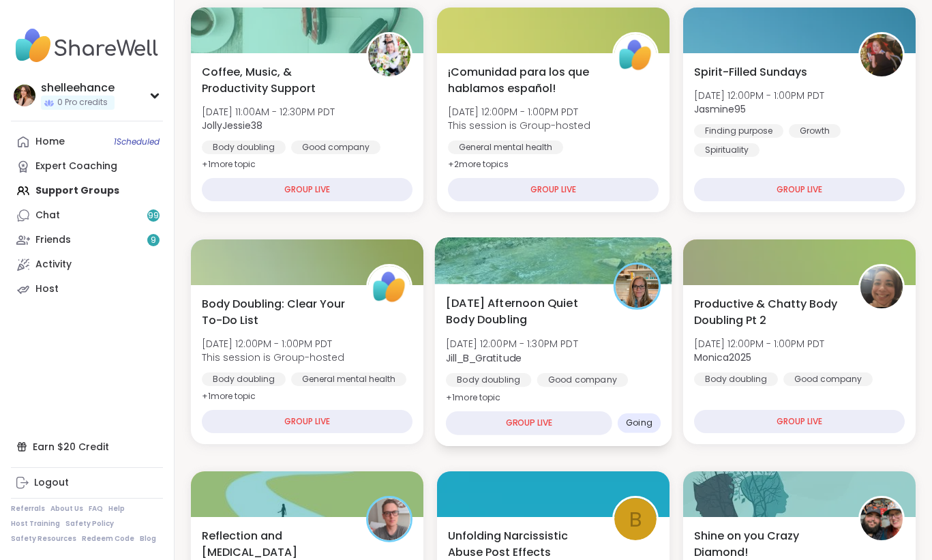
click at [651, 374] on div "Body doubling Good company Healthy habits" at bounding box center [553, 389] width 215 height 33
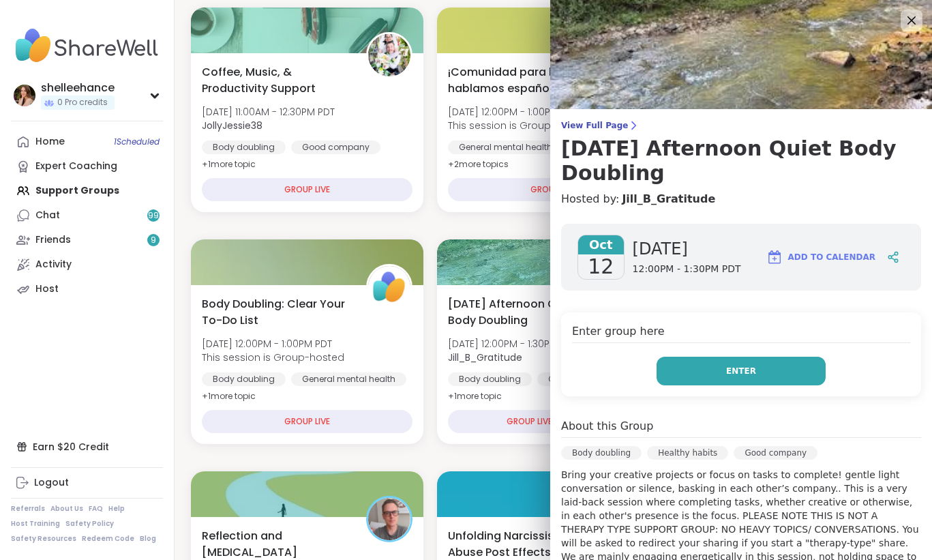
click at [704, 378] on button "Enter" at bounding box center [741, 371] width 169 height 29
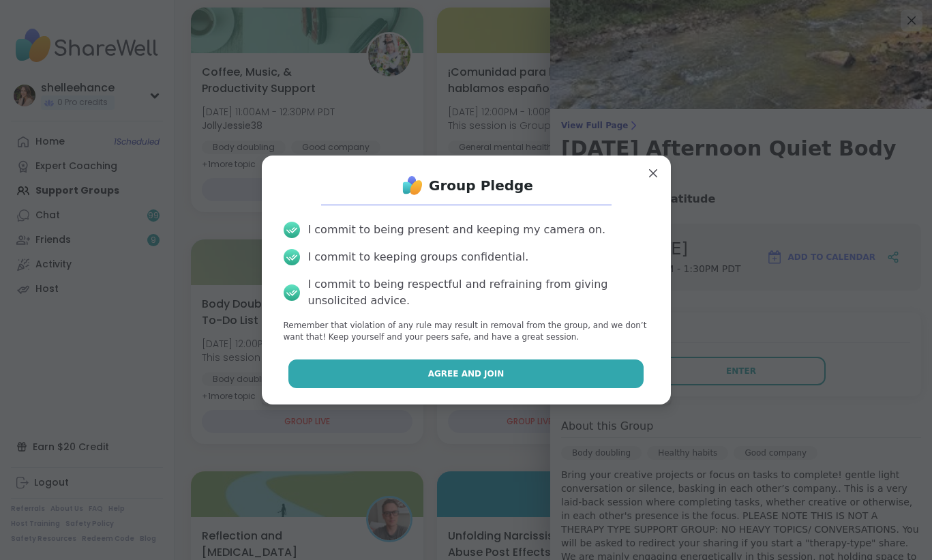
click at [410, 368] on button "Agree and Join" at bounding box center [465, 373] width 355 height 29
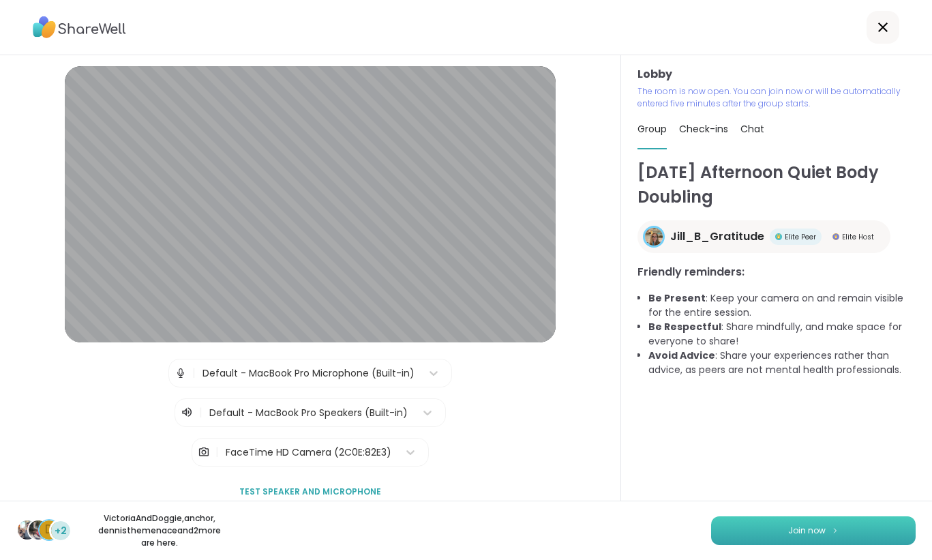
click at [800, 539] on button "Join now" at bounding box center [813, 530] width 205 height 29
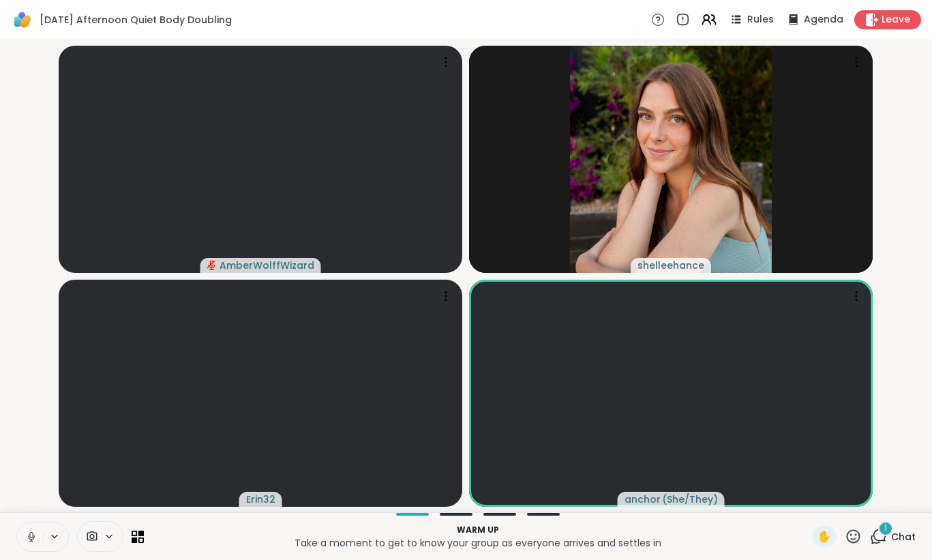
click at [22, 540] on button at bounding box center [30, 536] width 26 height 29
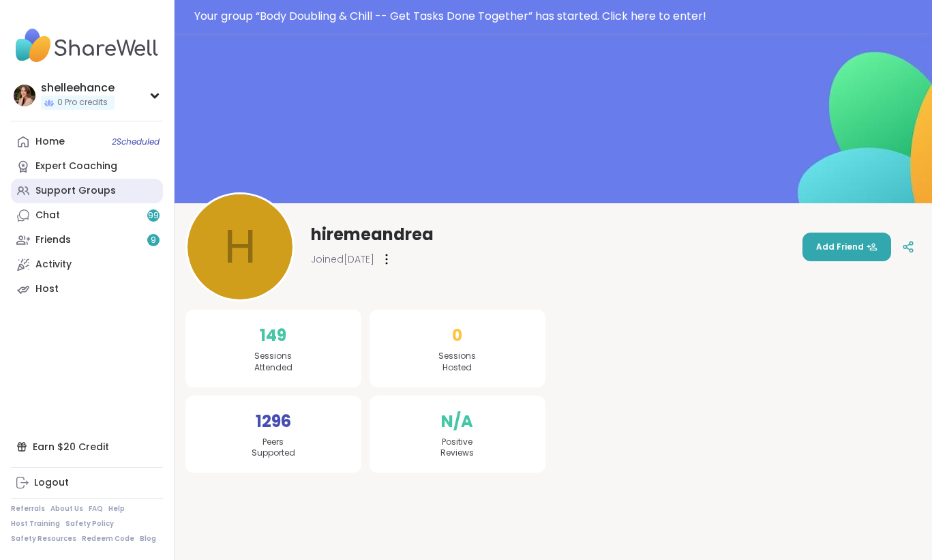
click at [124, 188] on link "Support Groups" at bounding box center [87, 191] width 152 height 25
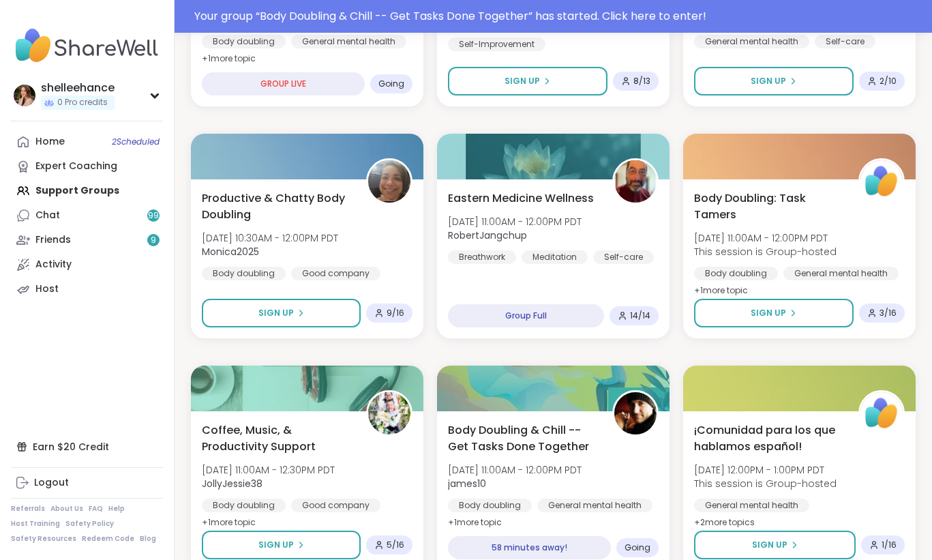
scroll to position [771, 0]
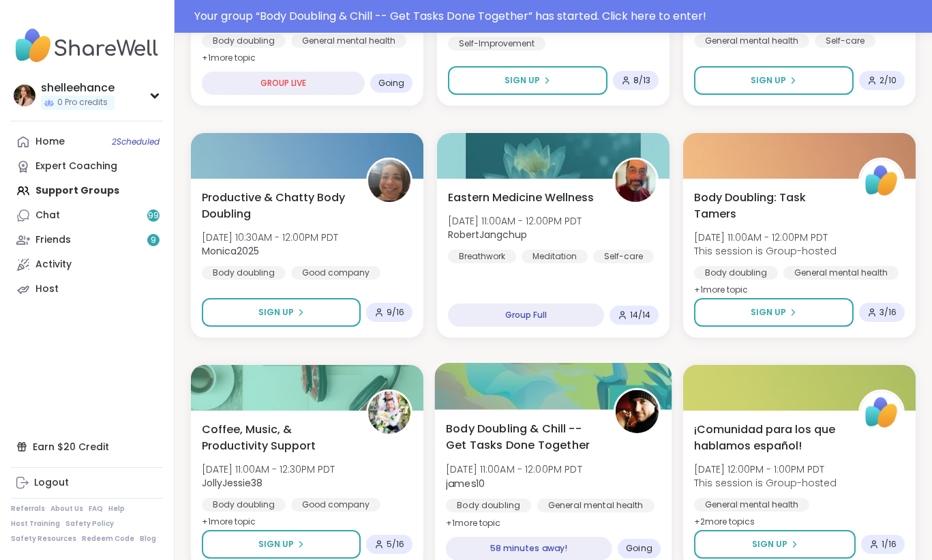
click at [657, 425] on img at bounding box center [637, 411] width 43 height 43
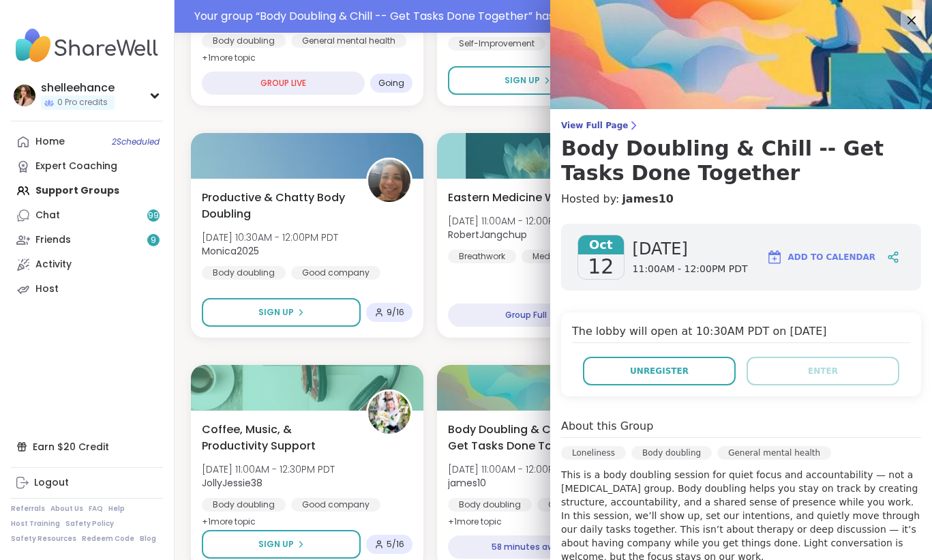
scroll to position [250, 0]
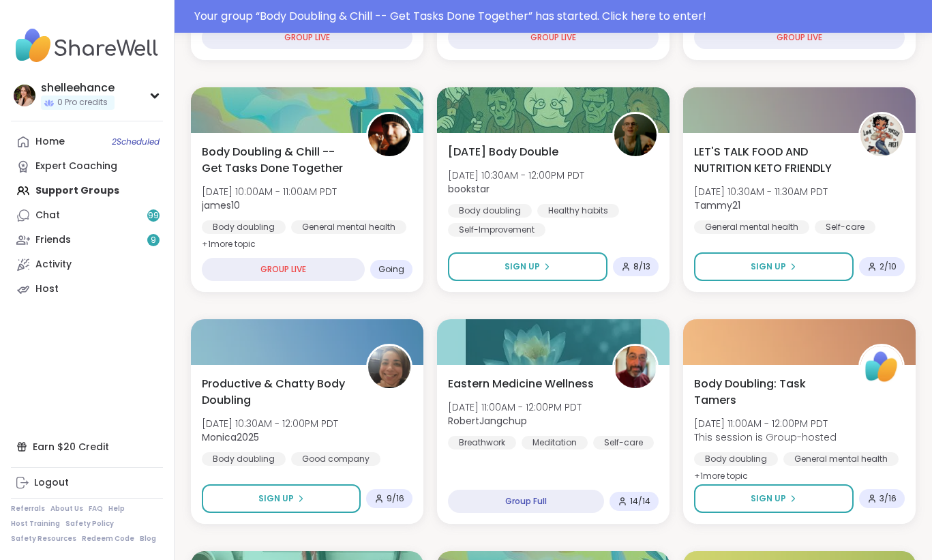
scroll to position [516, 0]
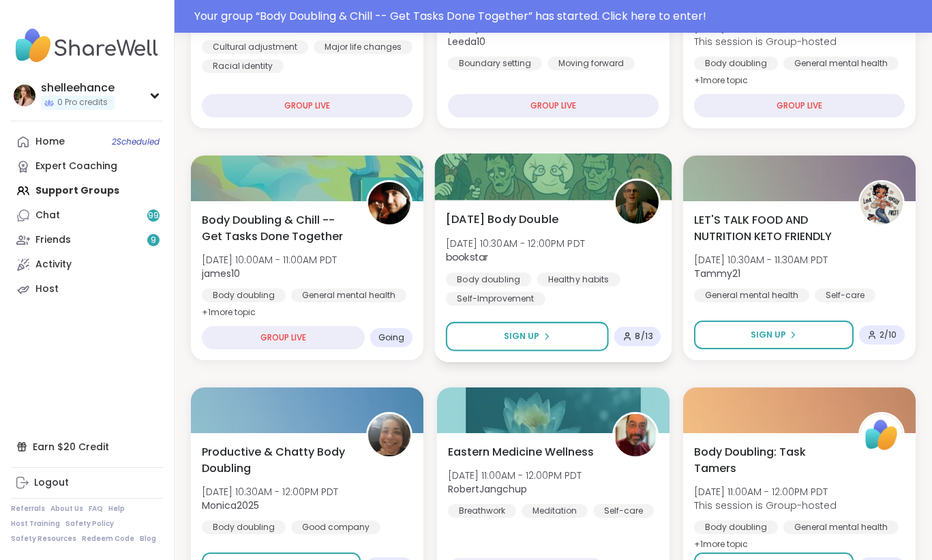
click at [625, 312] on div "Sunday Body Double Sun, Oct 12 | 10:30AM - 12:00PM PDT bookstar Body doubling H…" at bounding box center [553, 281] width 237 height 162
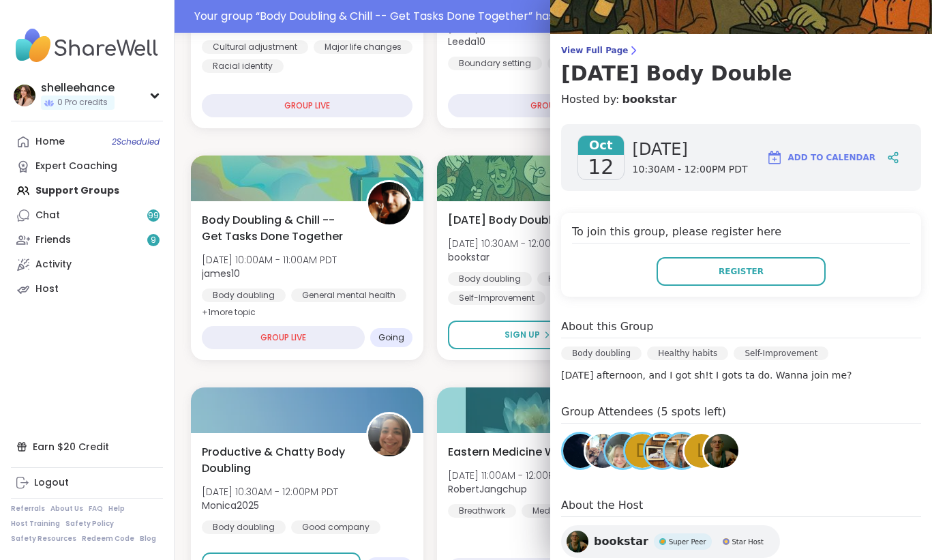
scroll to position [76, 0]
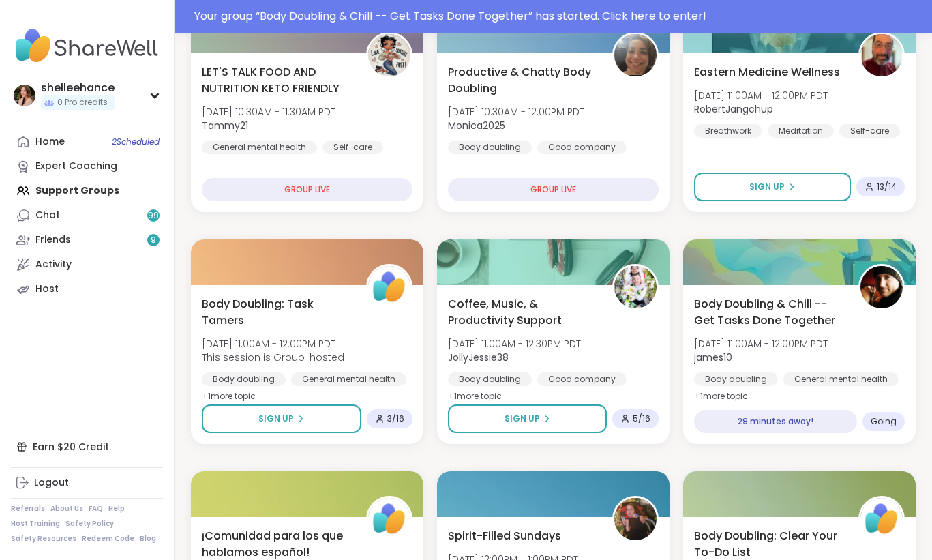
scroll to position [679, 0]
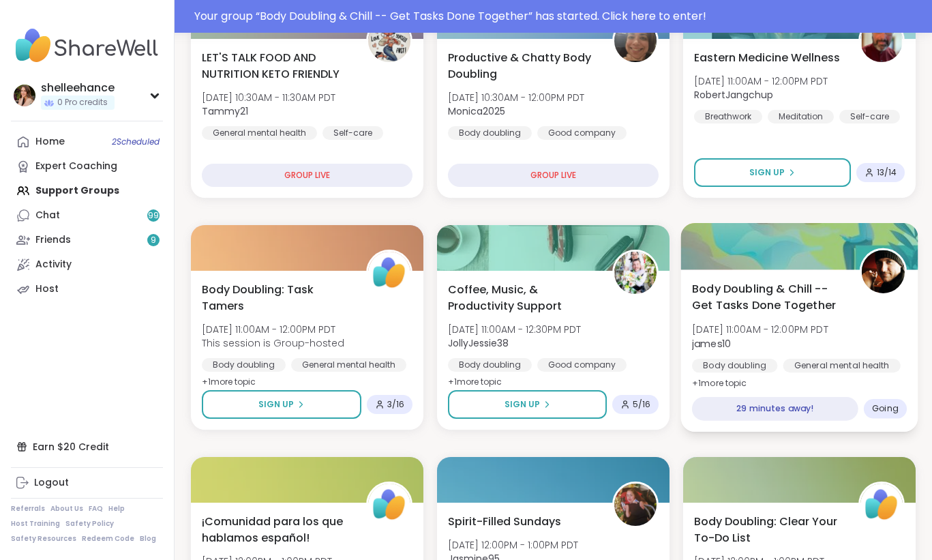
click at [893, 353] on div "Body Doubling & Chill -- Get Tasks Done Together Sun, Oct 12 | 11:00AM - 12:00P…" at bounding box center [799, 335] width 215 height 111
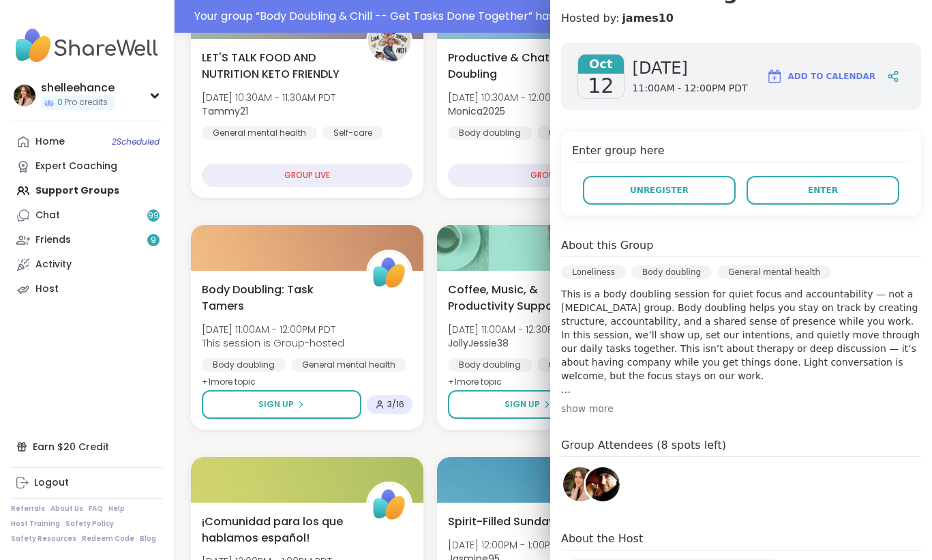
scroll to position [181, 0]
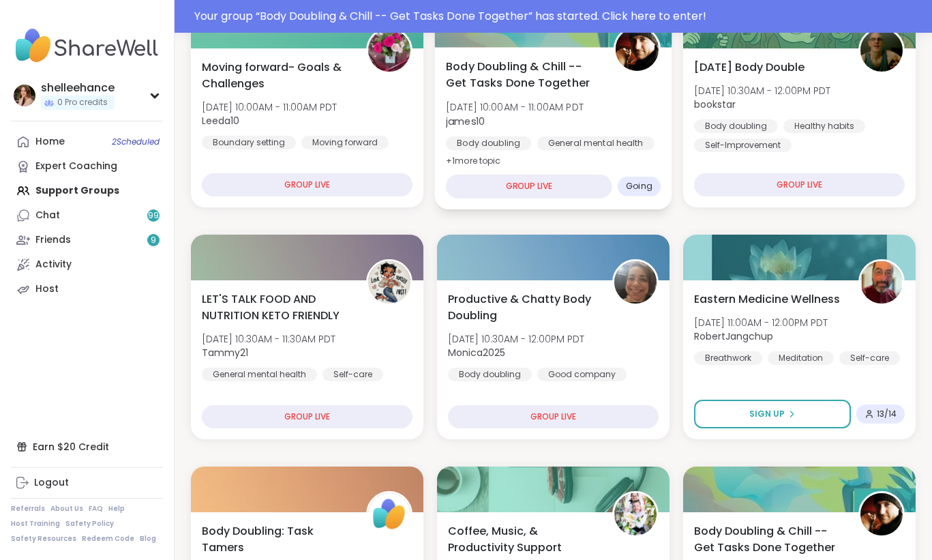
scroll to position [444, 0]
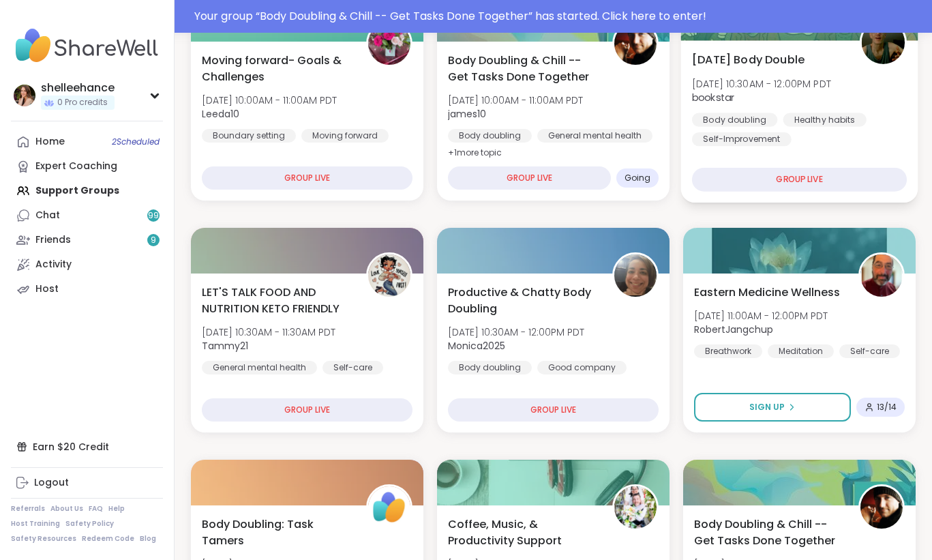
click at [835, 153] on div "Sunday Body Double Sun, Oct 12 | 10:30AM - 12:00PM PDT bookstar Body doubling H…" at bounding box center [799, 121] width 237 height 162
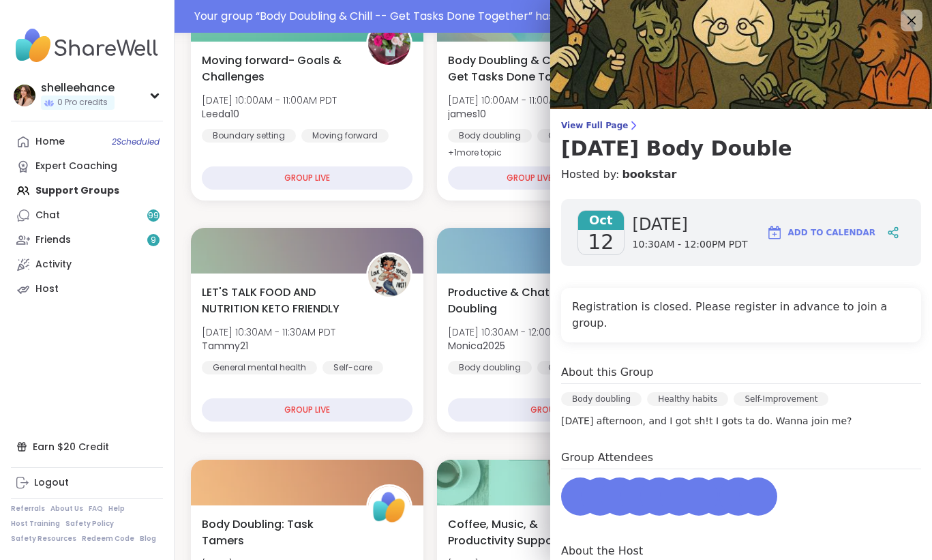
scroll to position [81, 0]
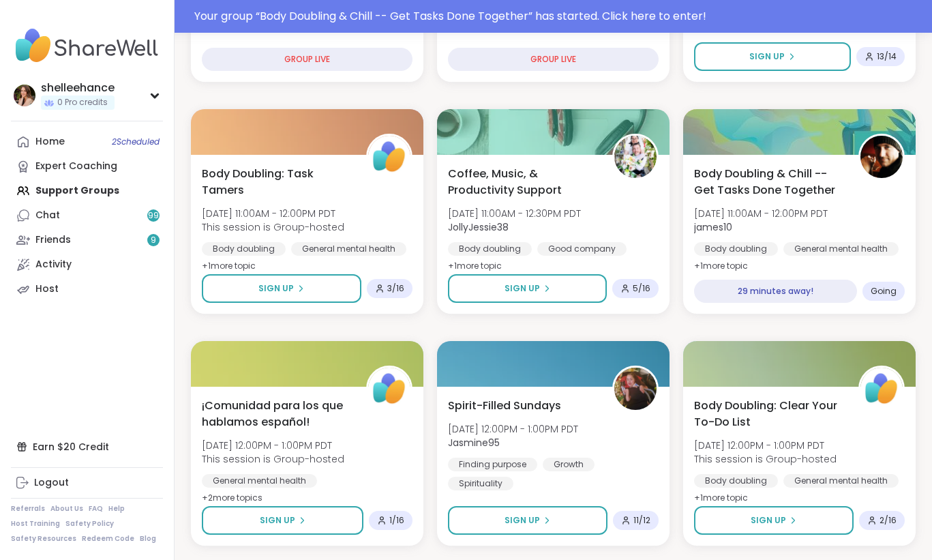
scroll to position [762, 0]
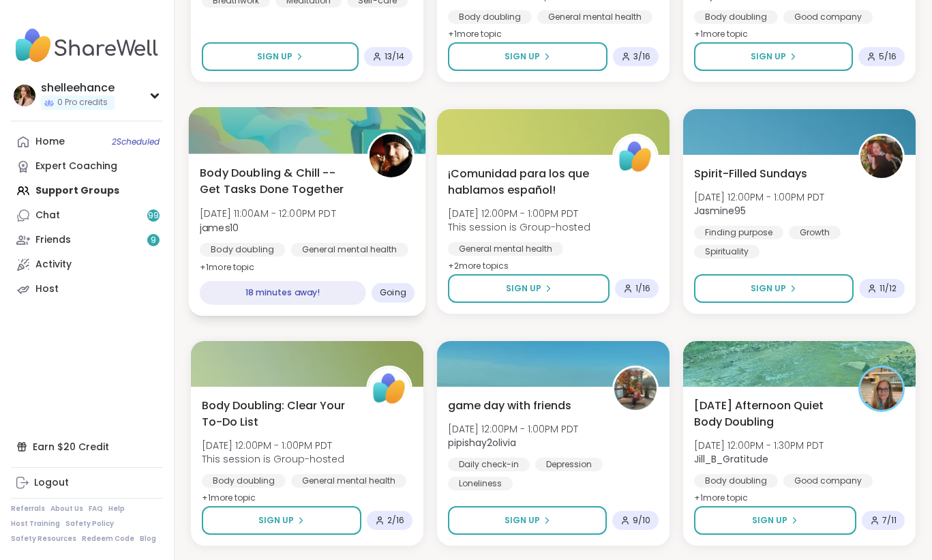
click at [359, 166] on div "Body Doubling & Chill -- Get Tasks Done Together Sun, Oct 12 | 11:00AM - 12:00P…" at bounding box center [307, 219] width 215 height 111
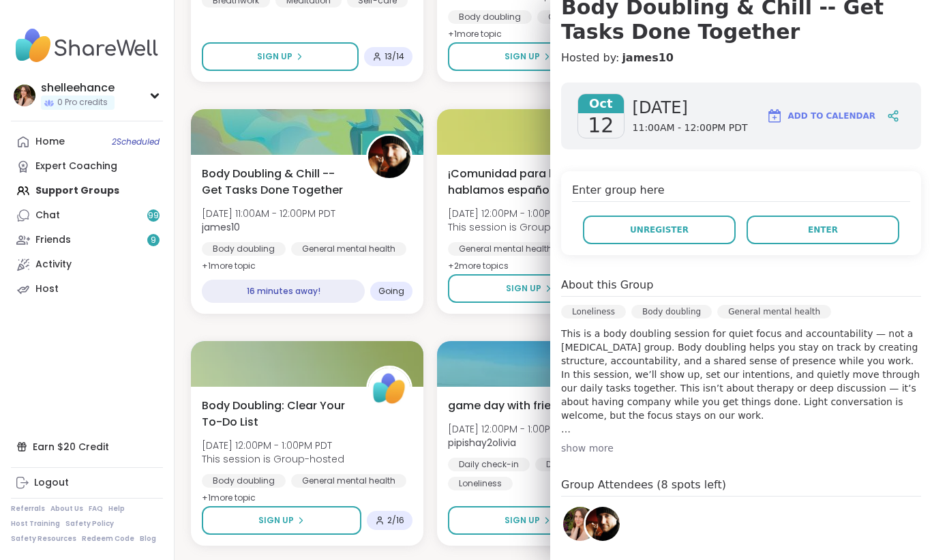
scroll to position [142, 0]
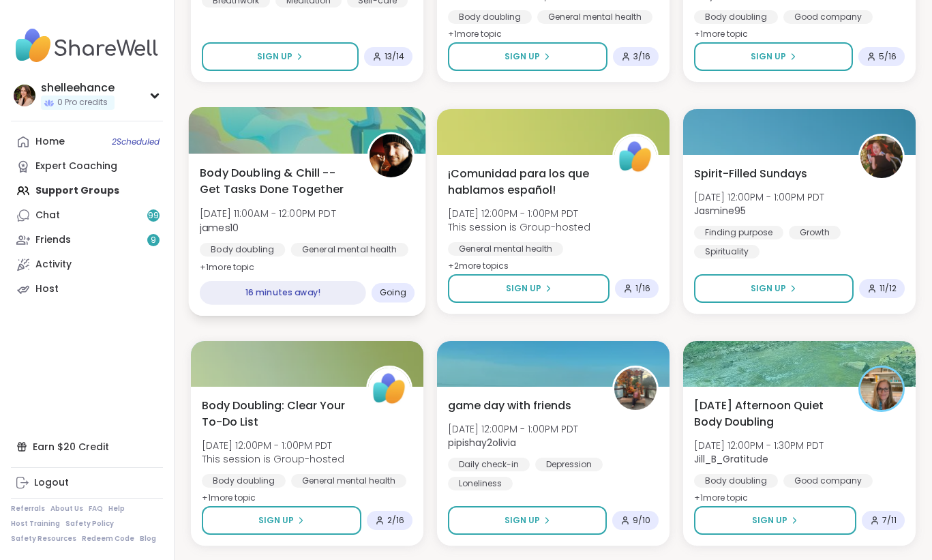
click at [383, 224] on div "Body Doubling & Chill -- Get Tasks Done Together Sun, Oct 12 | 11:00AM - 12:00P…" at bounding box center [307, 219] width 215 height 111
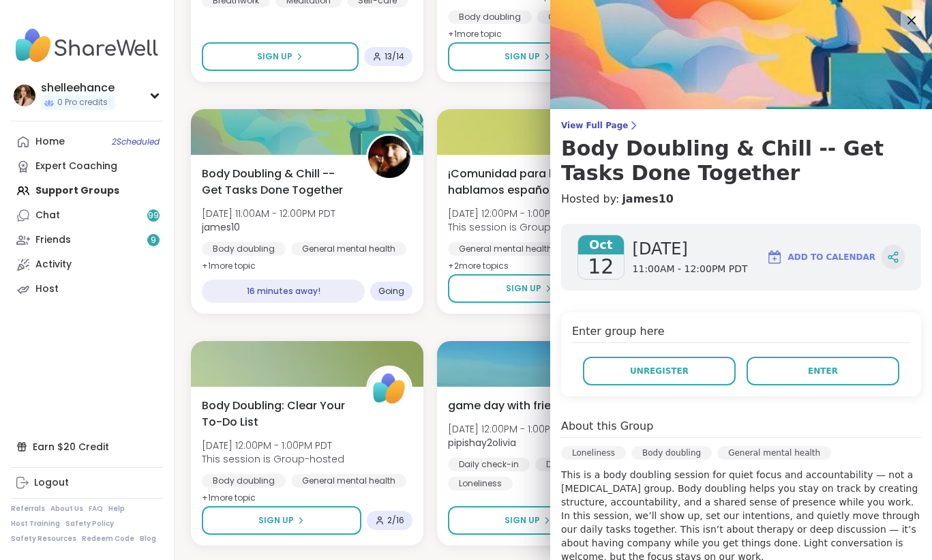
click at [893, 255] on icon at bounding box center [892, 255] width 3 height 2
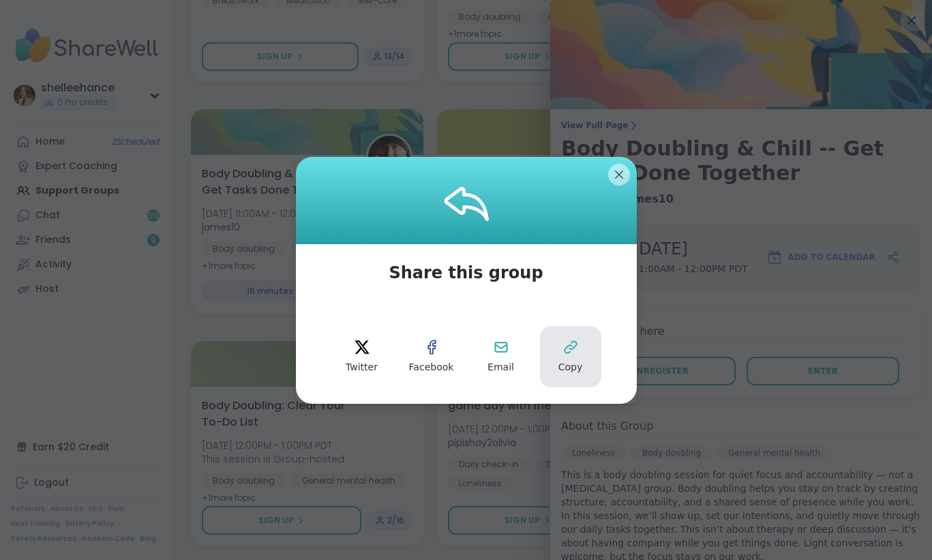
click at [547, 342] on button "Copy" at bounding box center [570, 356] width 61 height 61
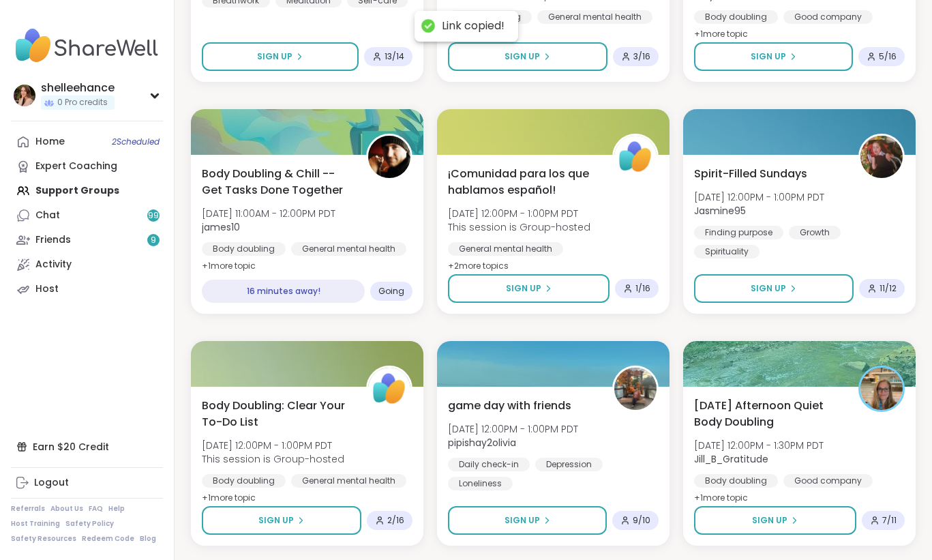
click at [147, 200] on div "Home 2 Scheduled Expert Coaching Support Groups Chat 99 Friends 9 Activity Host" at bounding box center [87, 216] width 152 height 172
click at [140, 212] on link "Chat 99" at bounding box center [87, 215] width 152 height 25
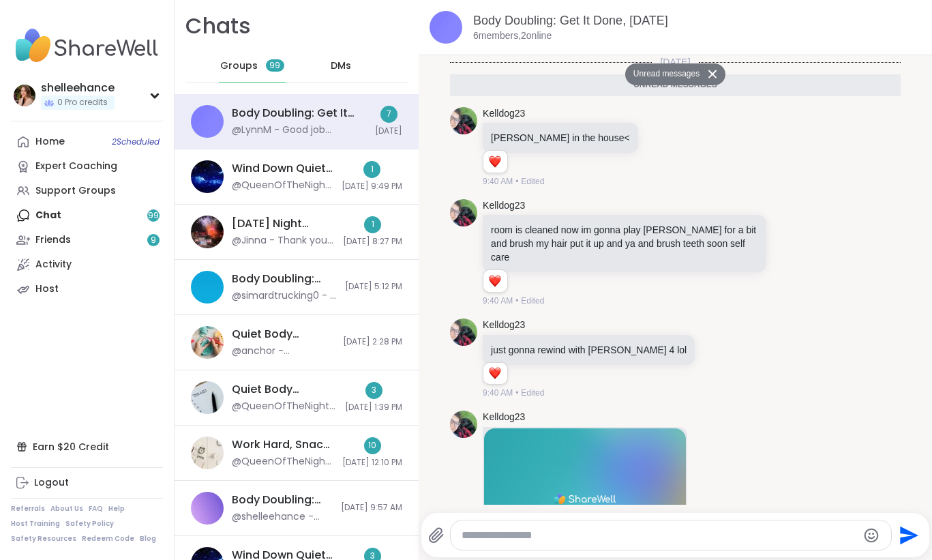
scroll to position [678, 0]
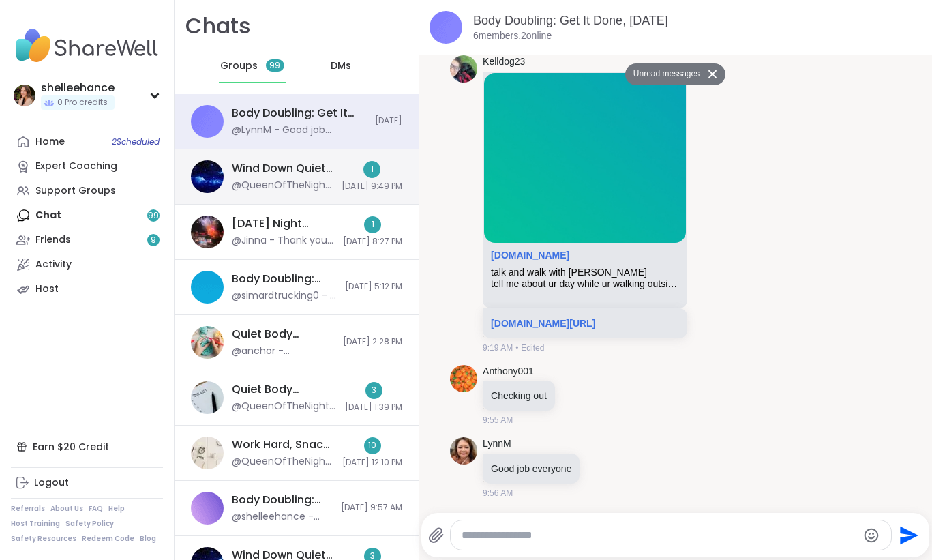
click at [303, 160] on div "Wind Down Quiet Body Doubling - Saturday, Oct 11 @QueenOfTheNight - Tubi has gr…" at bounding box center [297, 176] width 244 height 55
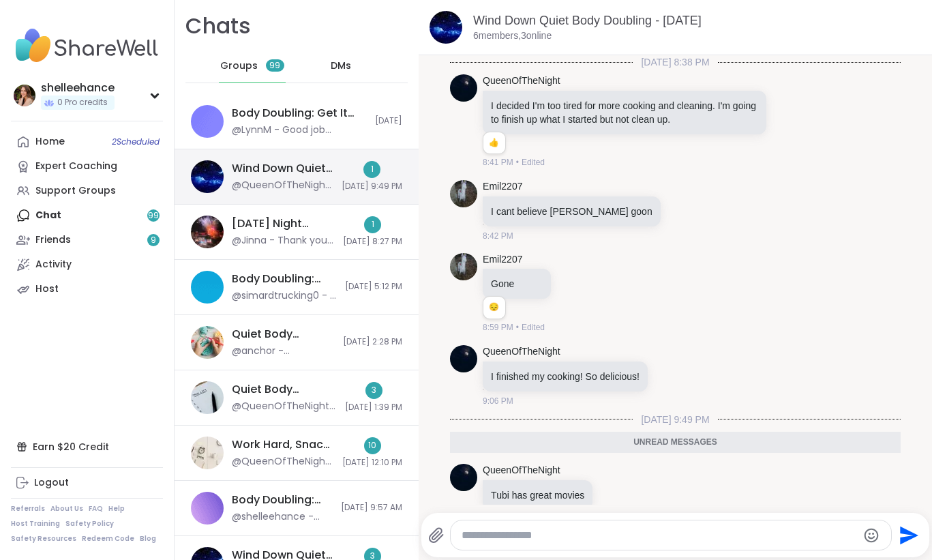
scroll to position [27, 0]
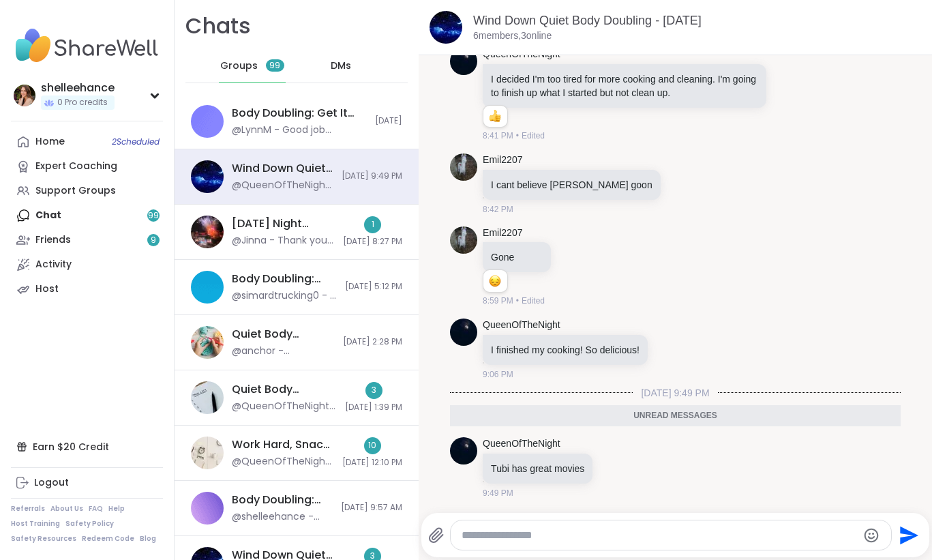
click at [538, 533] on textarea "Type your message" at bounding box center [660, 535] width 396 height 14
paste textarea "**********"
type textarea "**********"
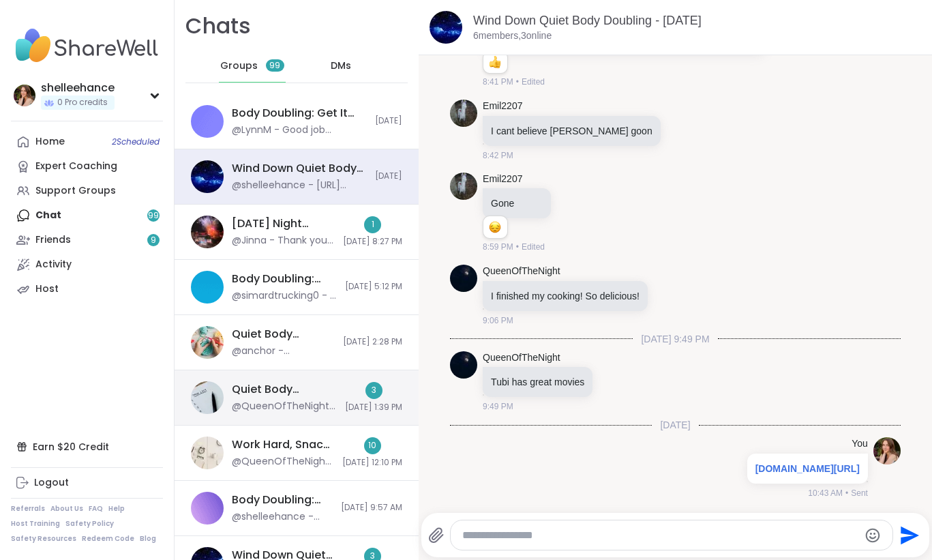
scroll to position [126, 0]
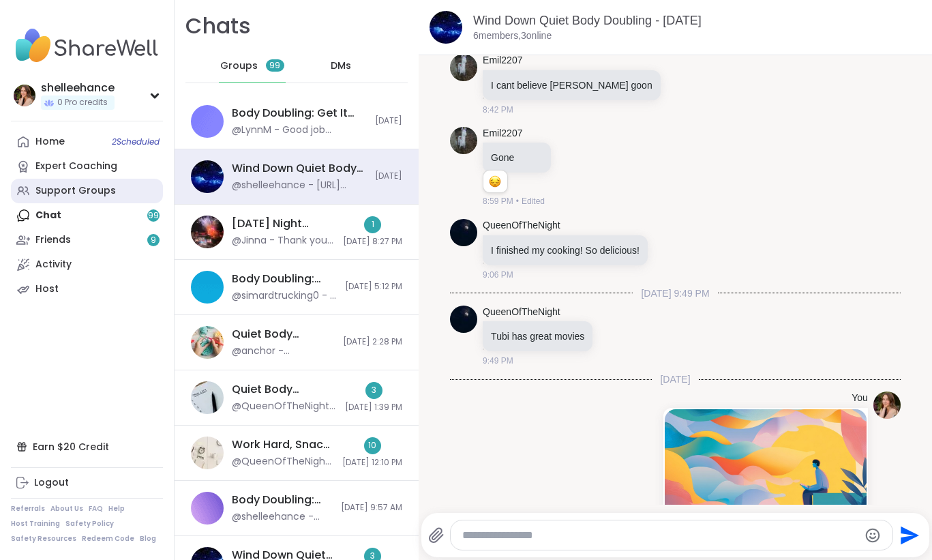
click at [132, 191] on link "Support Groups" at bounding box center [87, 191] width 152 height 25
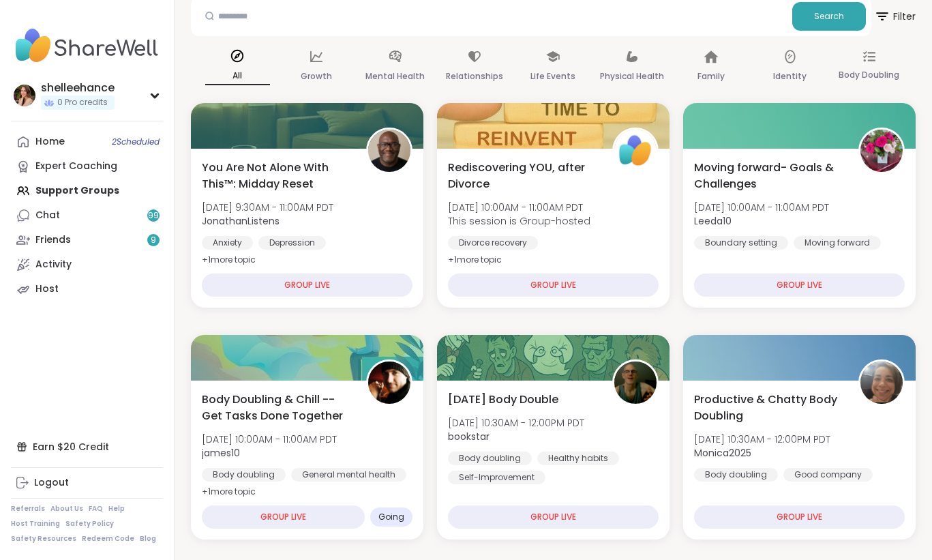
scroll to position [432, 0]
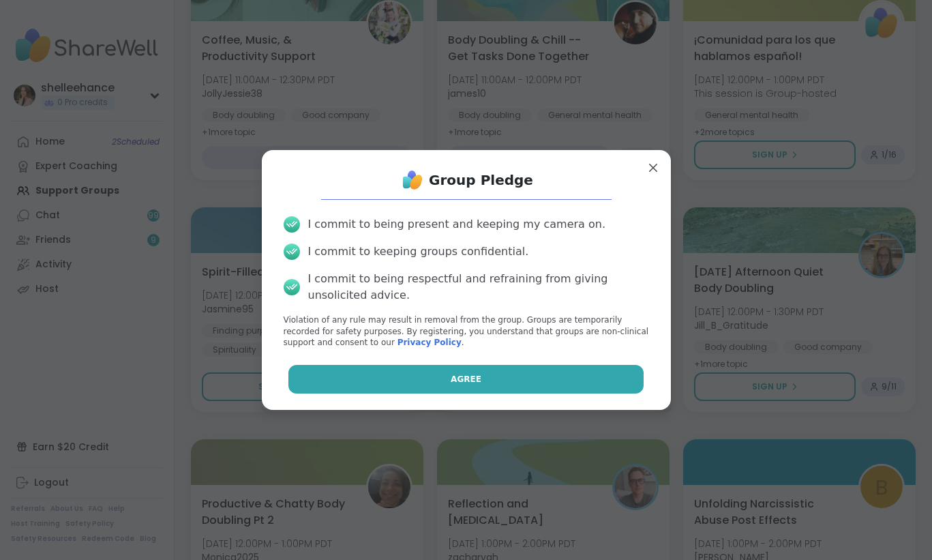
click at [420, 379] on button "Agree" at bounding box center [465, 379] width 355 height 29
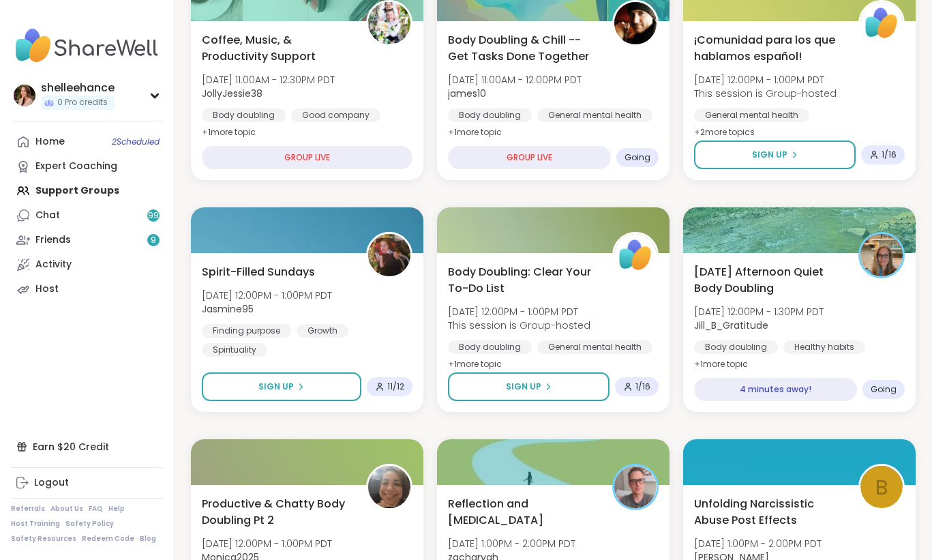
click at [860, 323] on div "[DATE] Afternoon Quiet Body Doubling [DATE] 12:00PM - 1:30PM PDT Jill_B_Gratitu…" at bounding box center [799, 318] width 211 height 109
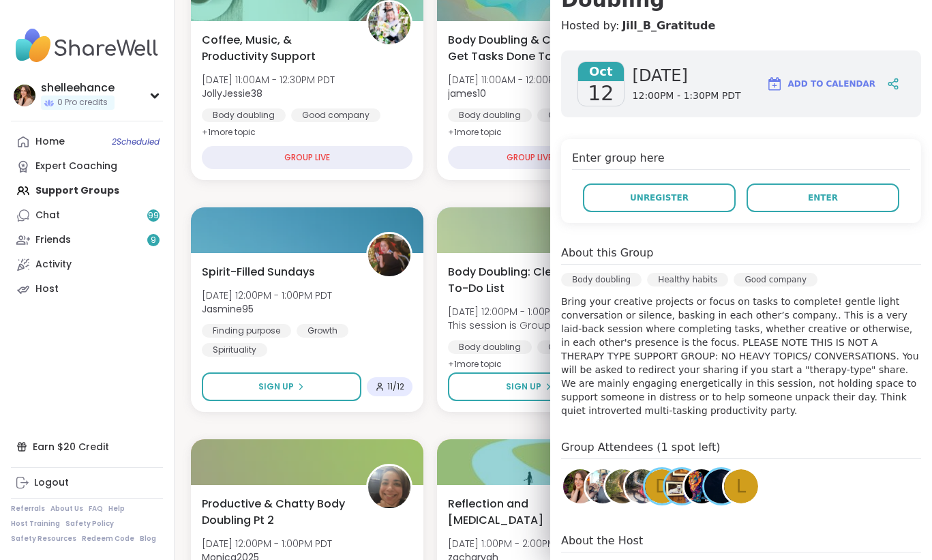
scroll to position [272, 0]
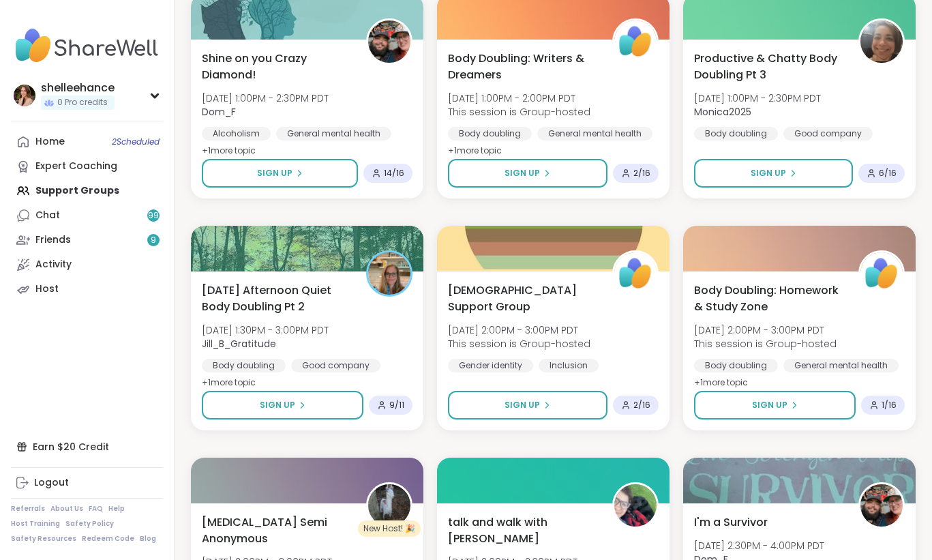
scroll to position [1112, 0]
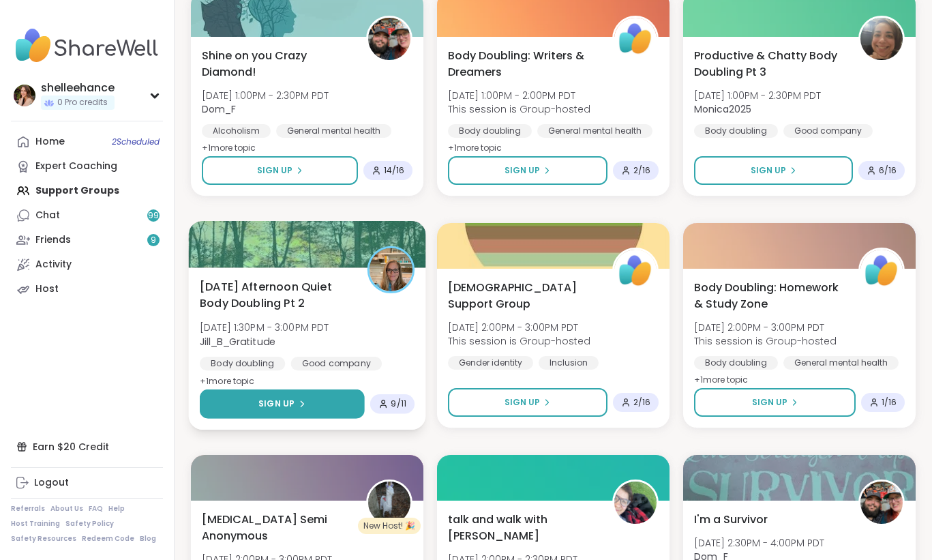
click at [237, 411] on button "Sign Up" at bounding box center [282, 403] width 165 height 29
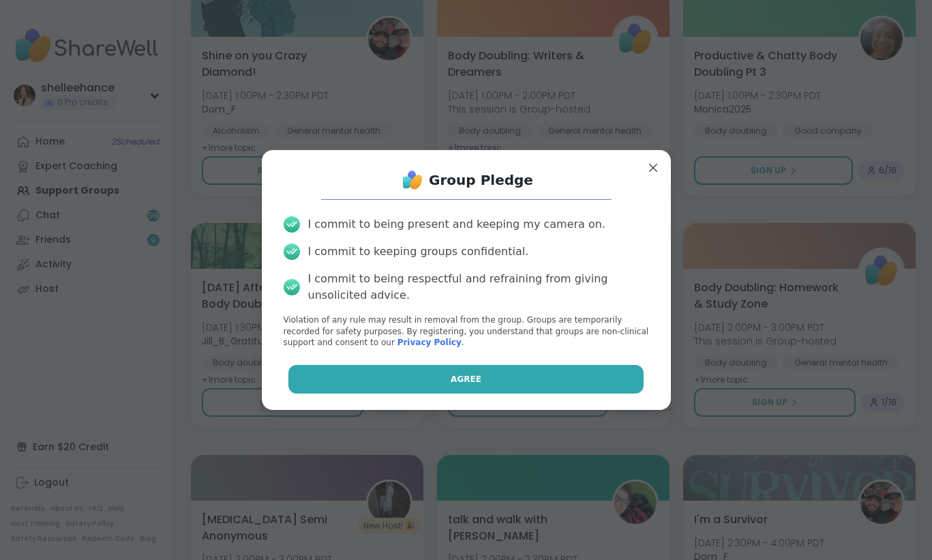
click at [365, 383] on button "Agree" at bounding box center [465, 379] width 355 height 29
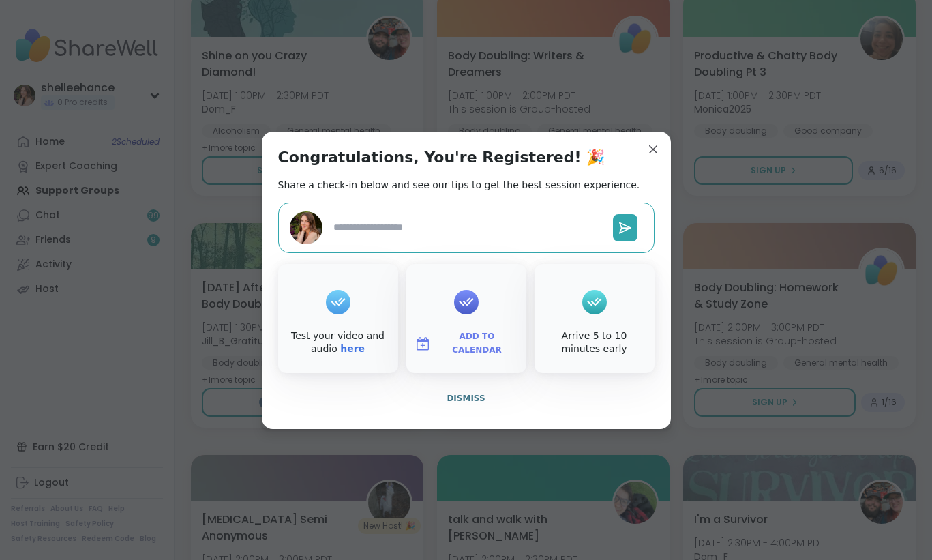
type textarea "*"
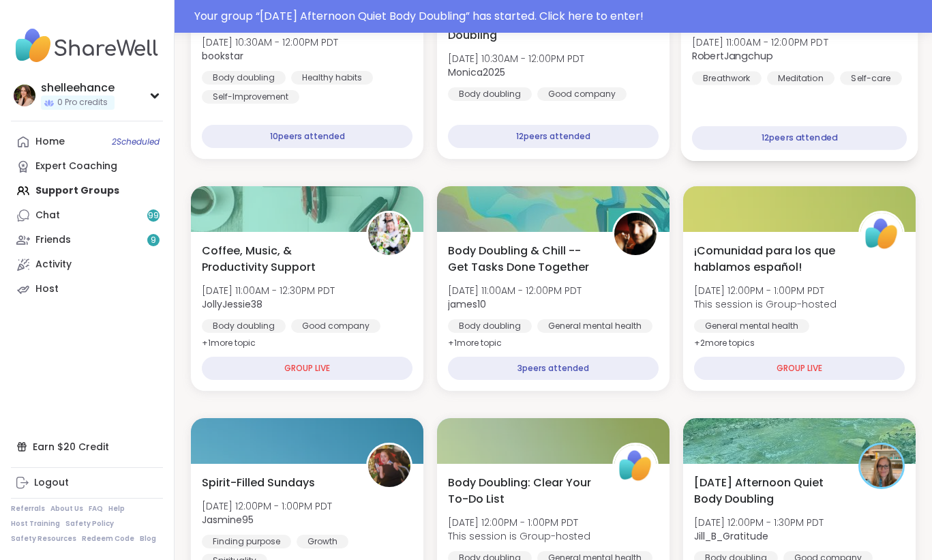
scroll to position [286, 0]
